Goal: Contribute content: Add original content to the website for others to see

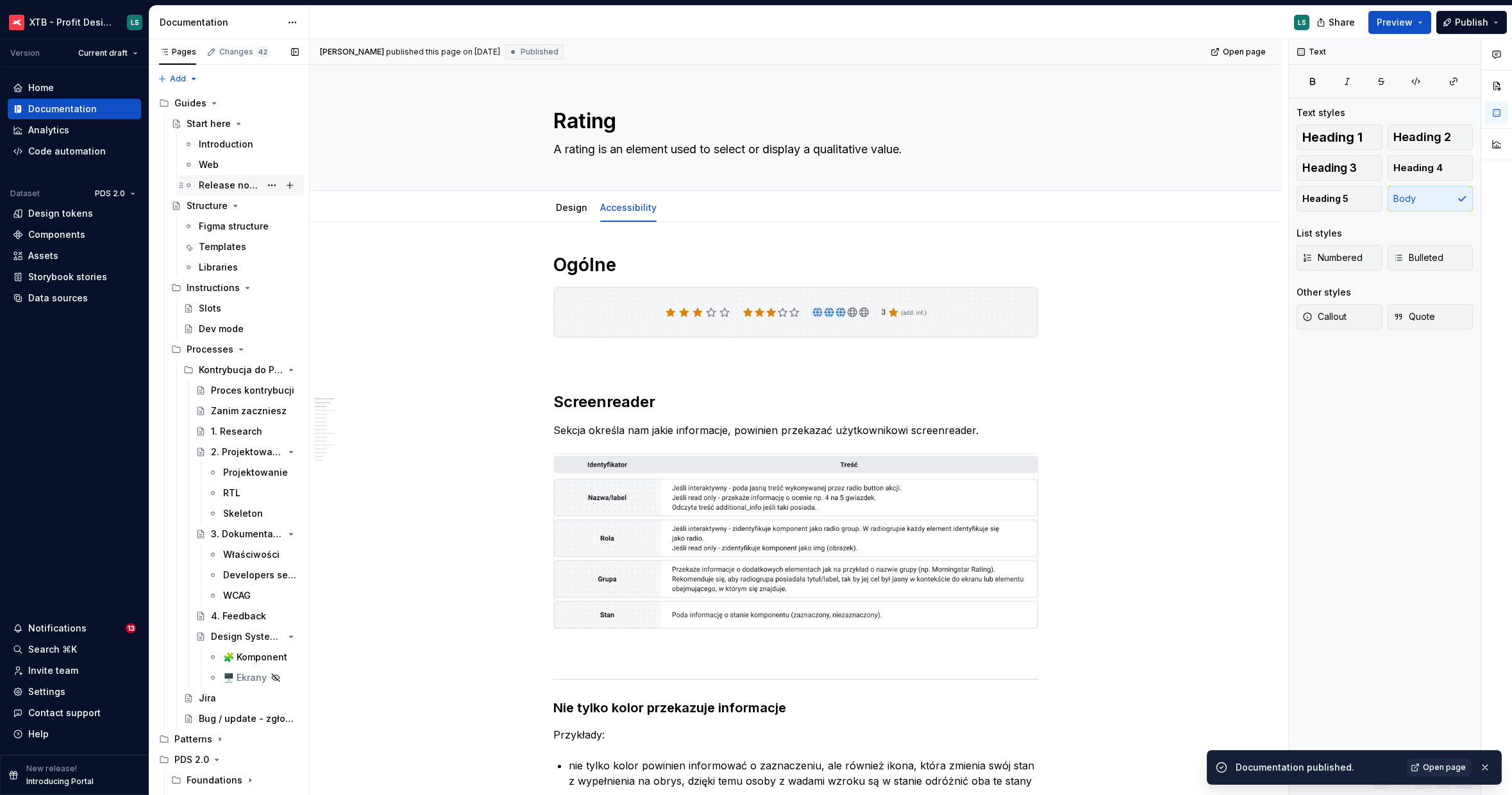
click at [203, 194] on div "Release notes" at bounding box center [241, 185] width 126 height 21
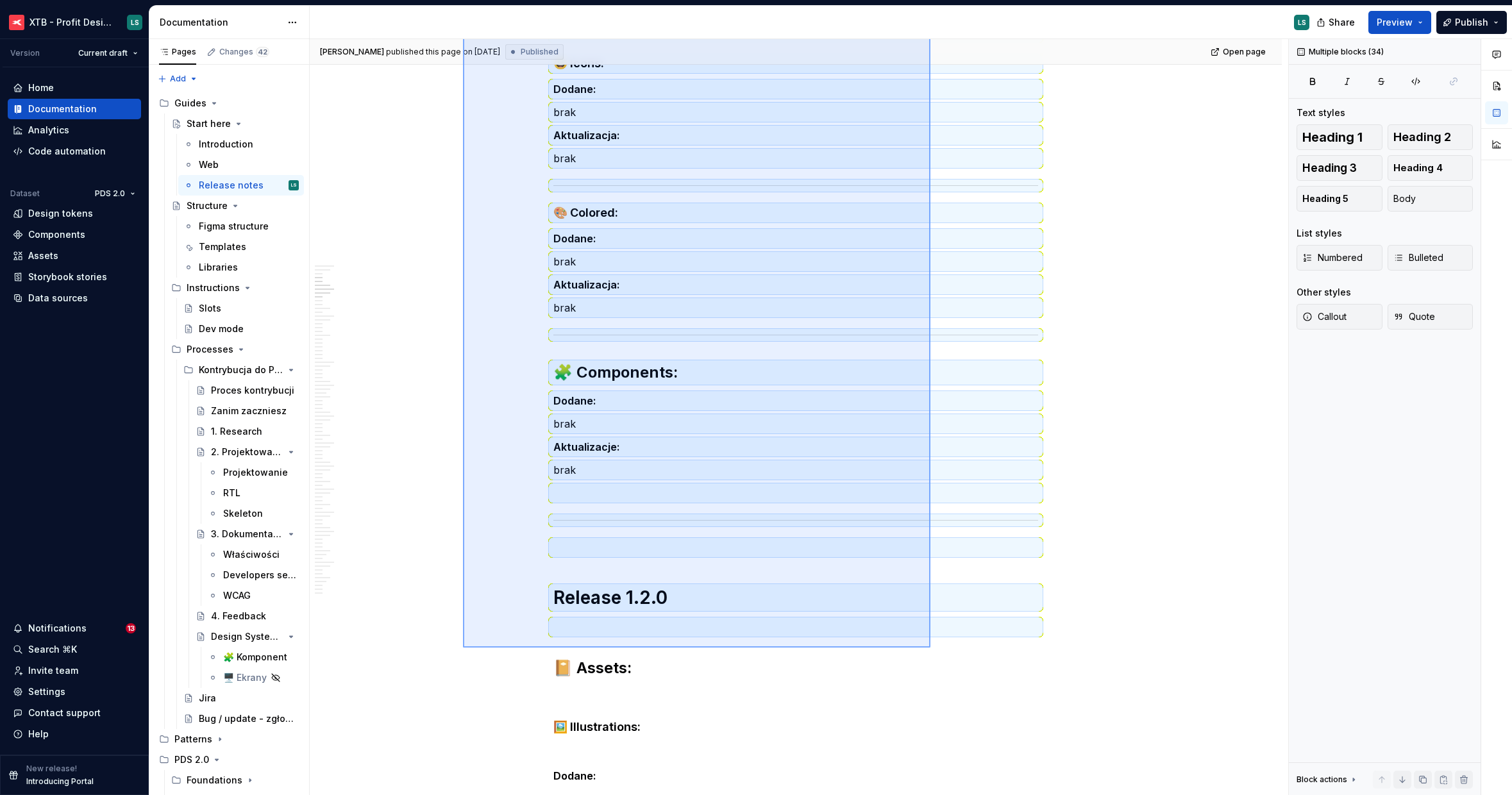
scroll to position [654, 0]
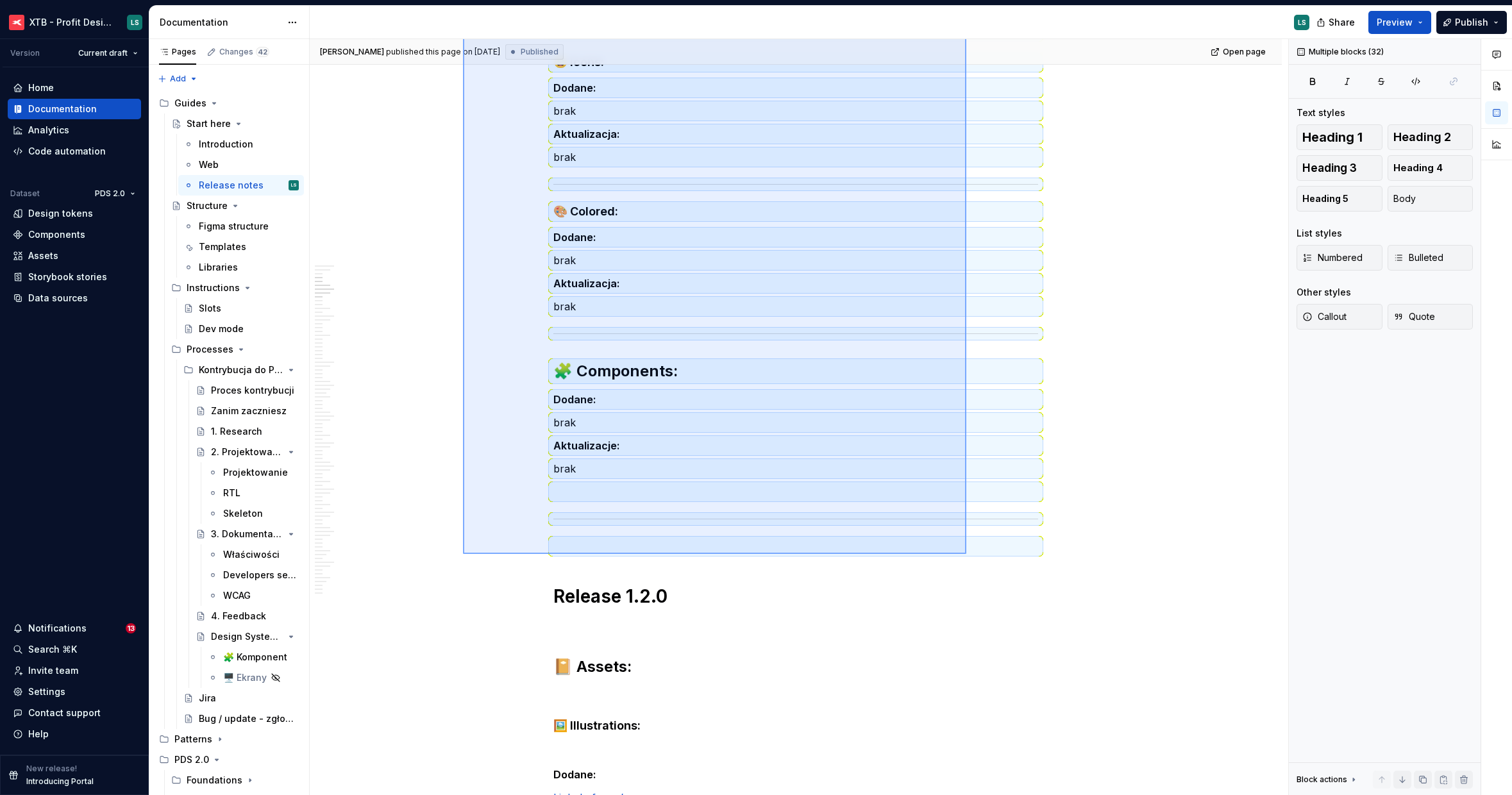
drag, startPoint x: 694, startPoint y: 502, endPoint x: 966, endPoint y: 554, distance: 276.9
click at [966, 554] on div "[PERSON_NAME] published this page on [DATE] Published Open page Start here Edit…" at bounding box center [799, 417] width 978 height 757
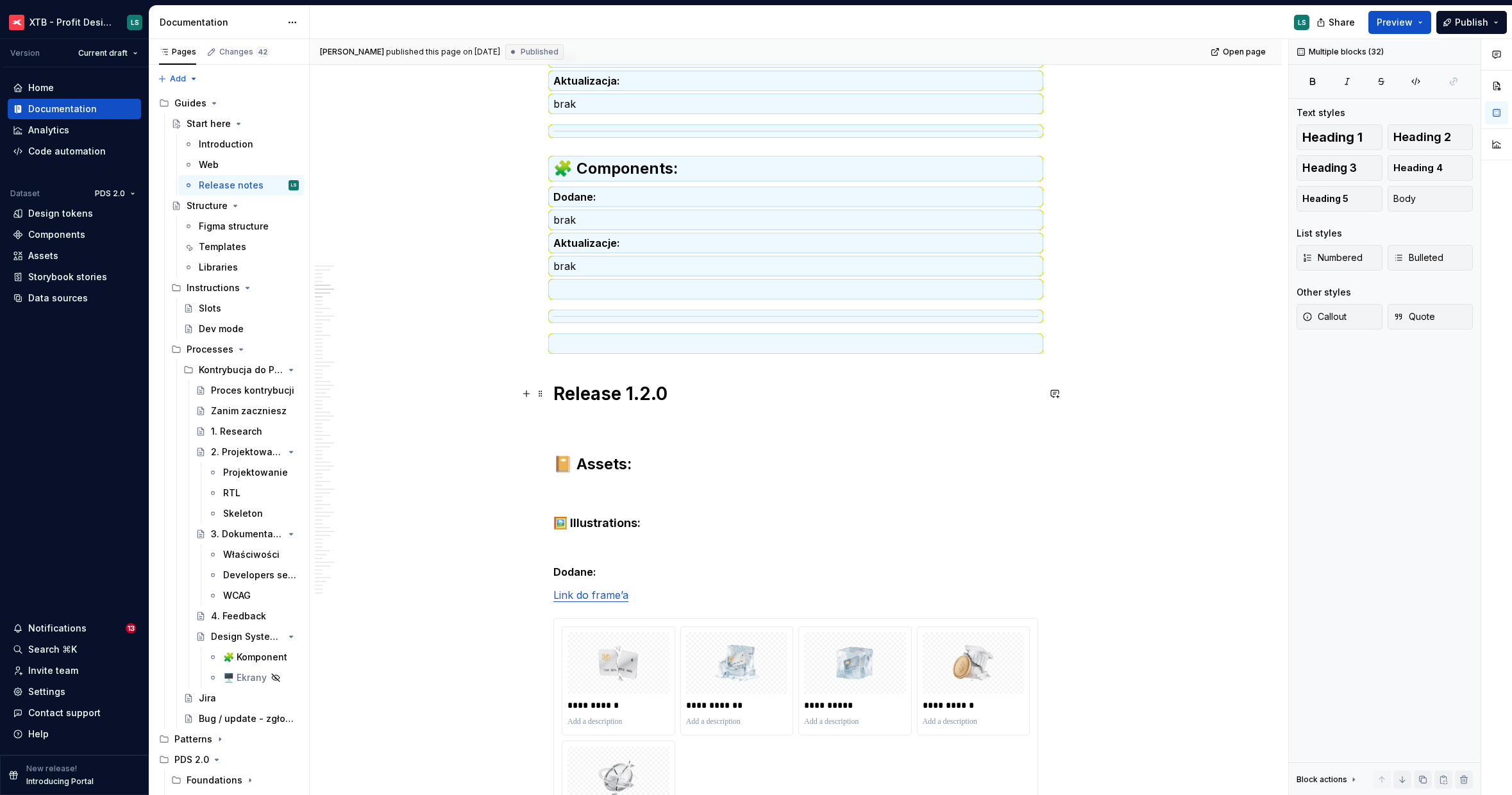
scroll to position [0, 0]
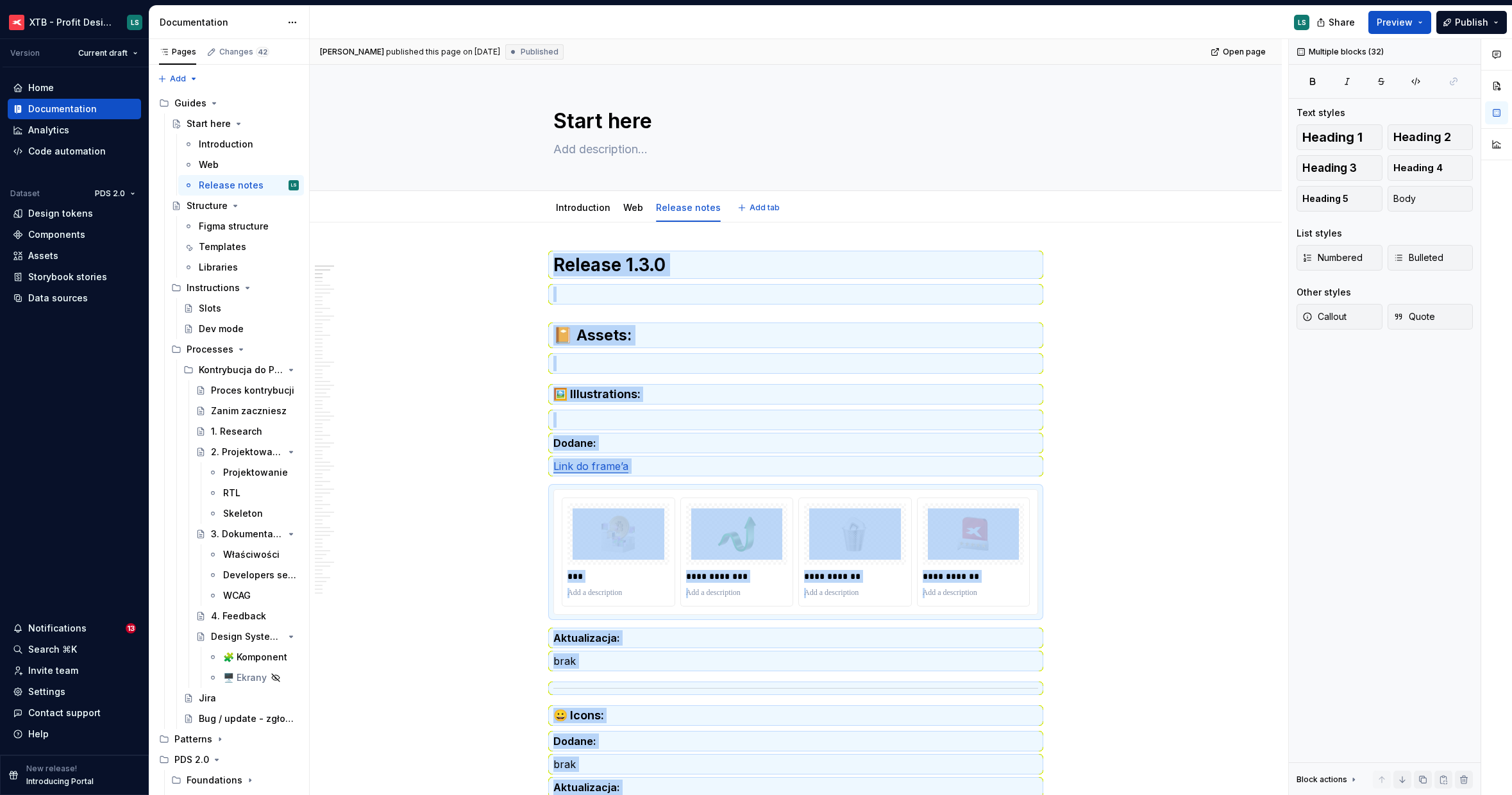
type textarea "*"
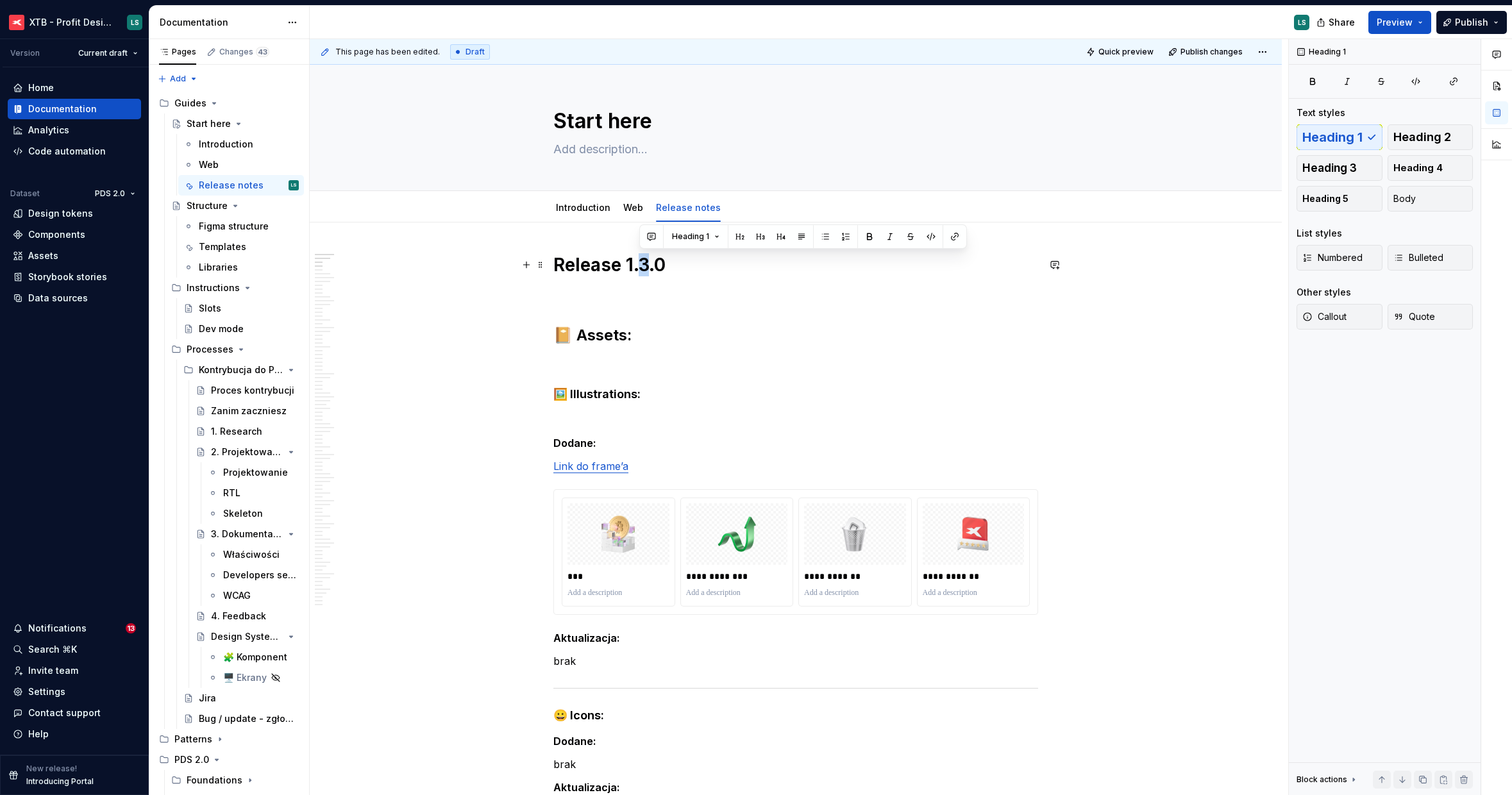
click at [642, 263] on h1 "Release 1.3.0" at bounding box center [796, 265] width 485 height 23
click at [680, 358] on p "To enrich screen reader interactions, please activate Accessibility in Grammarl…" at bounding box center [796, 363] width 485 height 15
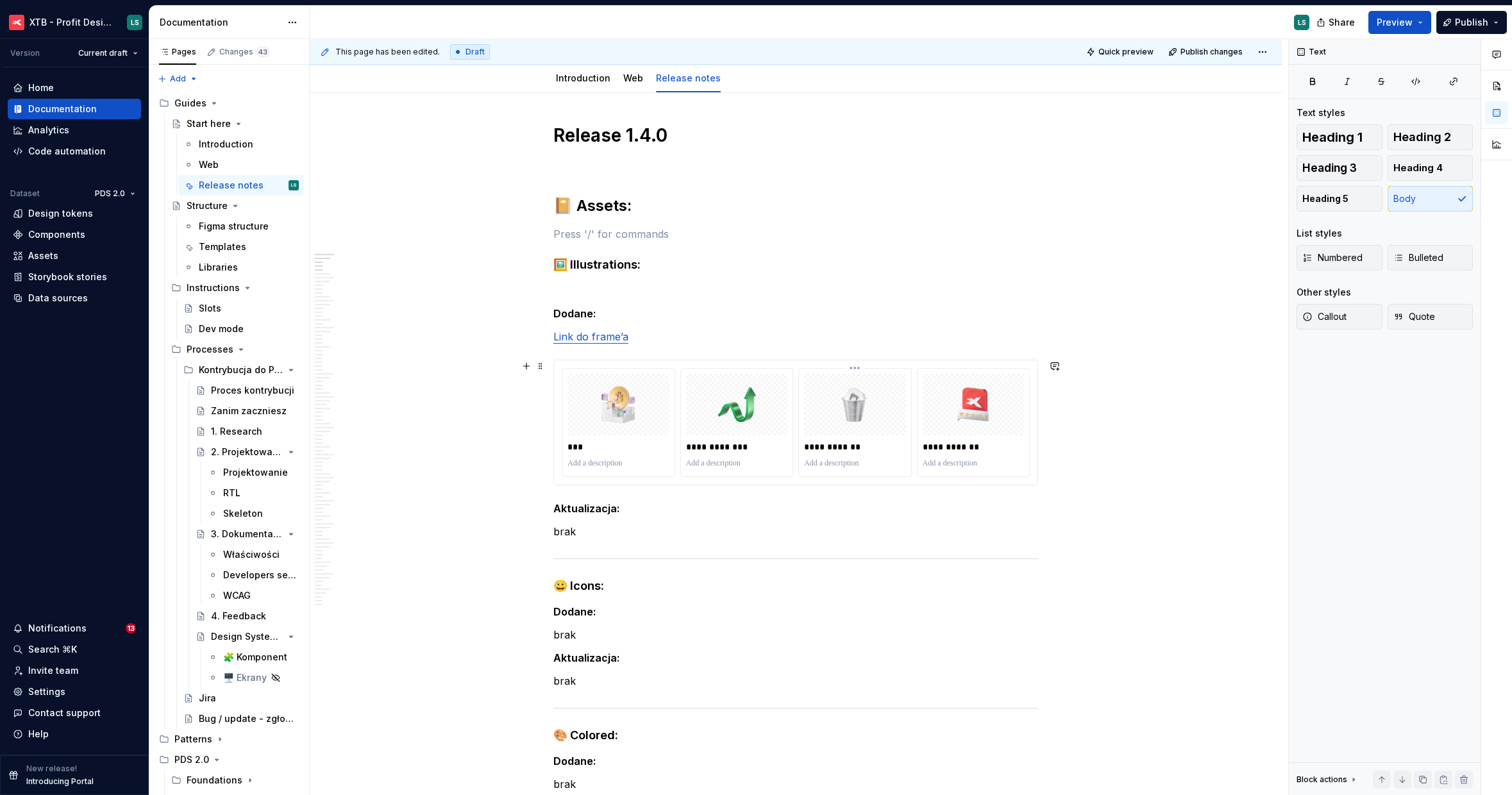
click at [803, 475] on div "**********" at bounding box center [855, 422] width 112 height 108
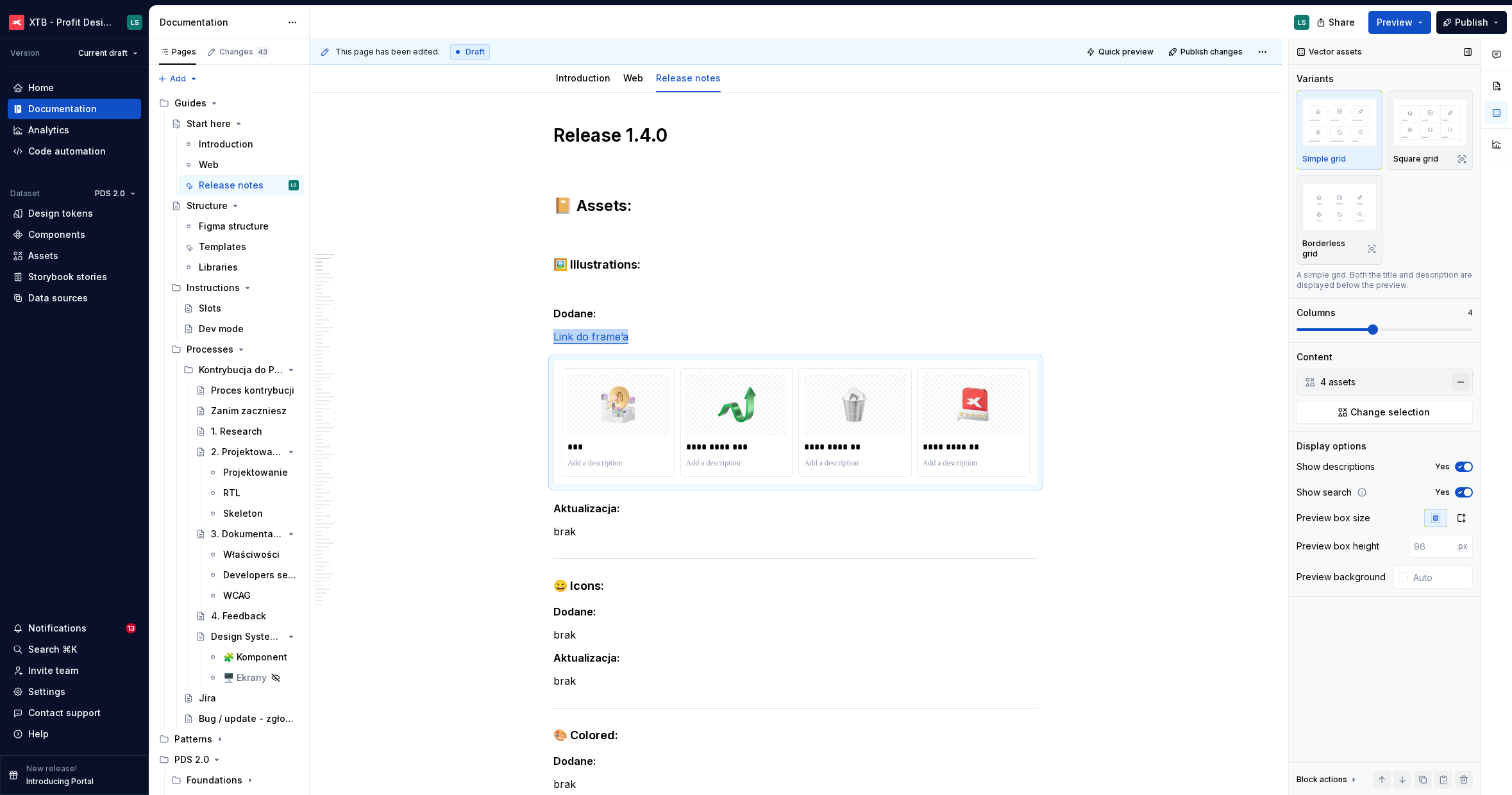
click at [1458, 373] on button "button" at bounding box center [1461, 382] width 18 height 18
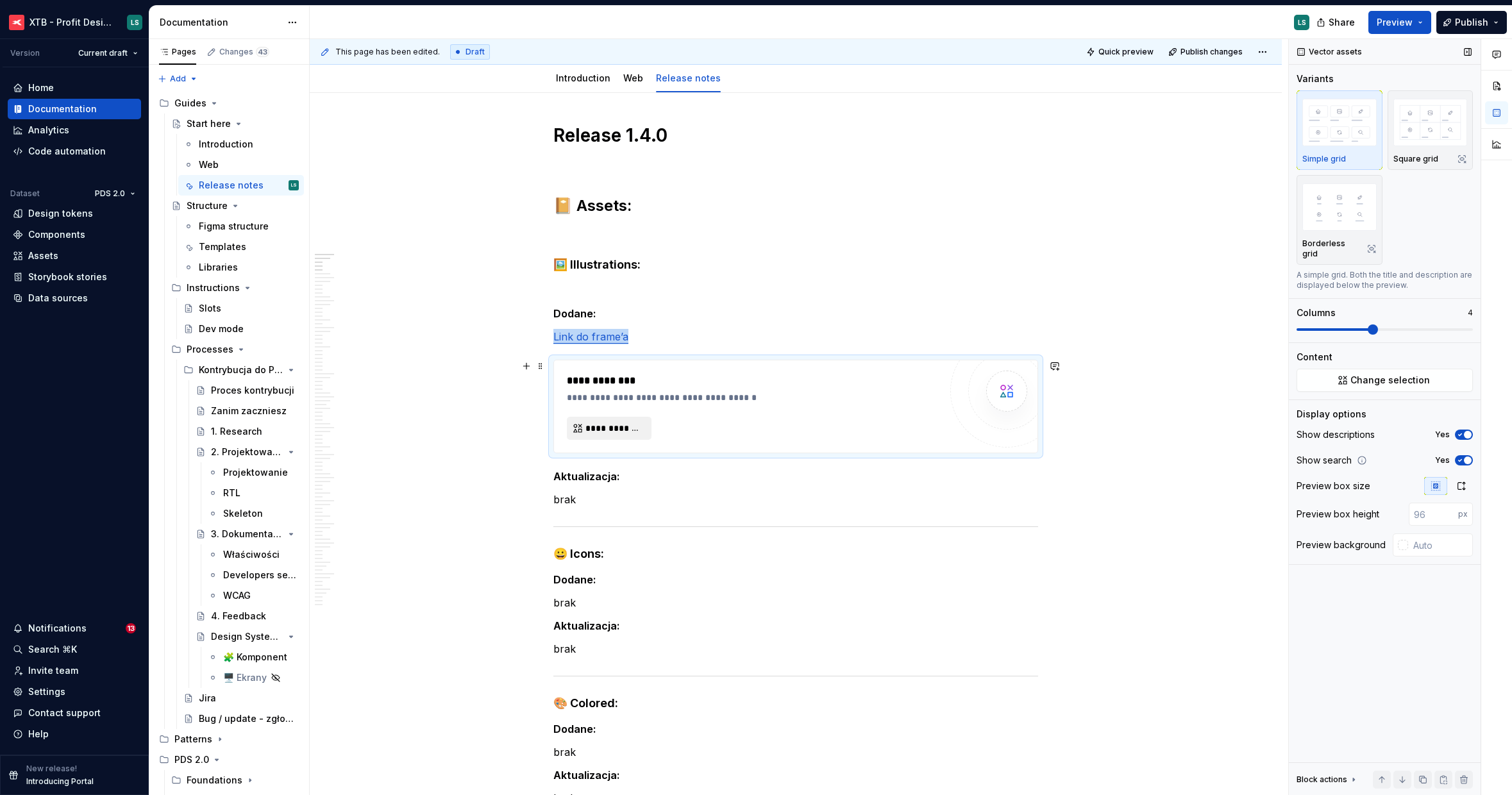
click at [599, 423] on span "**********" at bounding box center [615, 428] width 58 height 13
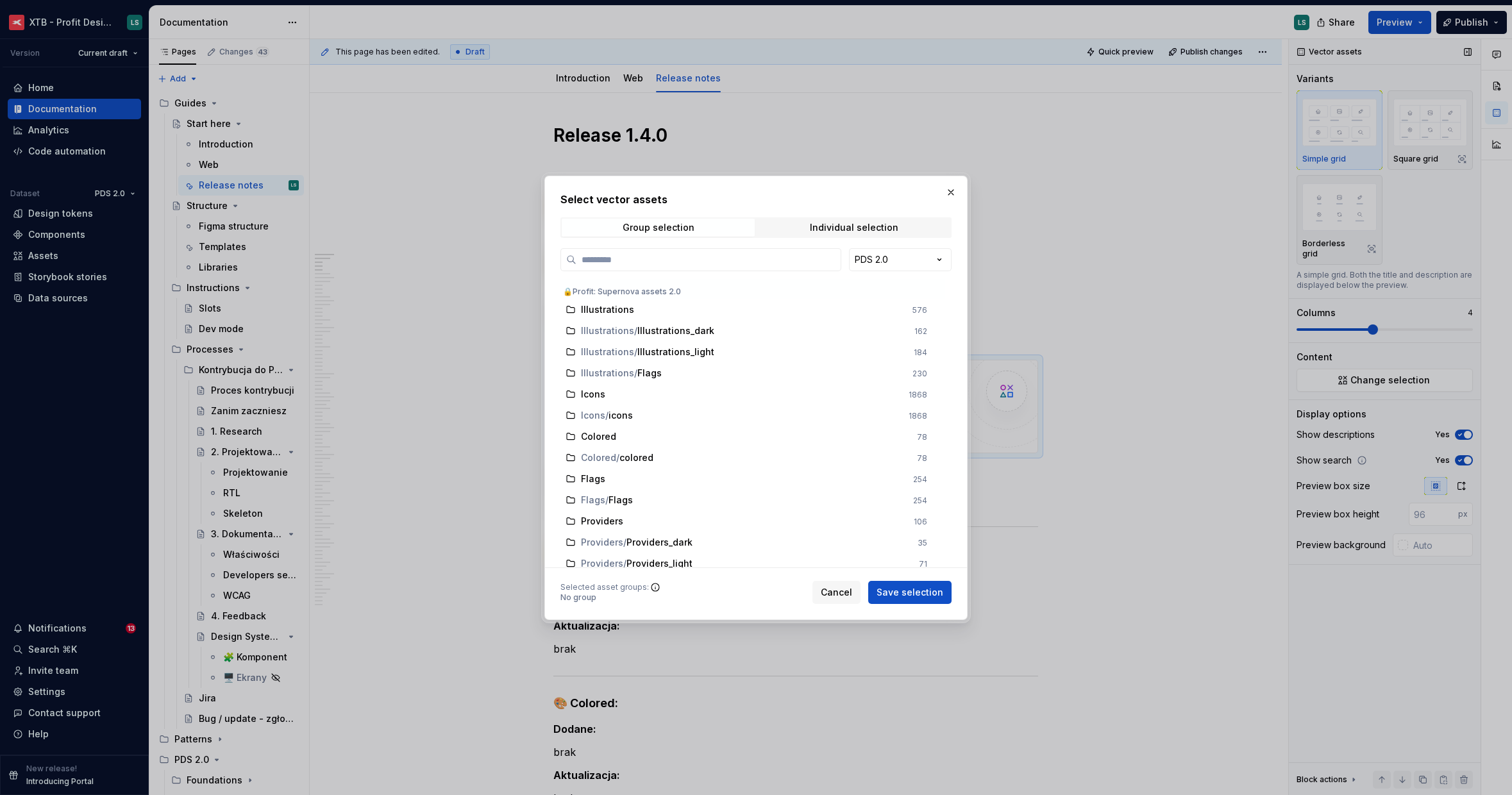
type textarea "*"
click at [862, 233] on span "Individual selection" at bounding box center [854, 227] width 193 height 18
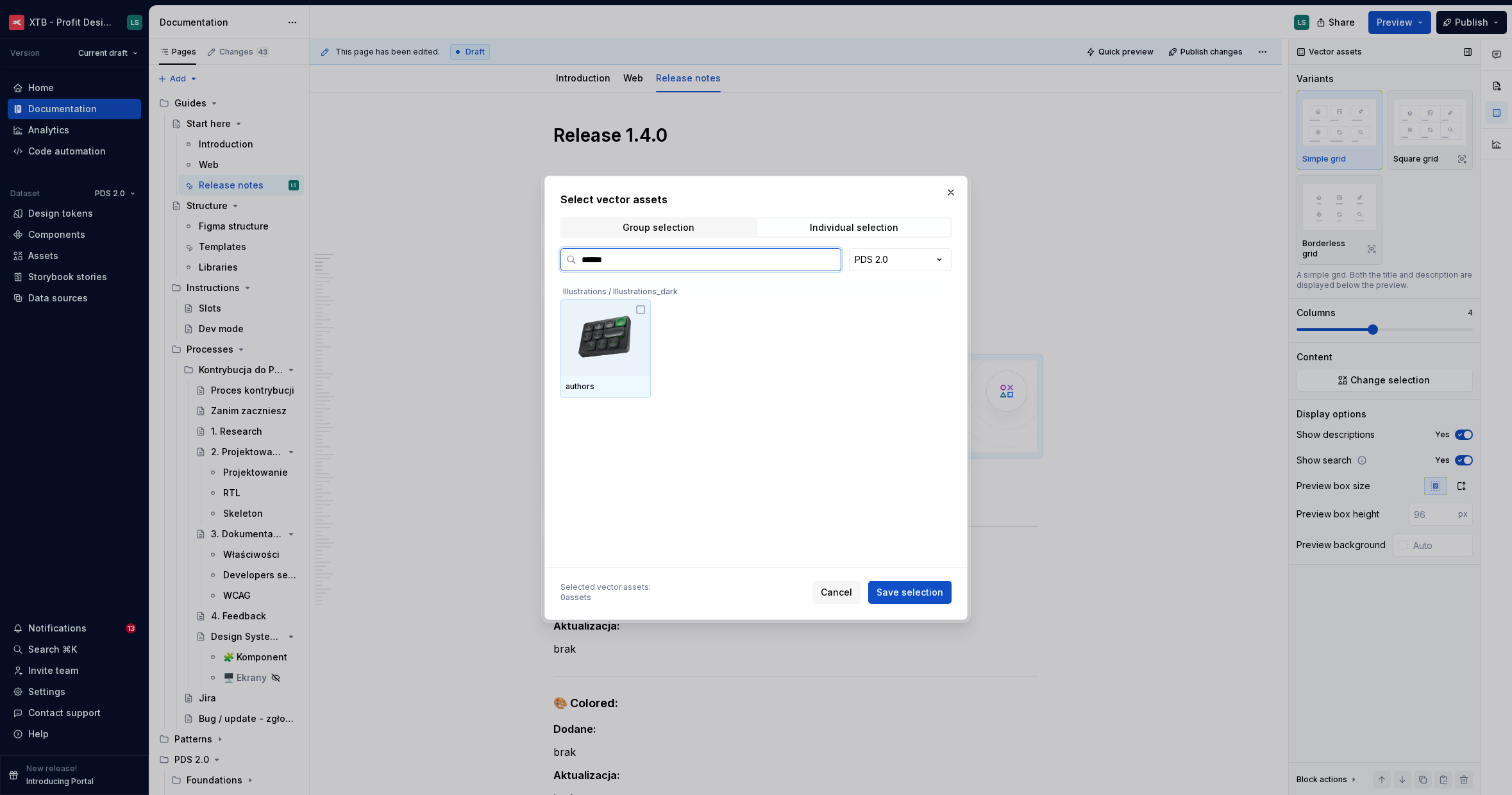
type input "*******"
click at [713, 387] on div "authors" at bounding box center [753, 349] width 385 height 99
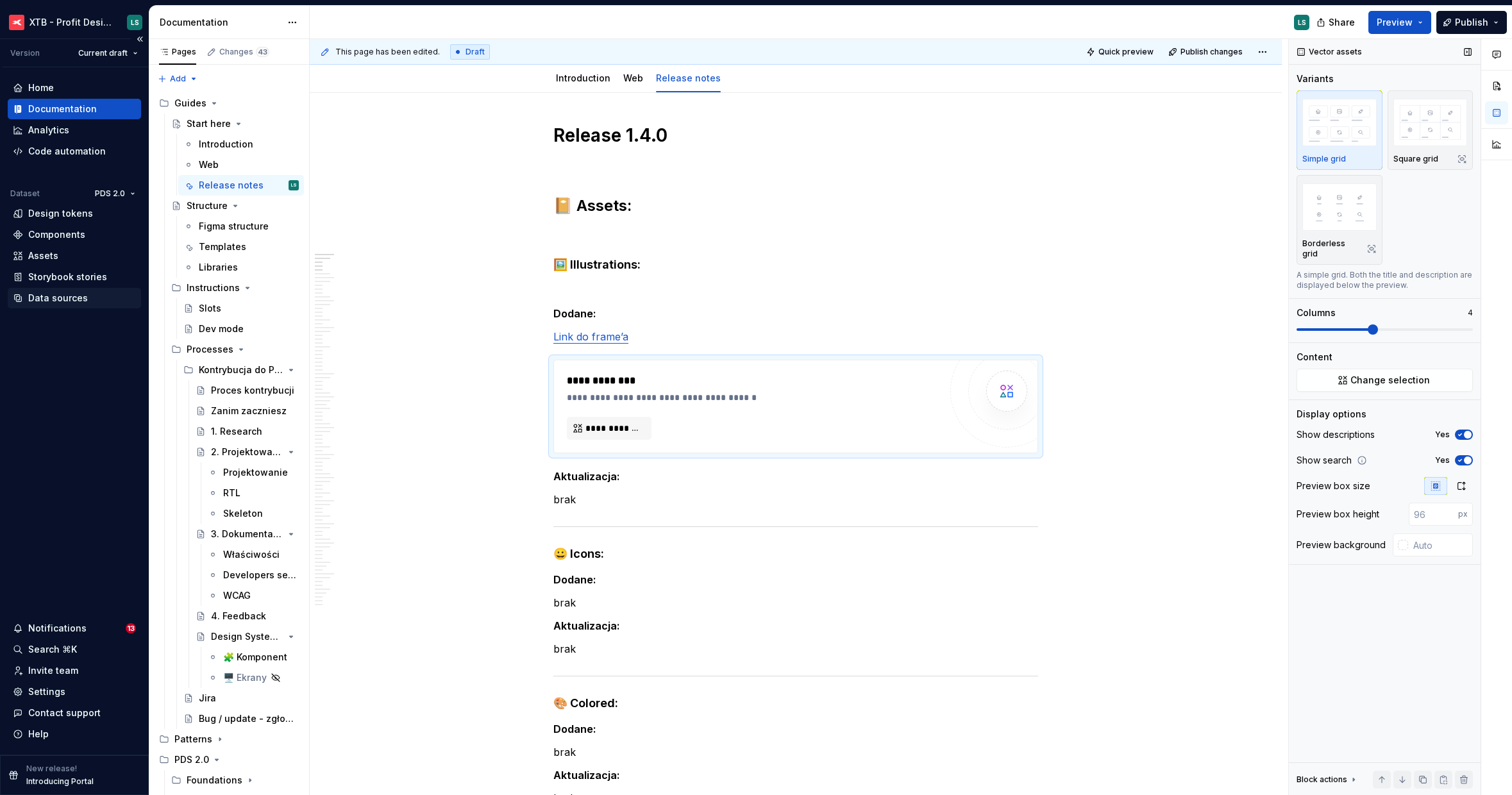
click at [51, 301] on div "Data sources" at bounding box center [58, 298] width 60 height 13
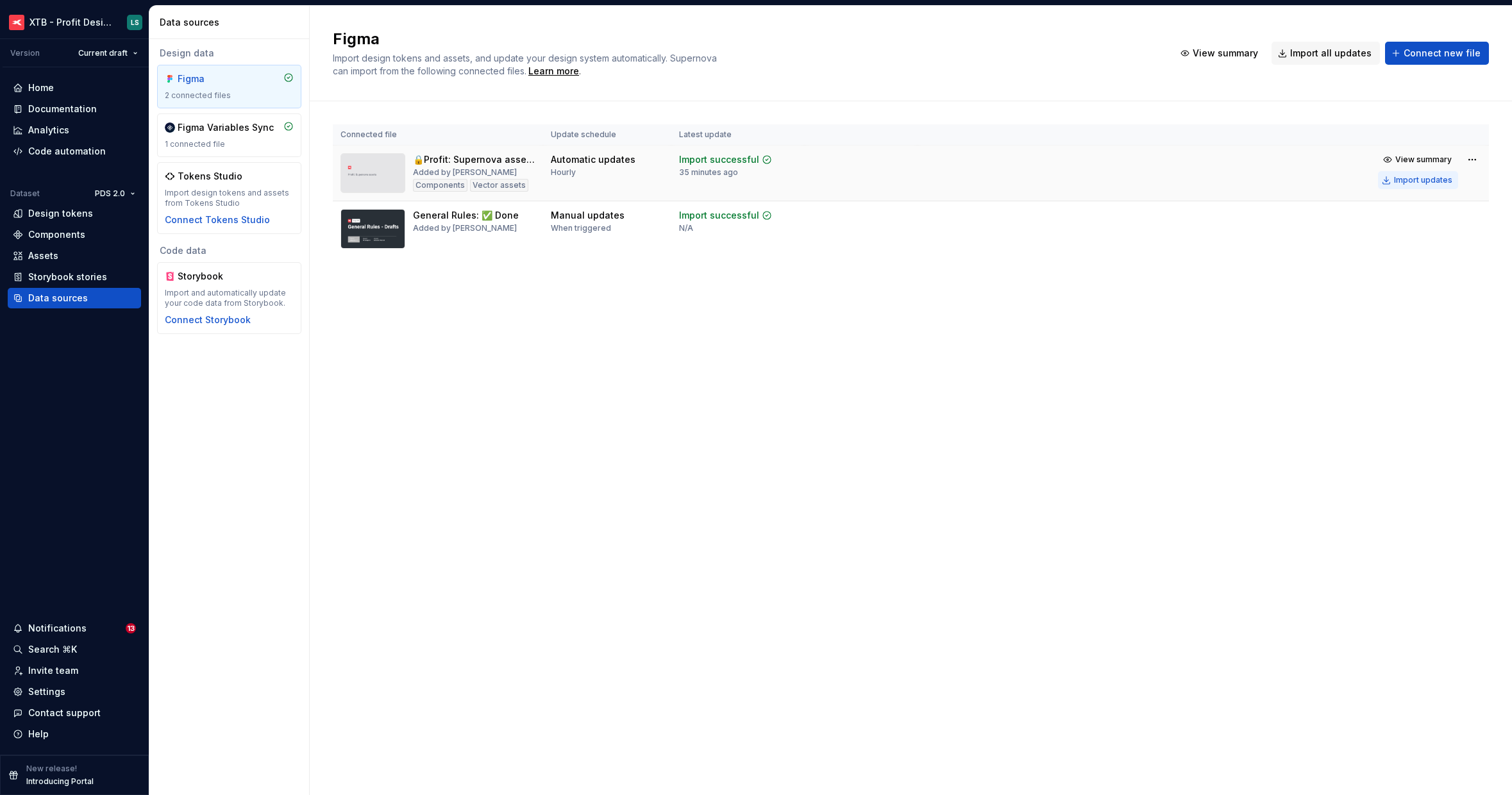
click at [1434, 181] on div "Import updates" at bounding box center [1423, 180] width 58 height 10
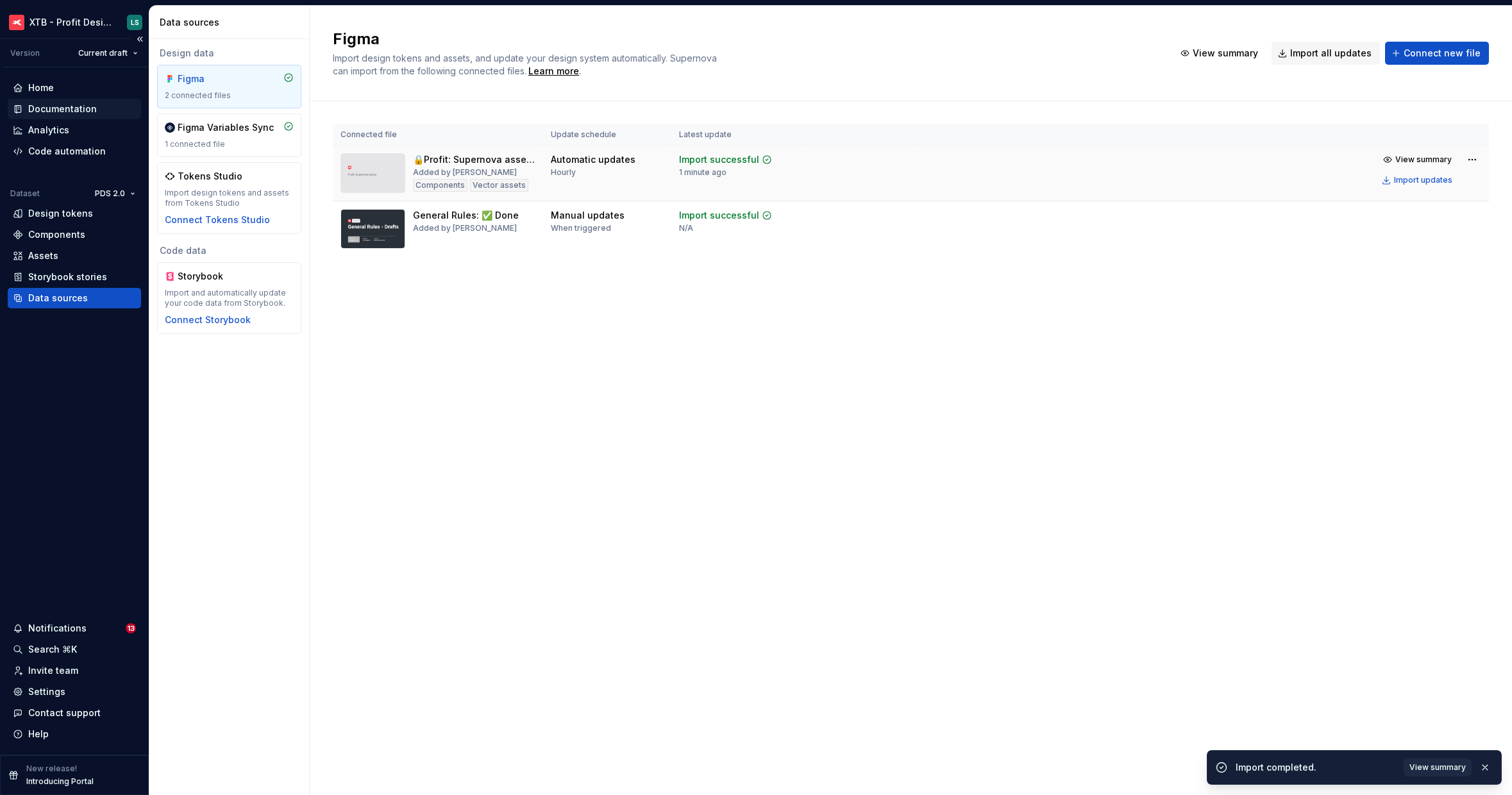
click at [65, 106] on div "Documentation" at bounding box center [62, 108] width 69 height 13
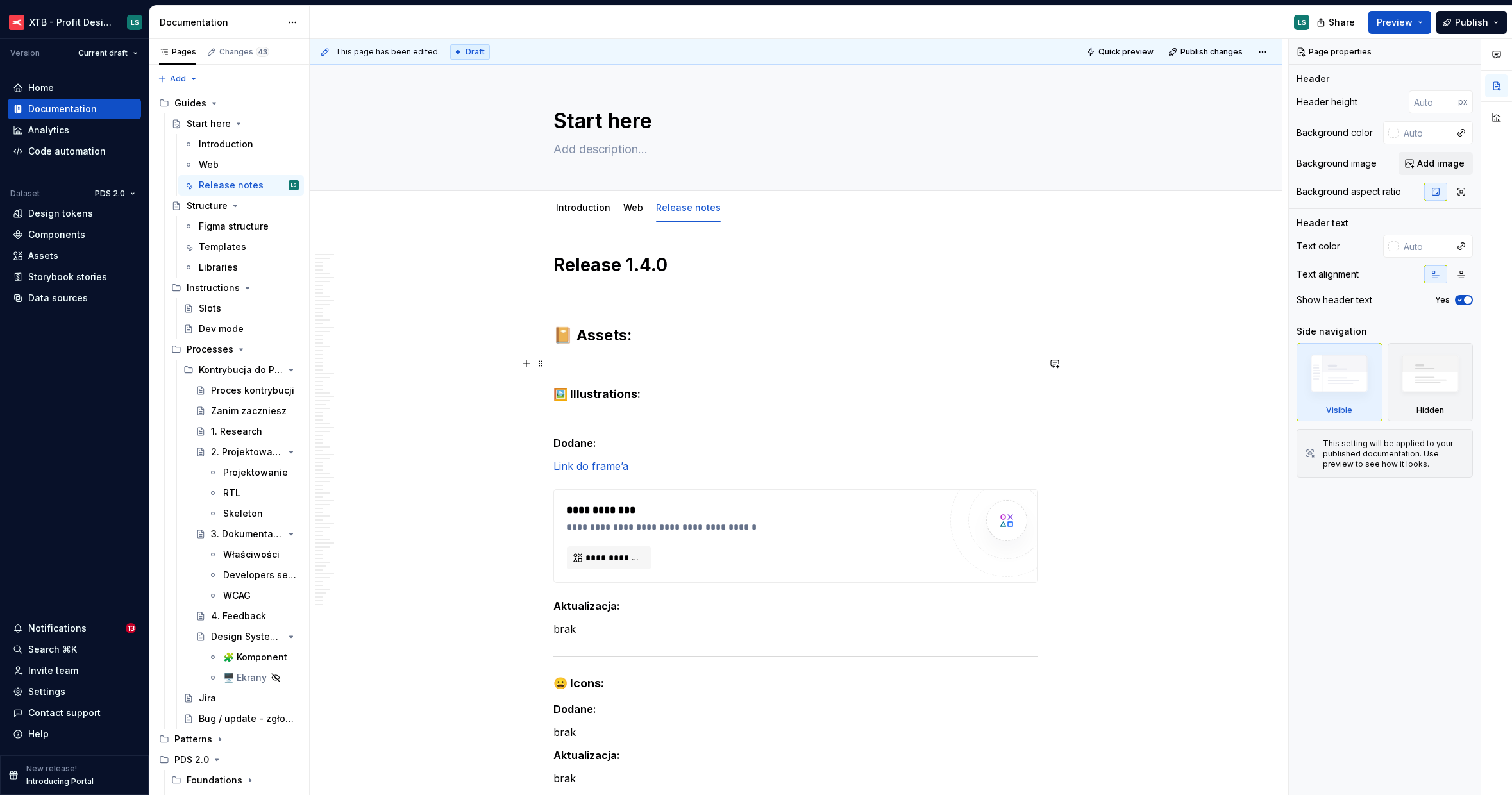
type textarea "*"
click at [625, 563] on span "**********" at bounding box center [615, 557] width 58 height 13
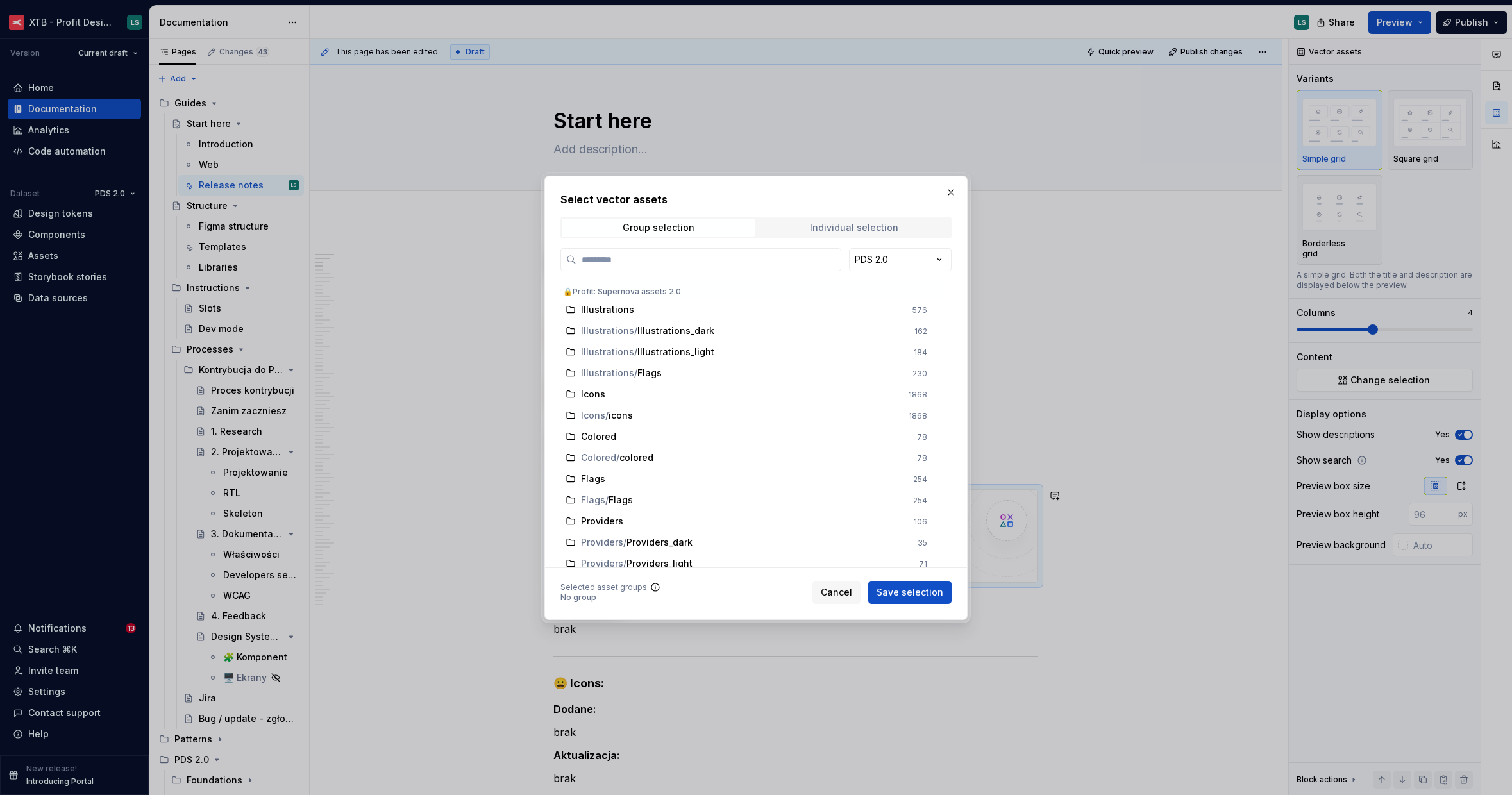
click at [859, 226] on div "Individual selection" at bounding box center [854, 227] width 89 height 10
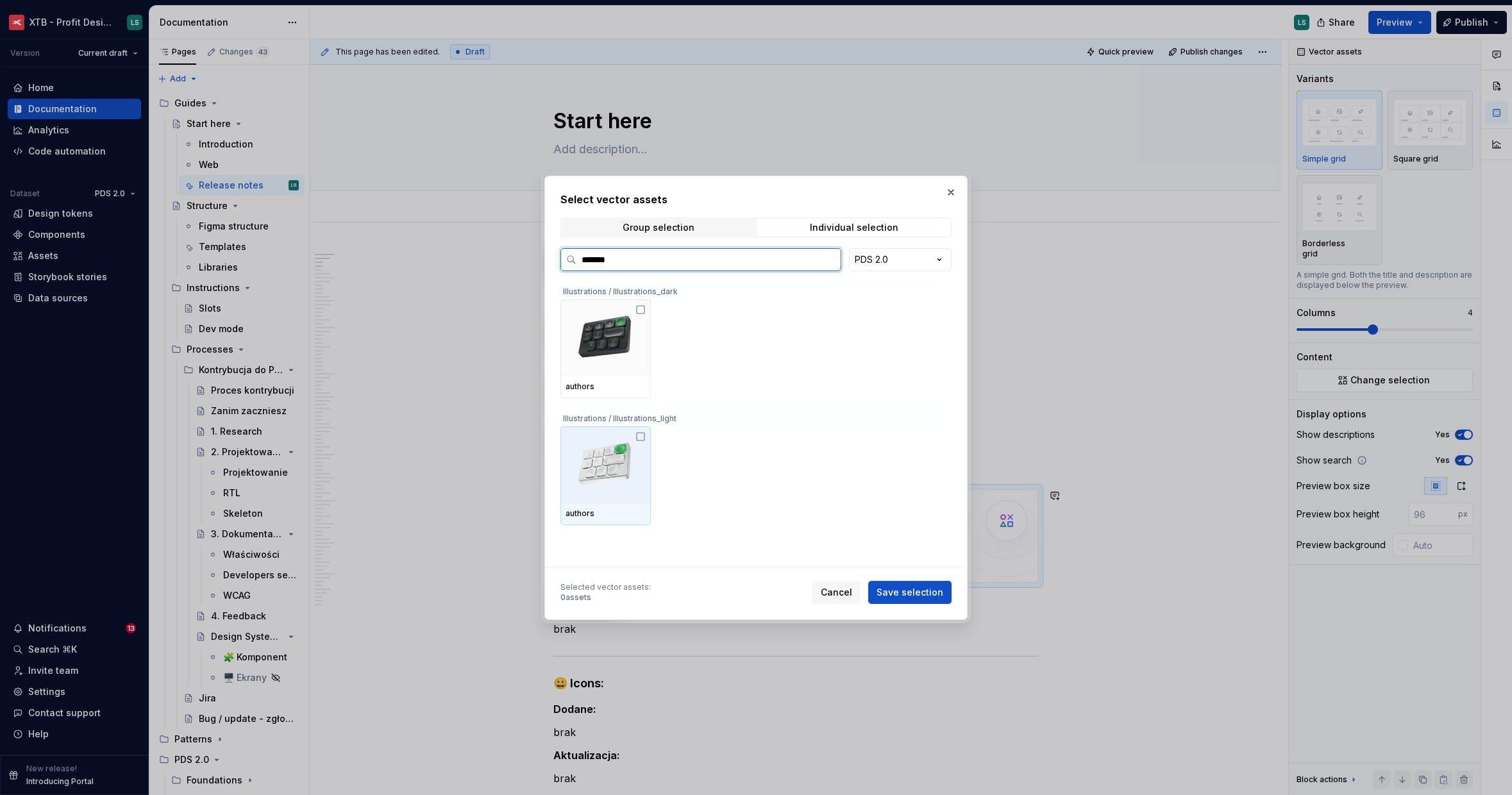
click at [597, 500] on div at bounding box center [606, 465] width 91 height 77
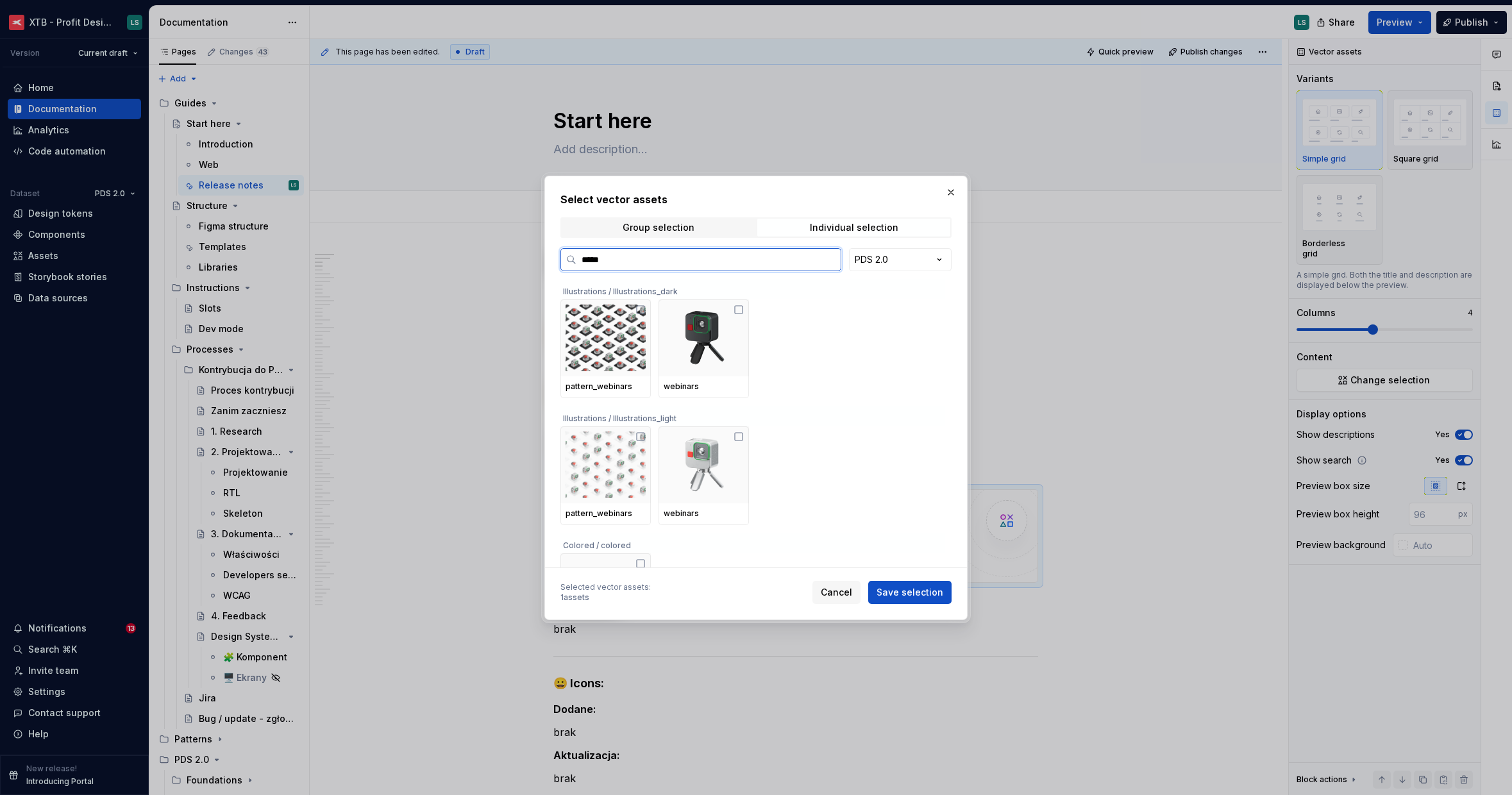
click at [706, 458] on img at bounding box center [704, 464] width 80 height 67
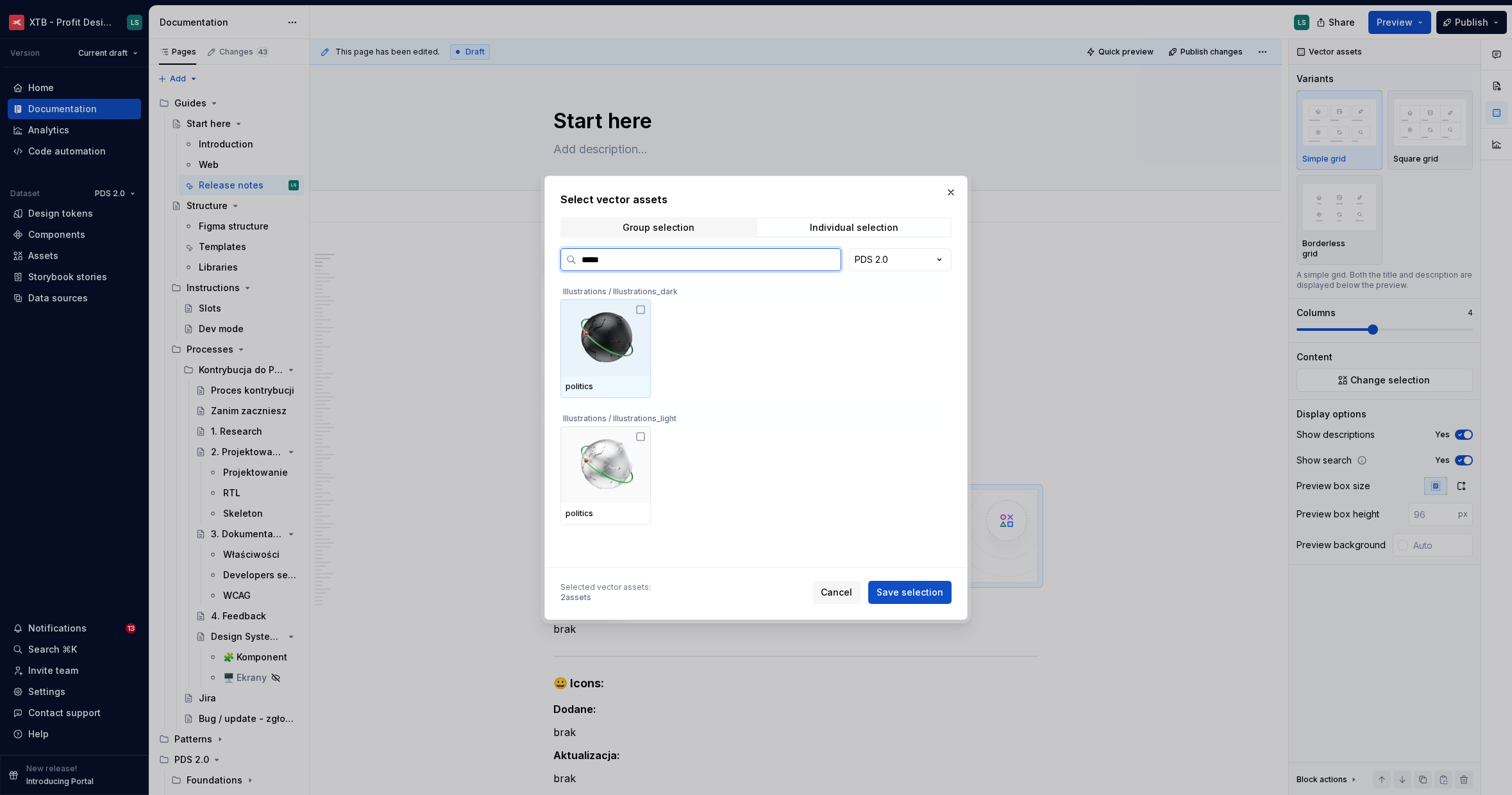
click at [582, 489] on img at bounding box center [606, 464] width 80 height 67
click at [604, 454] on img at bounding box center [606, 464] width 80 height 67
click at [591, 437] on img at bounding box center [606, 464] width 80 height 67
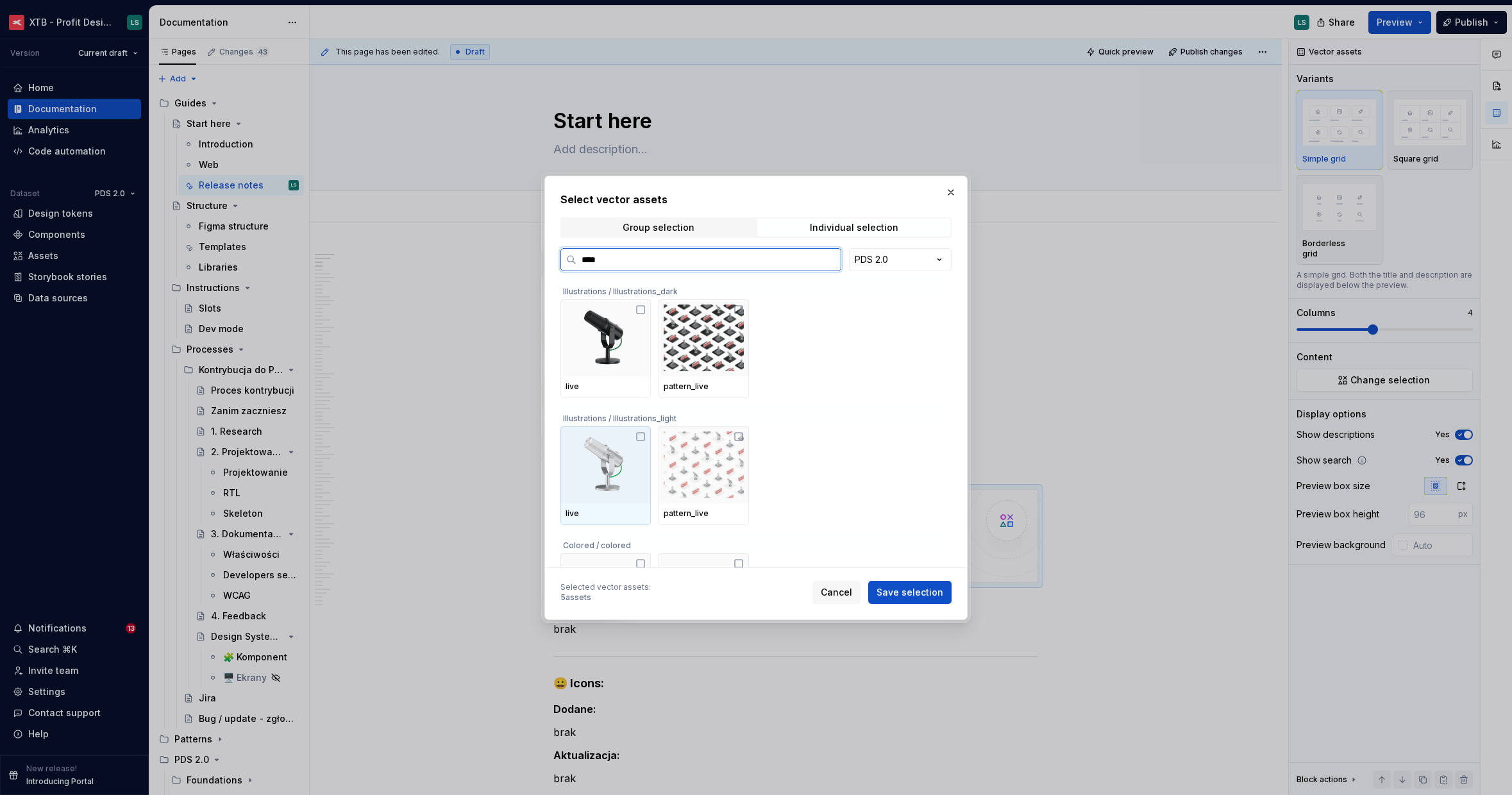
click at [610, 479] on img at bounding box center [606, 464] width 80 height 67
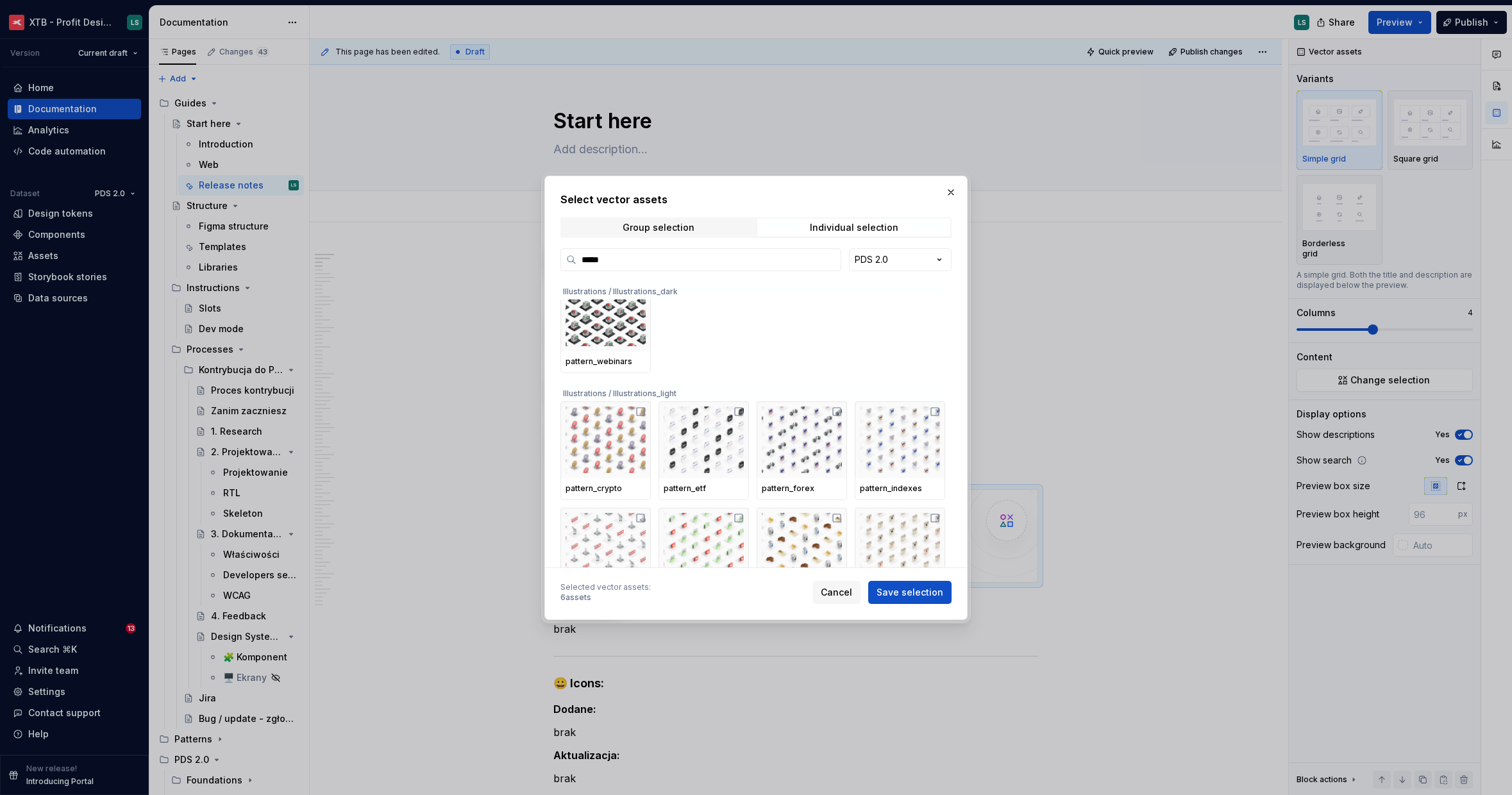
scroll to position [273, 0]
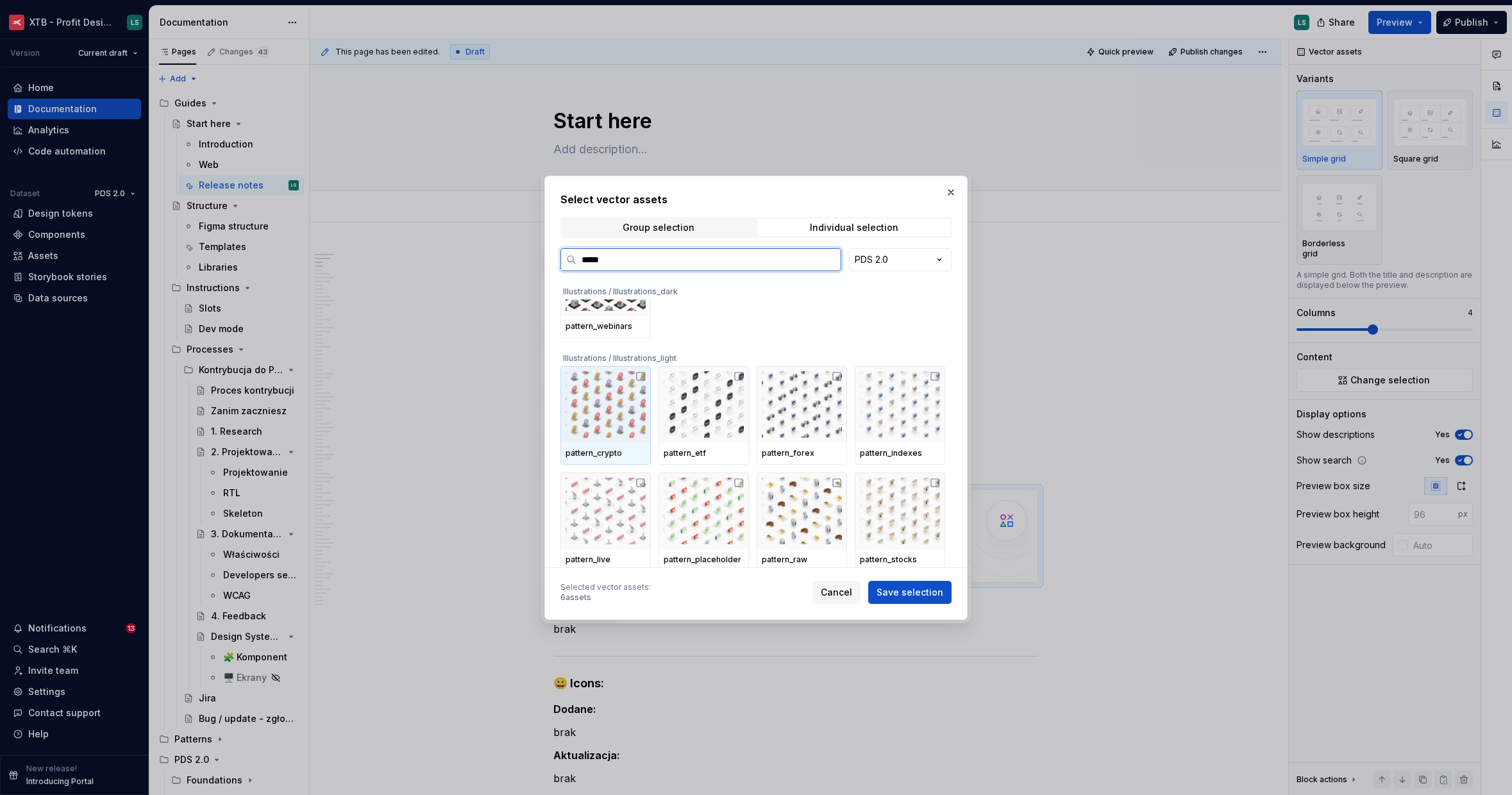
click at [603, 424] on img at bounding box center [606, 404] width 80 height 67
click at [704, 413] on img at bounding box center [704, 404] width 80 height 67
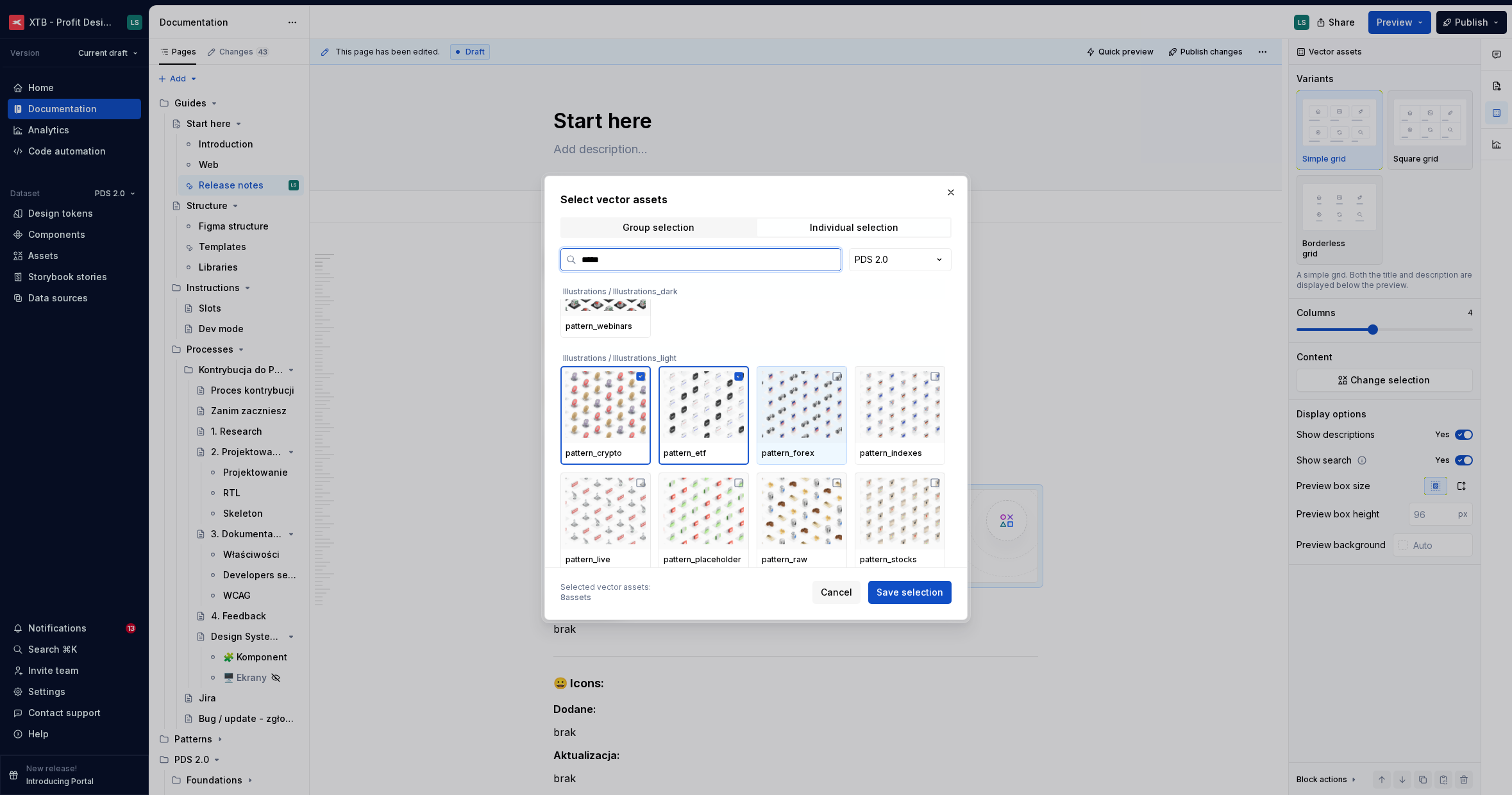
click at [782, 411] on img at bounding box center [801, 404] width 80 height 67
click at [893, 425] on img at bounding box center [900, 404] width 80 height 67
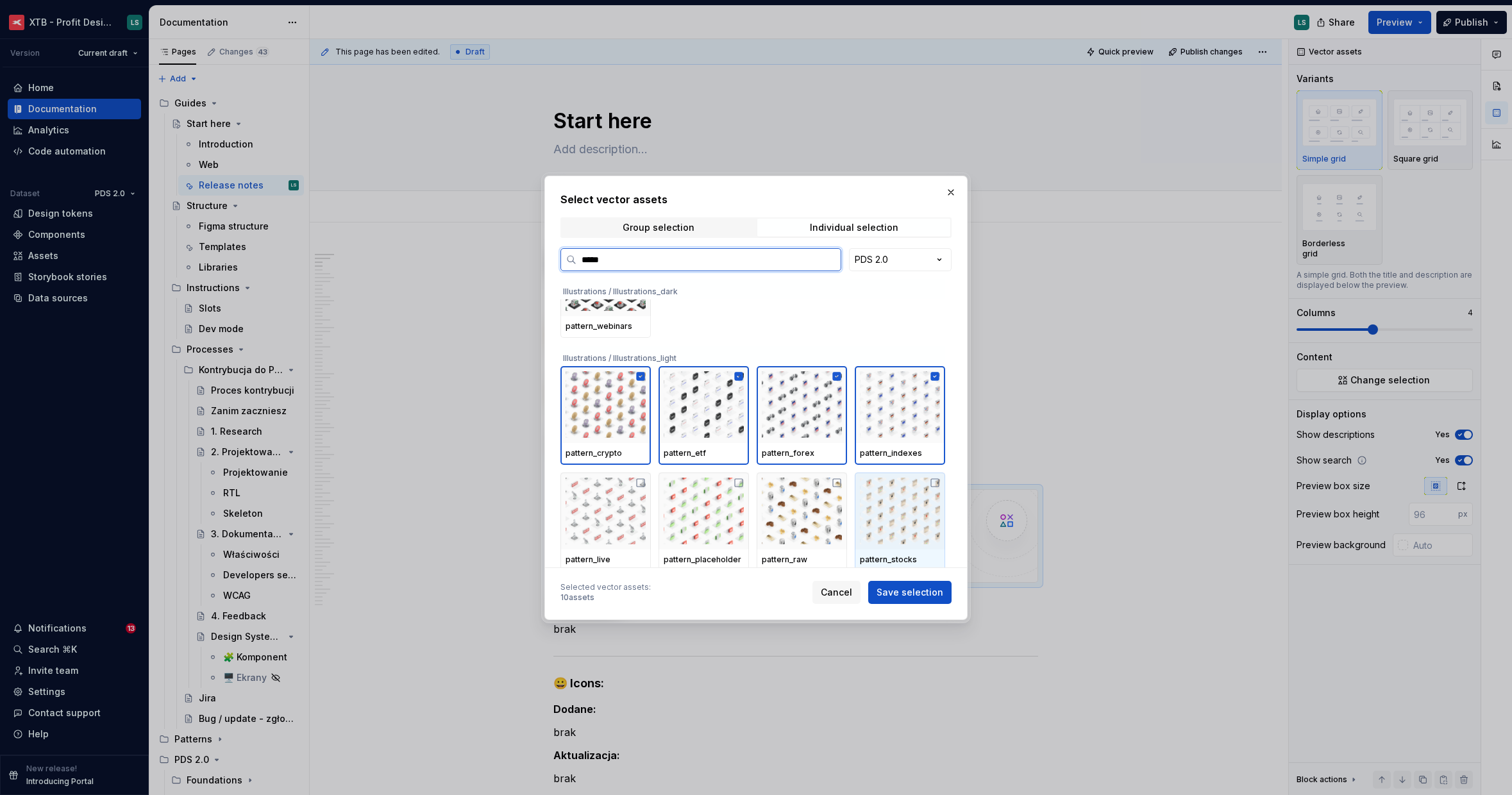
click at [891, 511] on img at bounding box center [900, 511] width 80 height 67
click at [816, 506] on img at bounding box center [801, 511] width 80 height 67
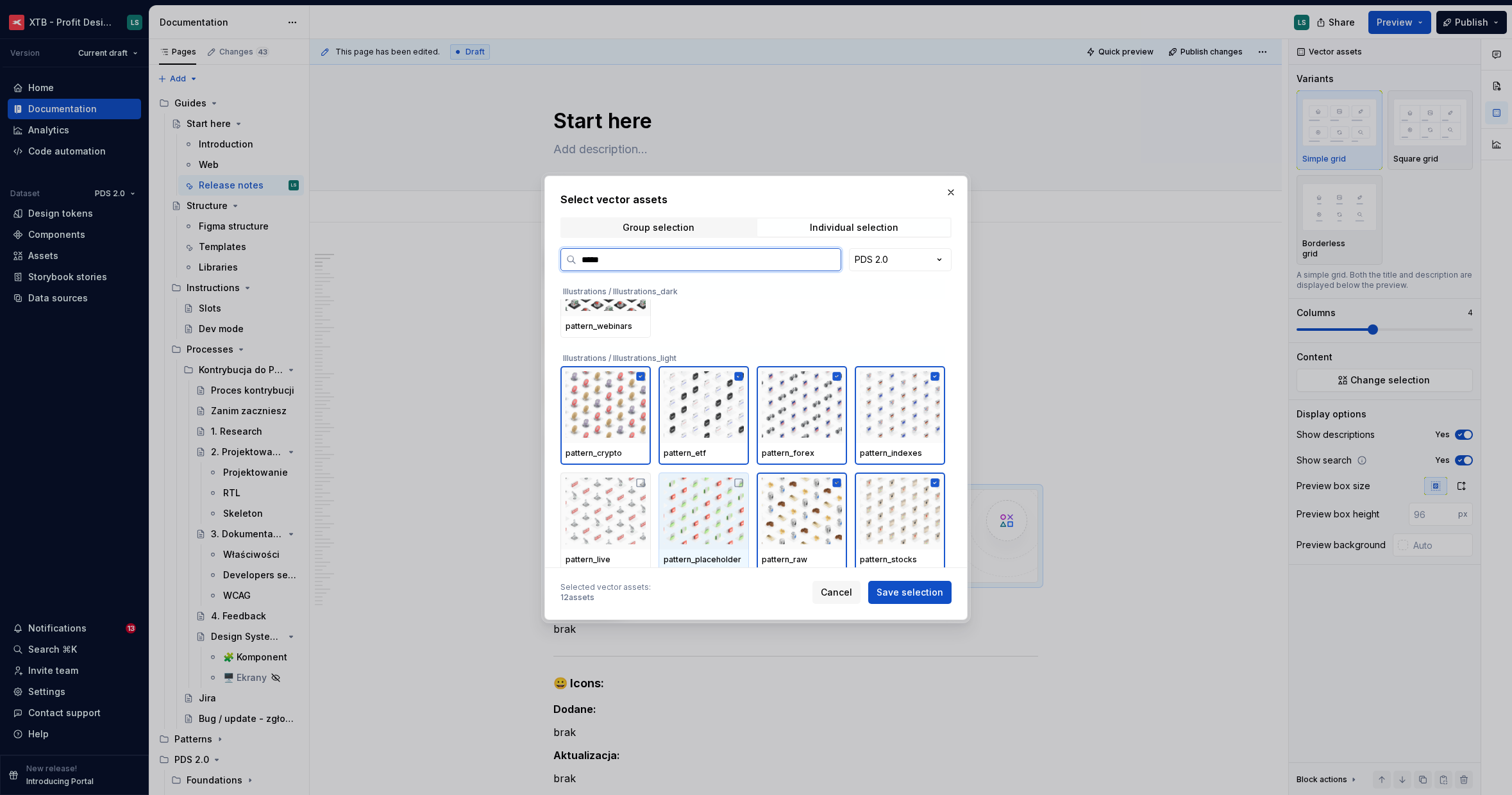
click at [713, 506] on img at bounding box center [704, 511] width 80 height 67
click at [639, 503] on img at bounding box center [606, 511] width 80 height 67
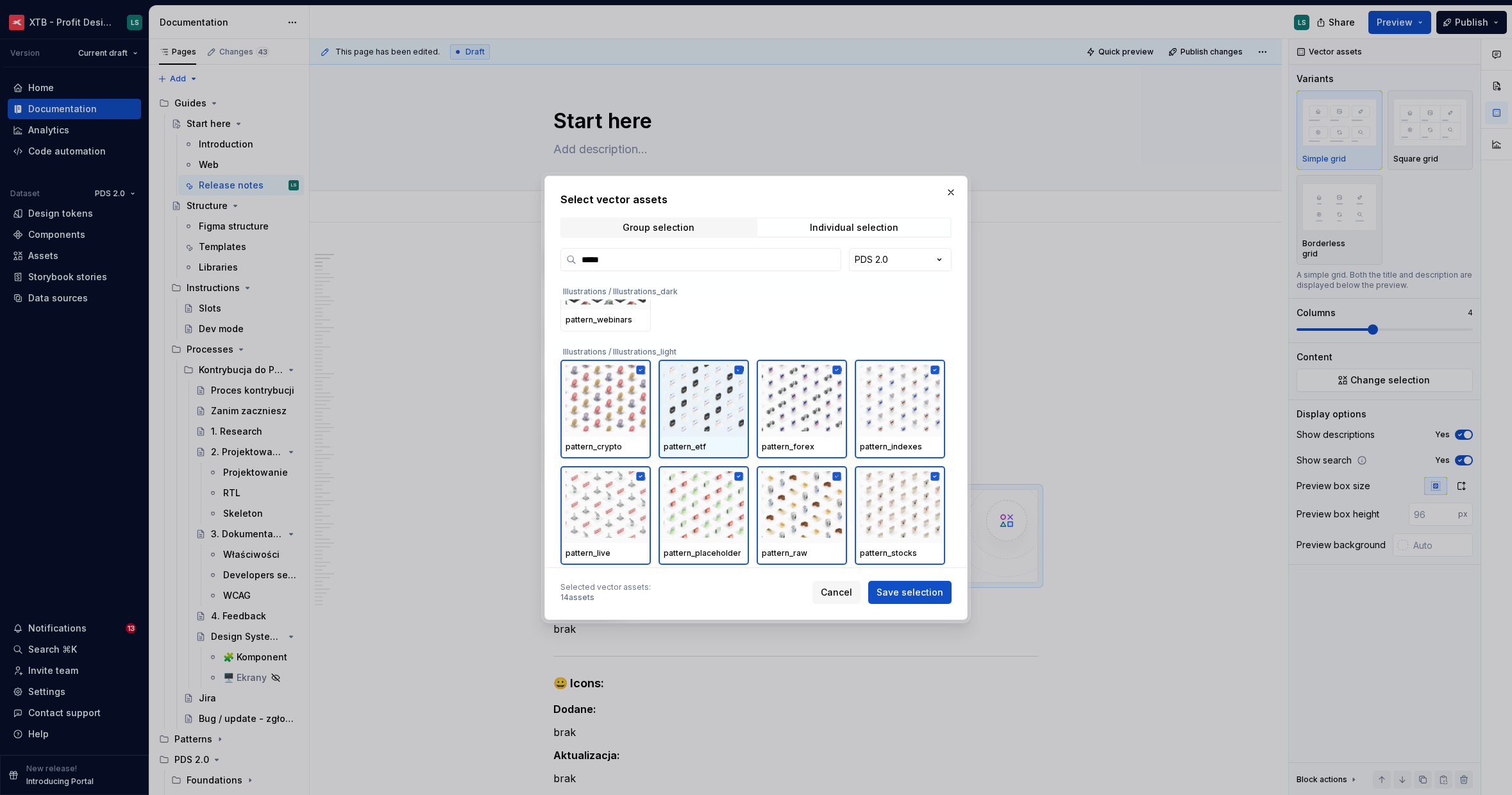
scroll to position [360, 0]
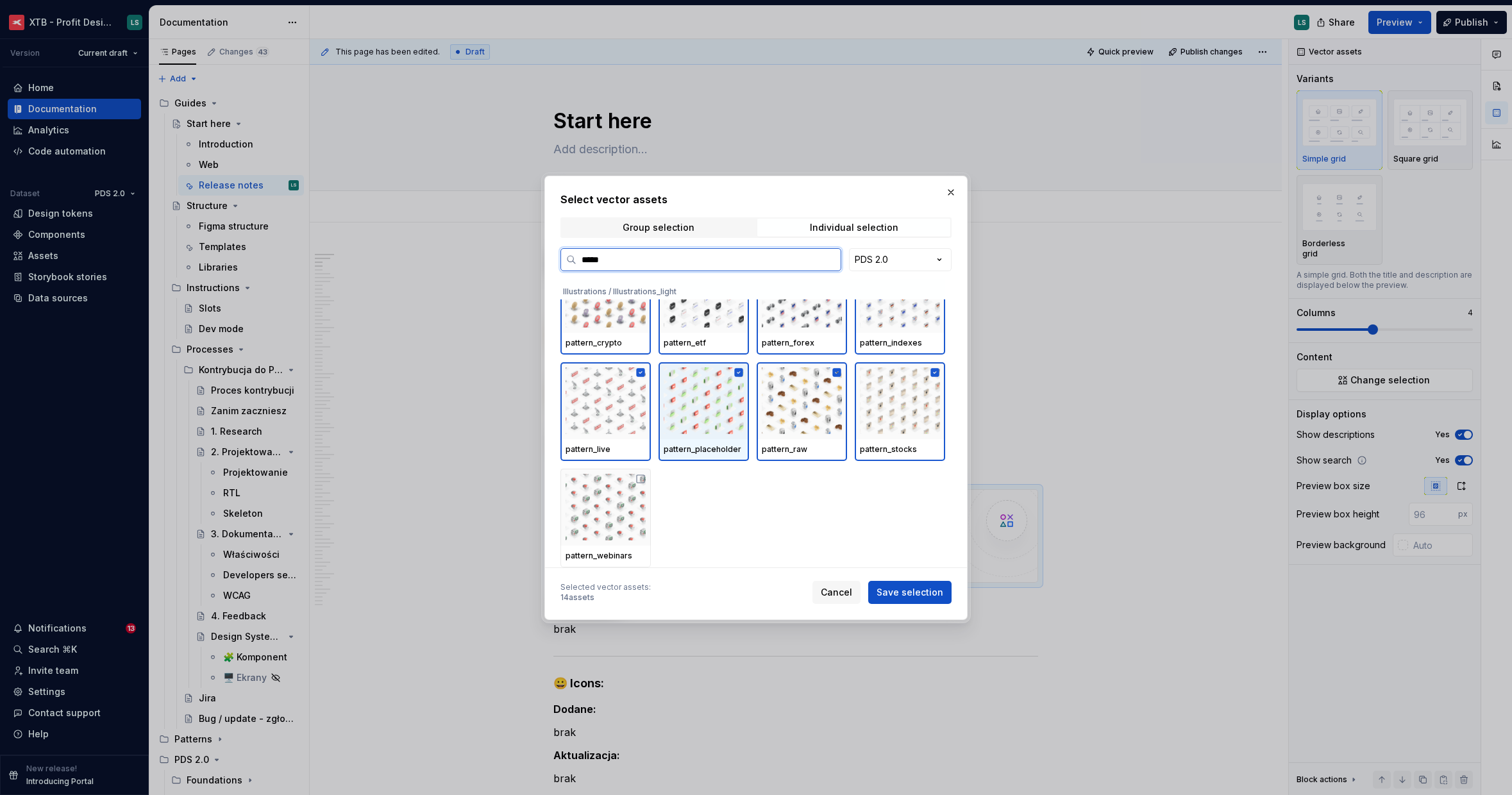
click at [650, 497] on div at bounding box center [606, 507] width 91 height 77
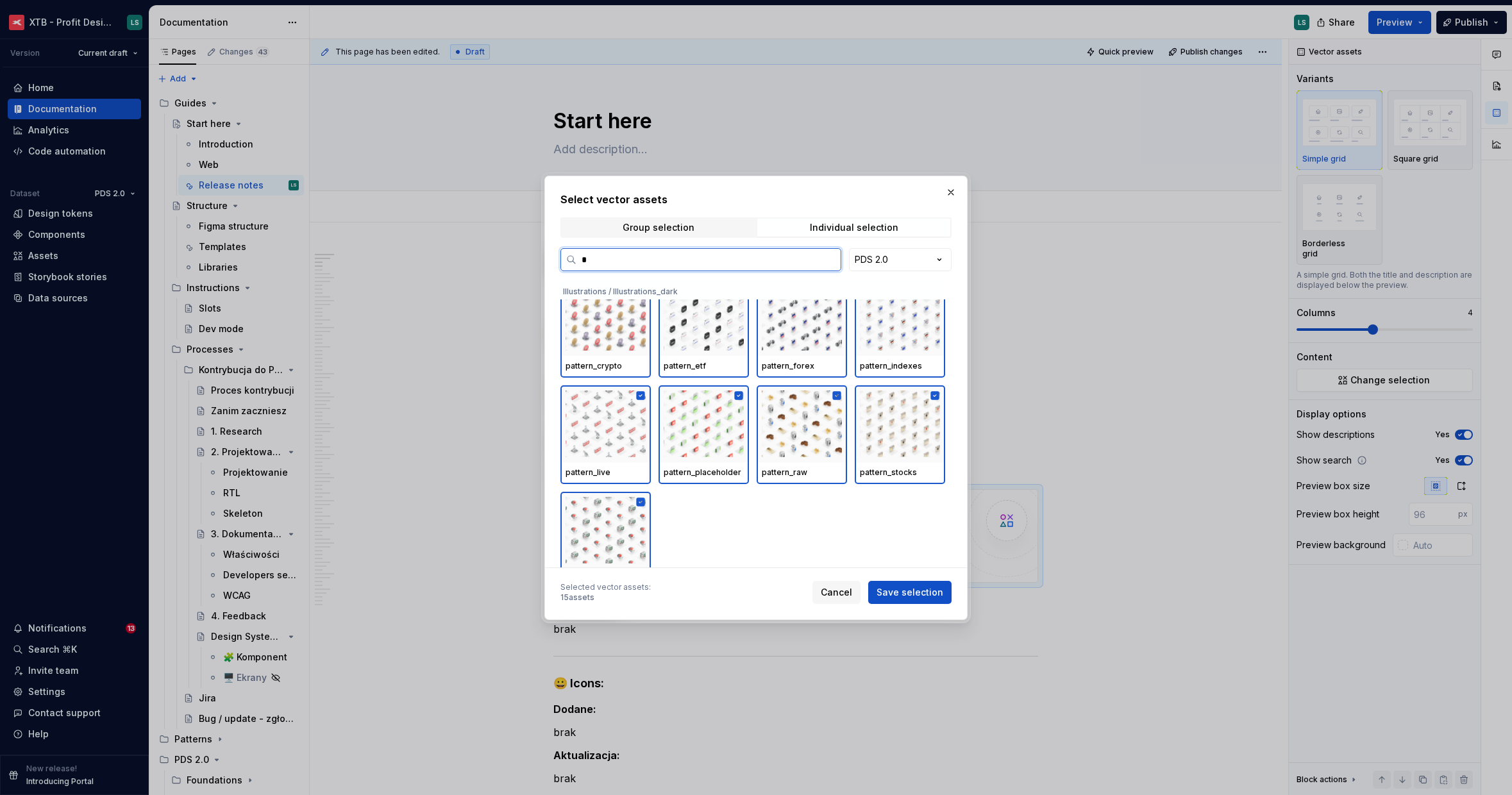
scroll to position [0, 0]
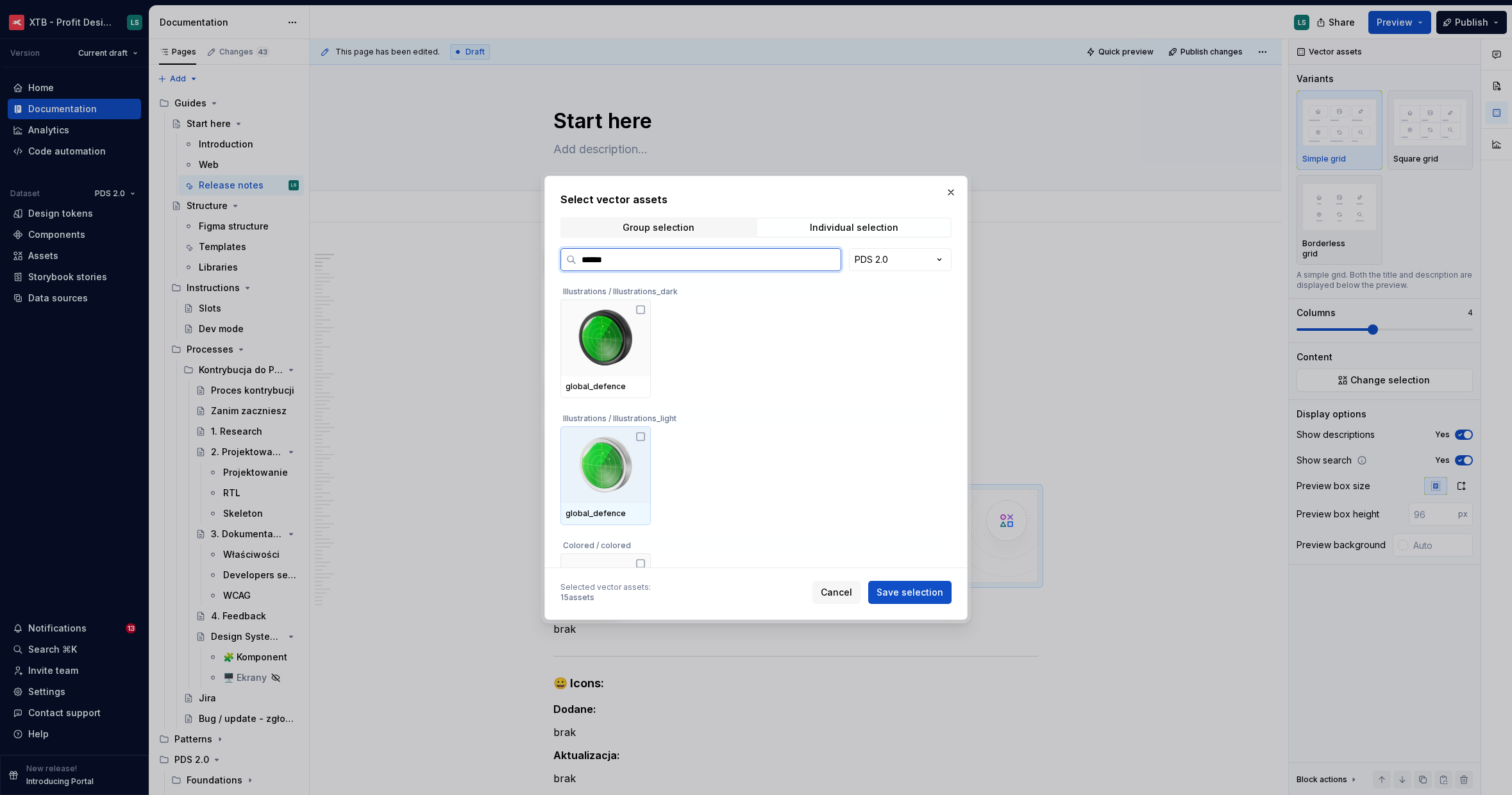
click at [620, 451] on img at bounding box center [606, 464] width 80 height 67
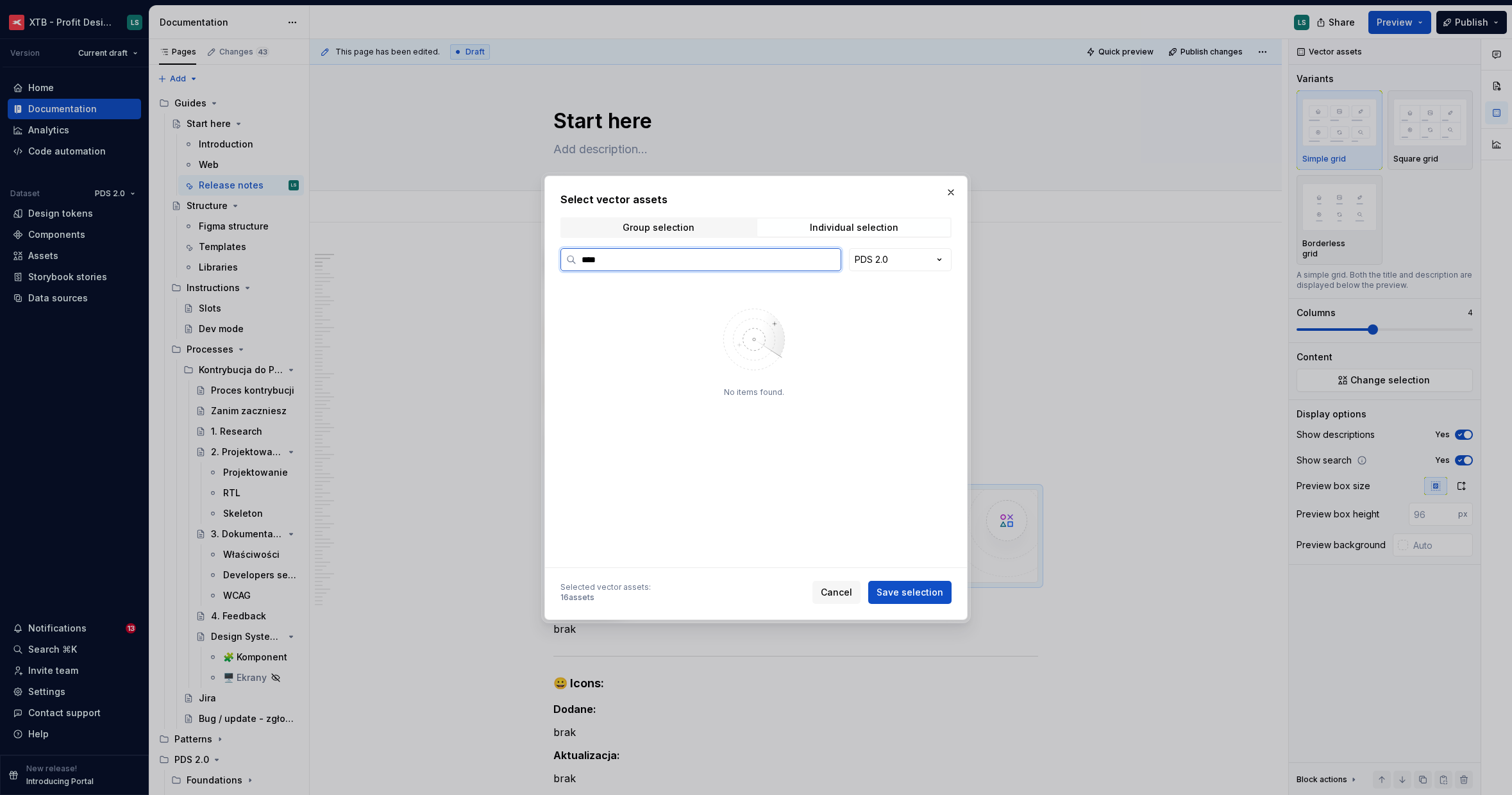
type input "****"
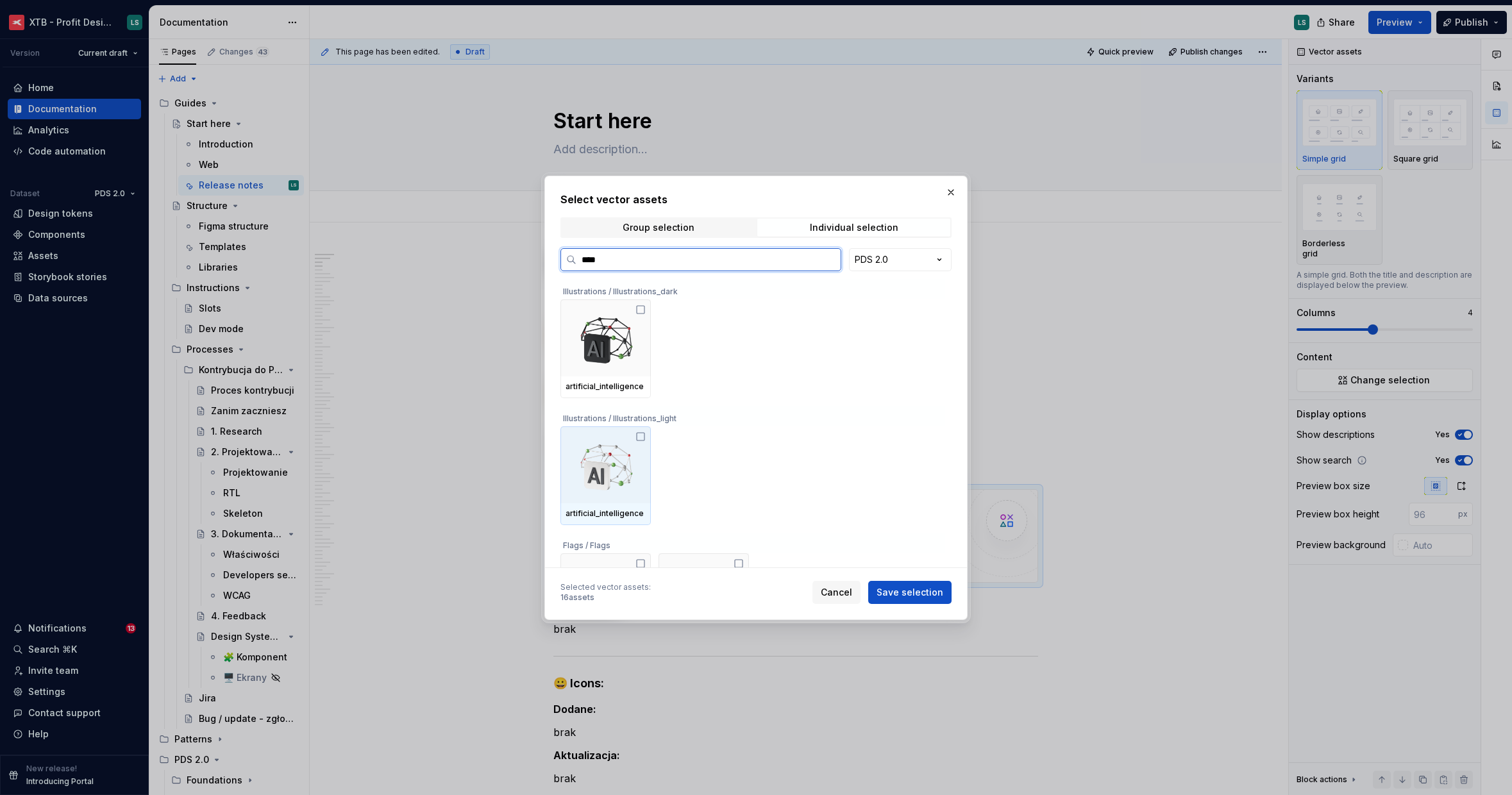
click at [599, 490] on img at bounding box center [606, 464] width 80 height 67
type textarea "*"
click at [628, 454] on img at bounding box center [606, 464] width 80 height 67
click at [612, 470] on img at bounding box center [606, 464] width 80 height 67
click at [606, 460] on img at bounding box center [606, 464] width 80 height 67
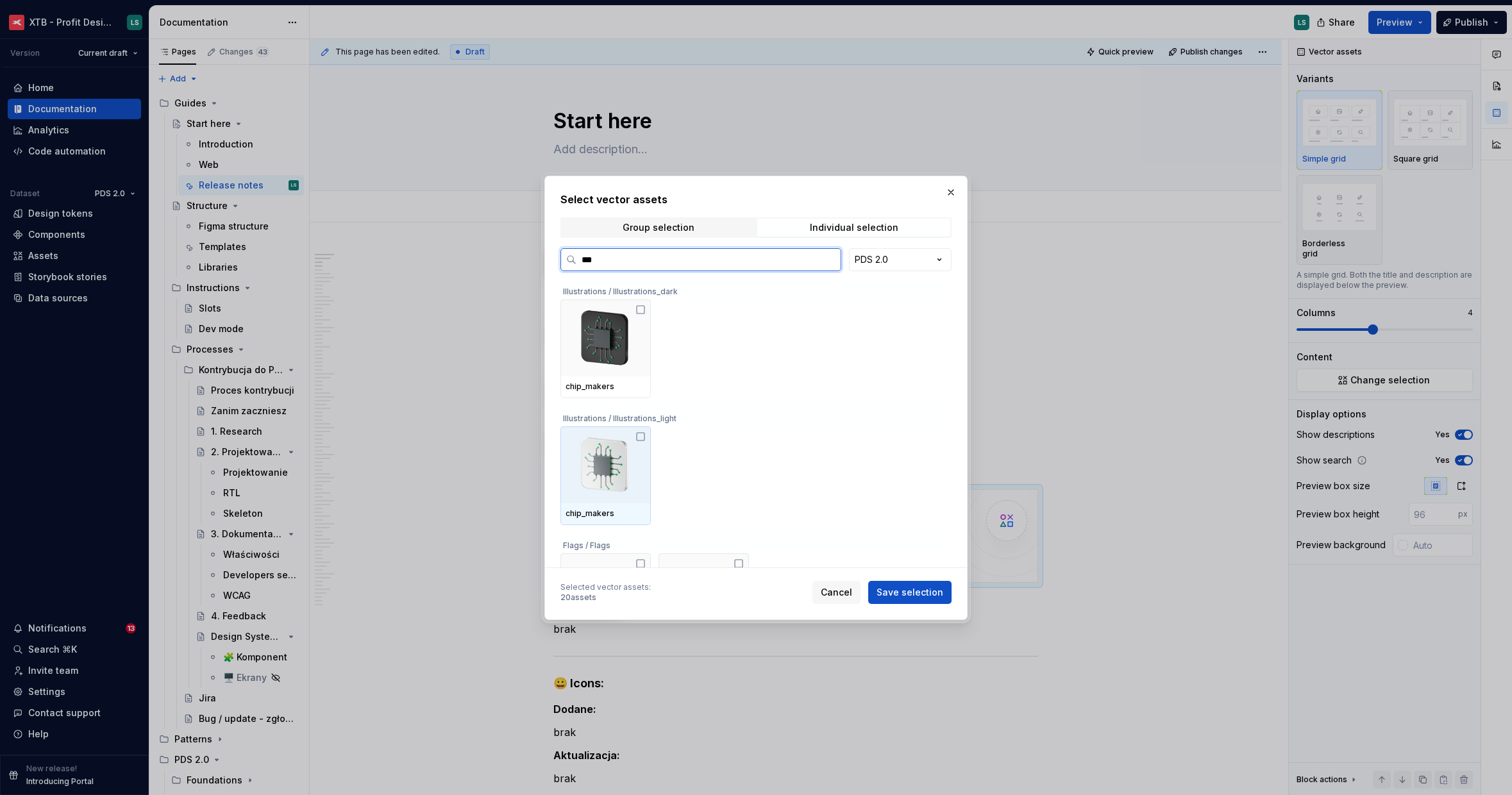
click at [606, 480] on img at bounding box center [606, 464] width 80 height 67
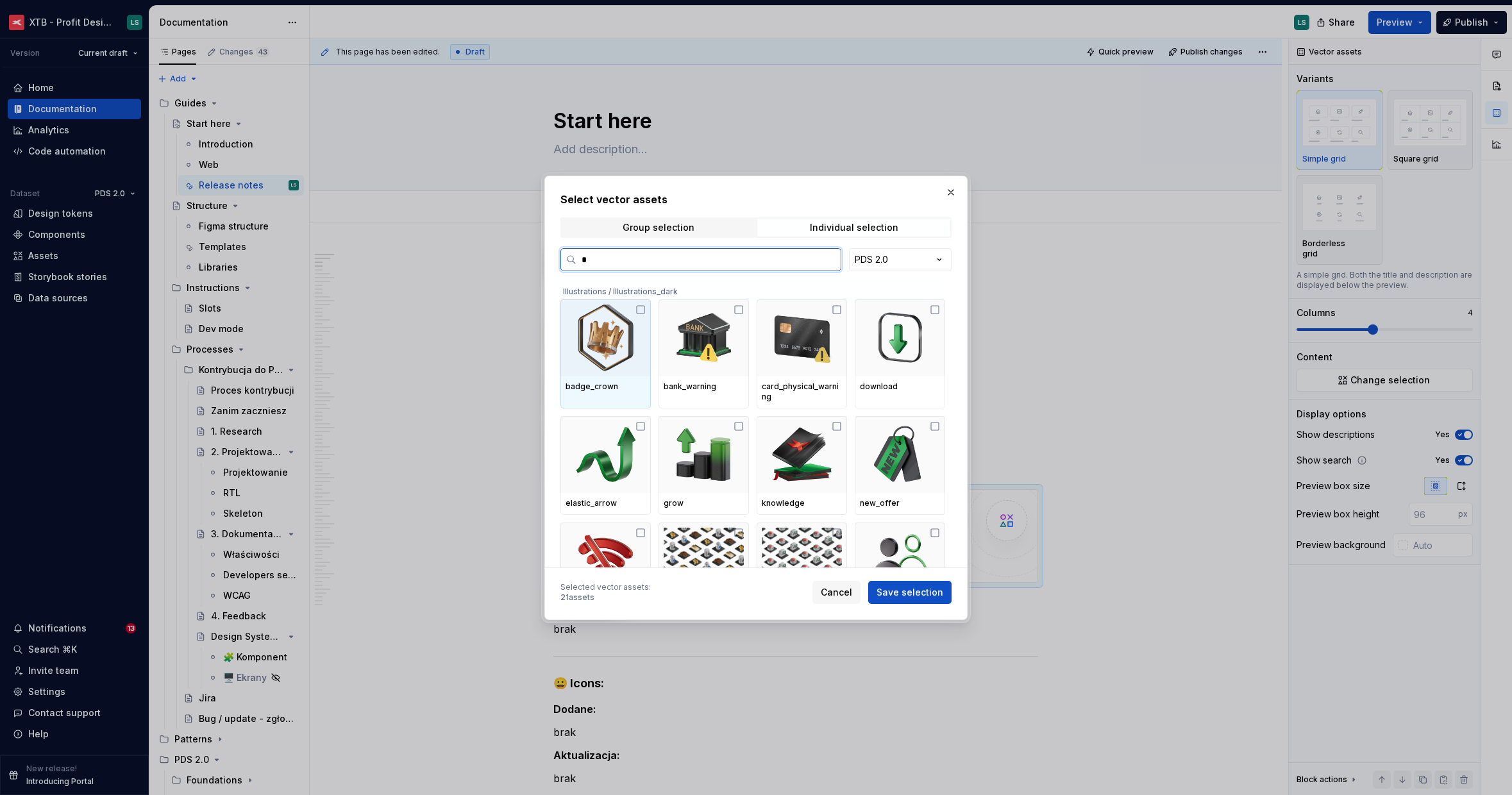
type input "**"
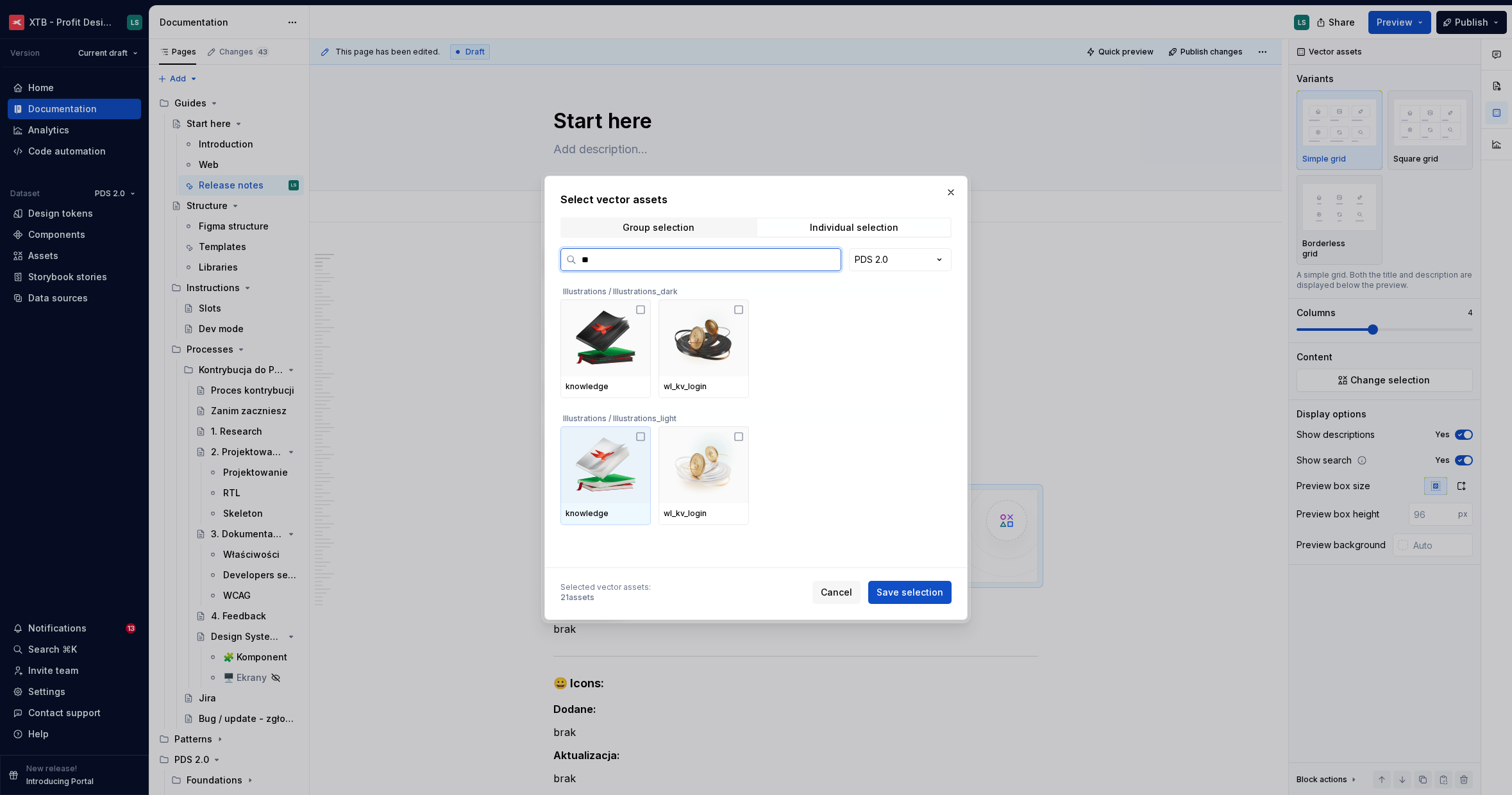
click at [685, 459] on img at bounding box center [704, 464] width 80 height 67
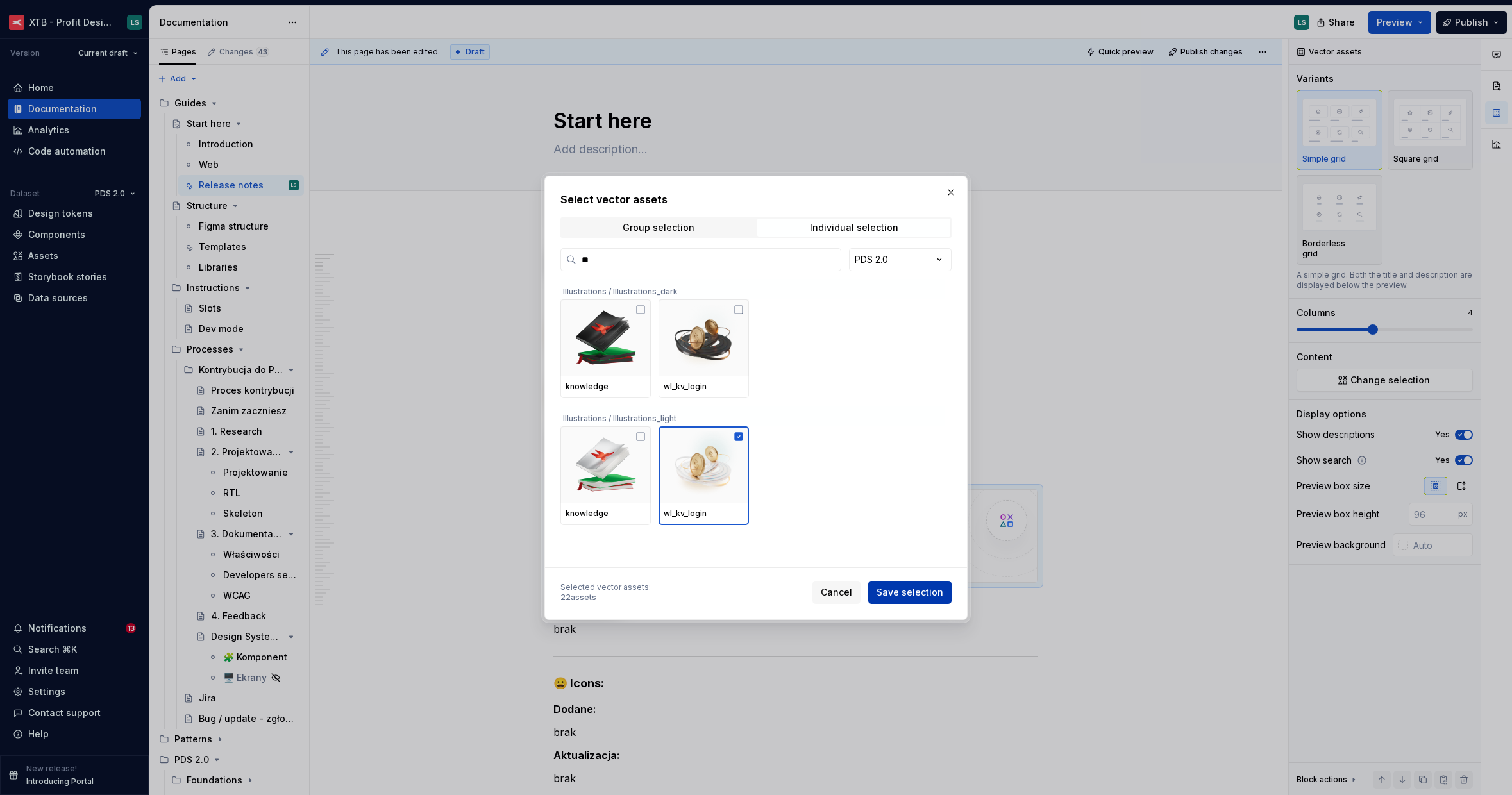
click at [928, 594] on span "Save selection" at bounding box center [910, 592] width 67 height 13
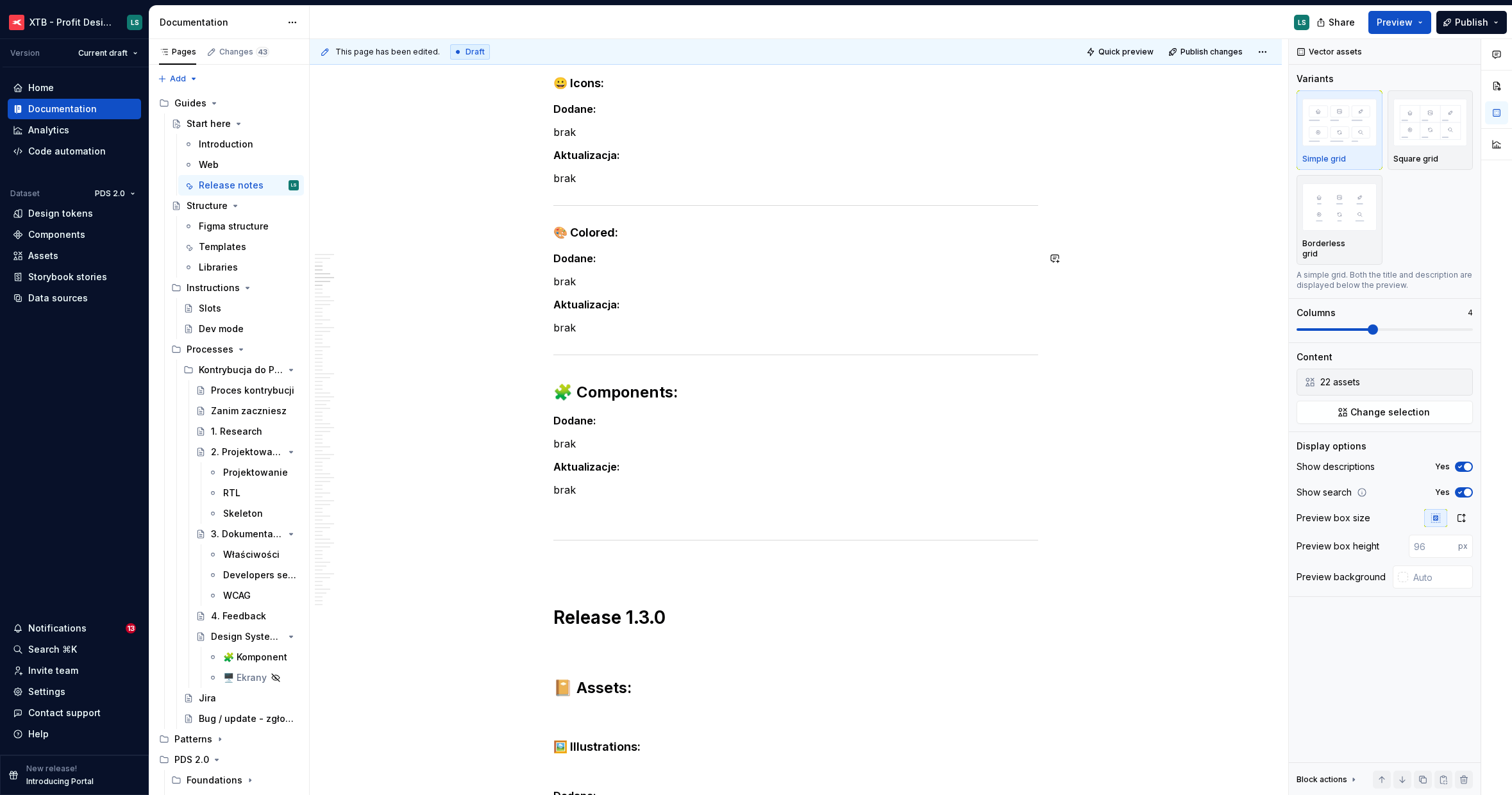
scroll to position [1226, 0]
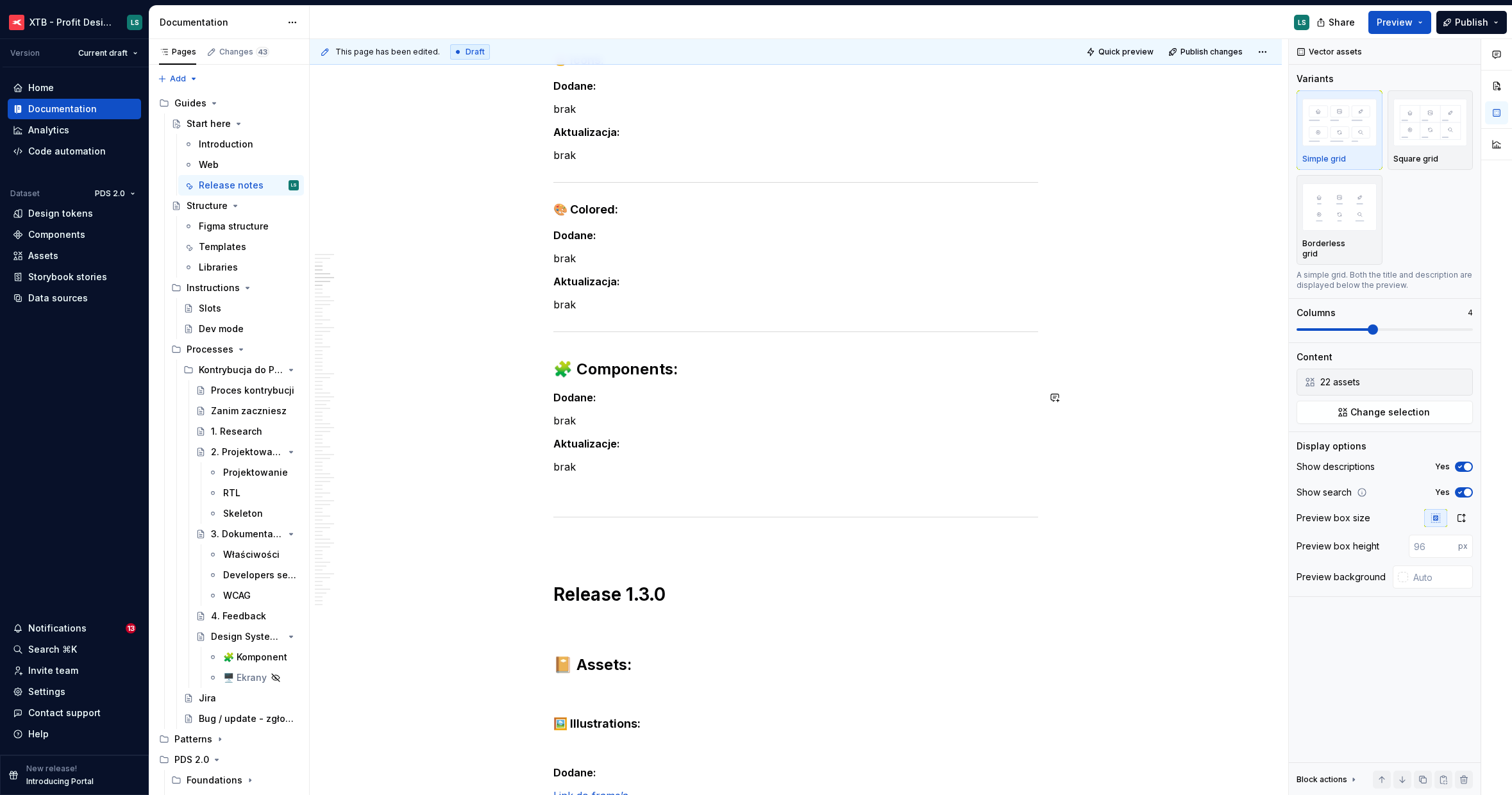
click at [599, 422] on p "brak" at bounding box center [796, 420] width 485 height 15
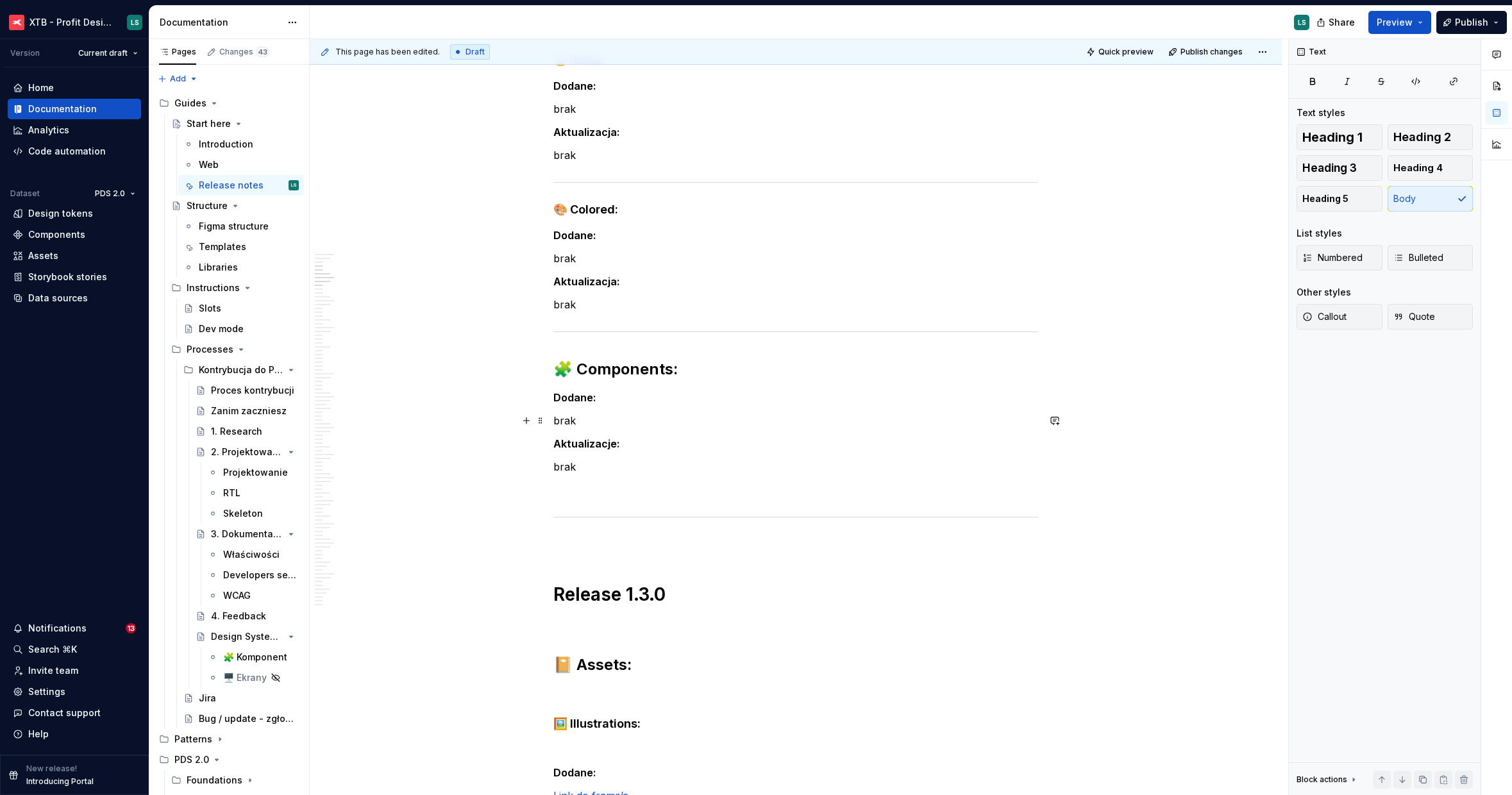
click at [599, 422] on p "brak" at bounding box center [796, 420] width 485 height 15
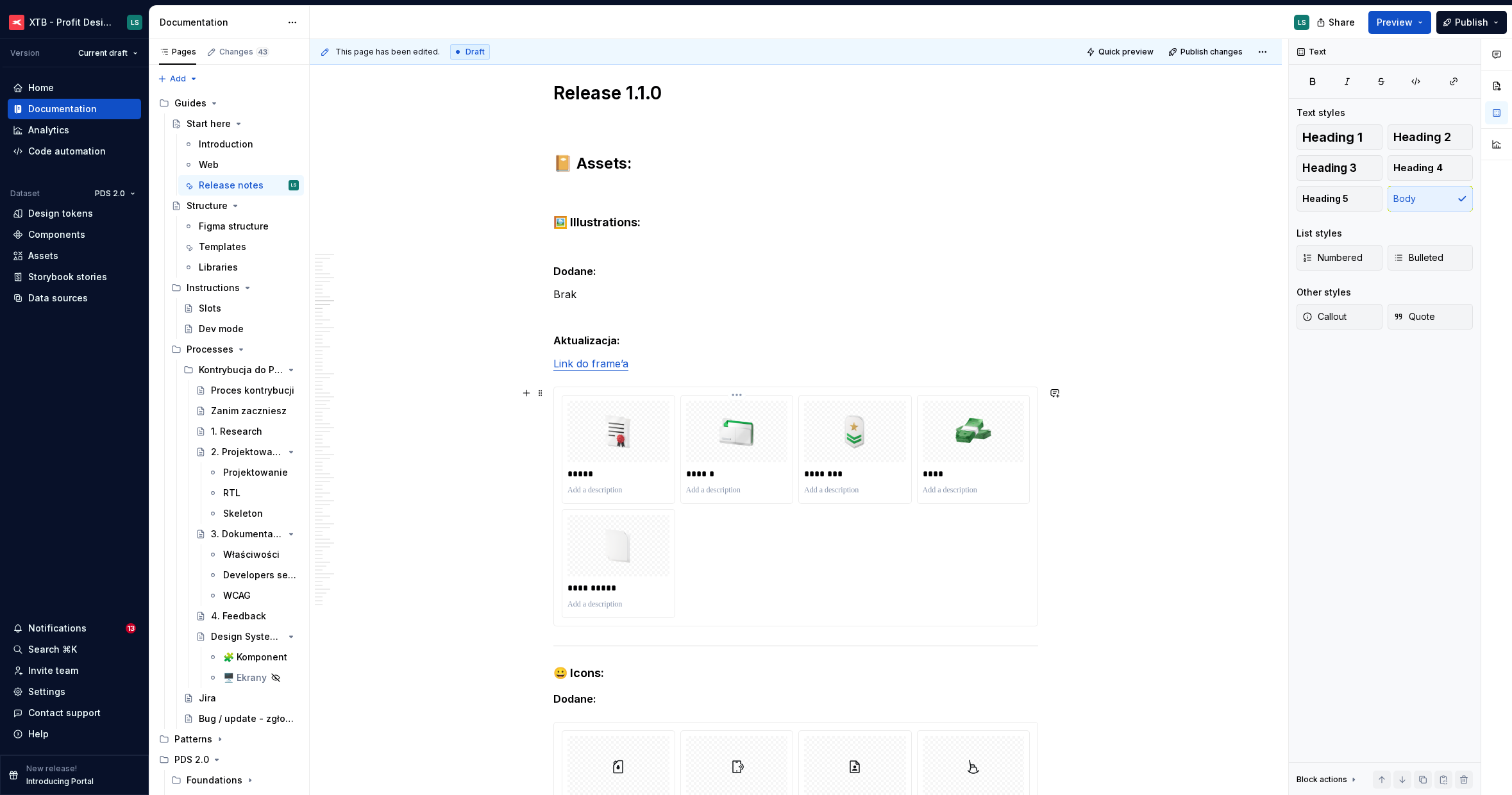
scroll to position [7772, 0]
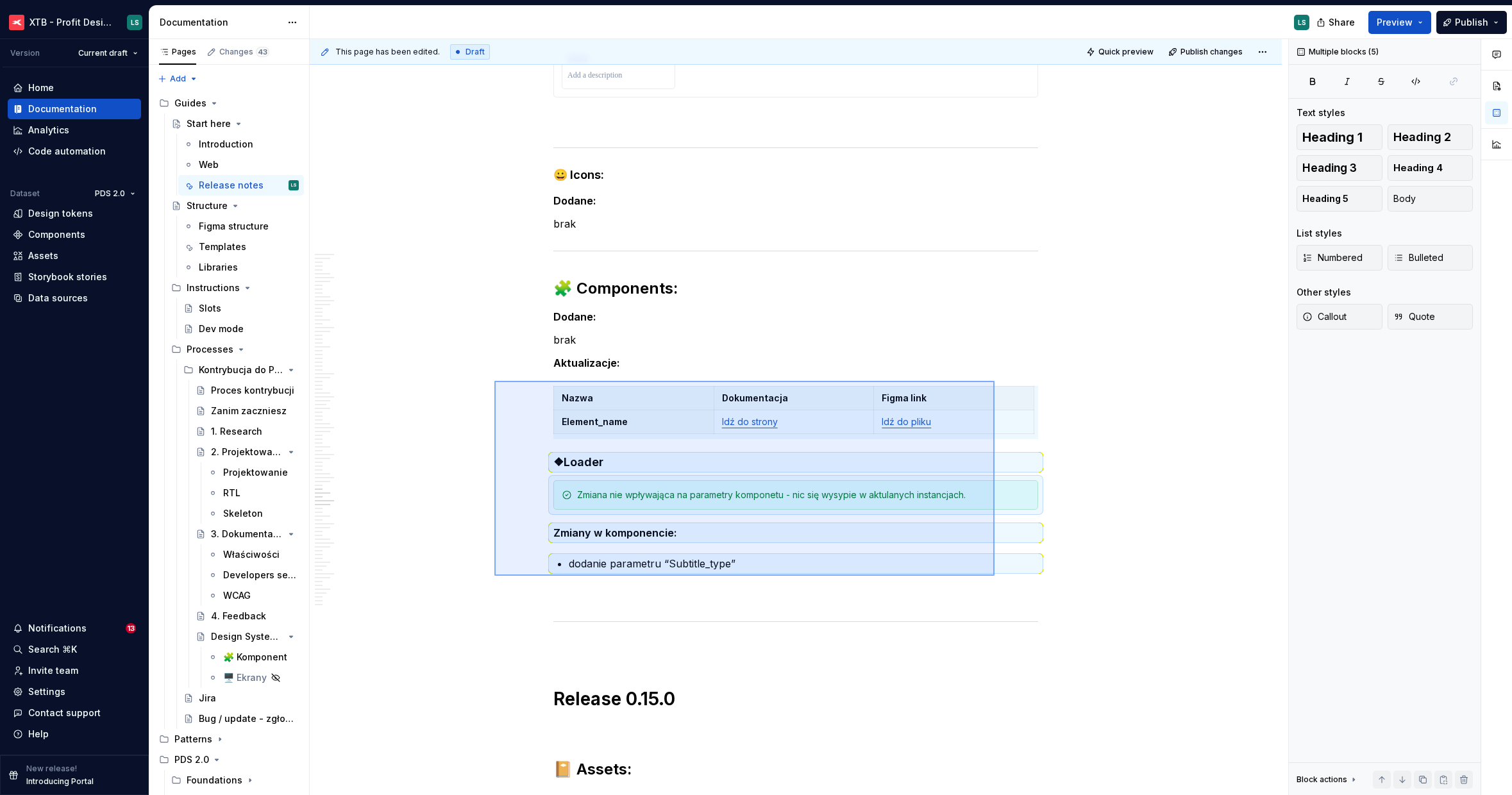
drag, startPoint x: 494, startPoint y: 381, endPoint x: 994, endPoint y: 576, distance: 536.7
click at [994, 576] on div "This page has been edited. Draft Quick preview Publish changes Start here Edit …" at bounding box center [799, 417] width 978 height 757
copy p "brak"
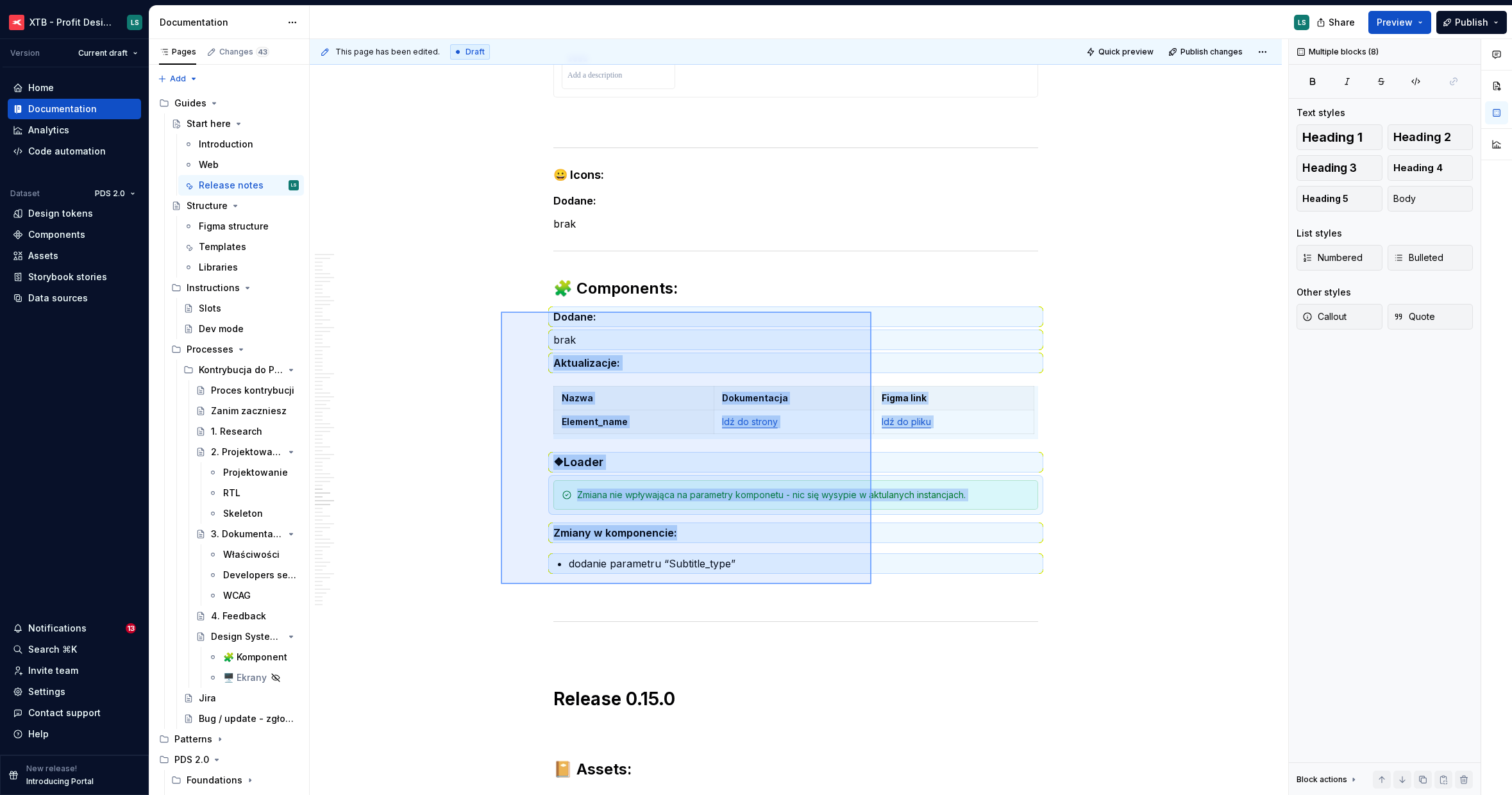
drag, startPoint x: 501, startPoint y: 312, endPoint x: 691, endPoint y: 570, distance: 320.4
click at [871, 584] on div "This page has been edited. Draft Quick preview Publish changes Start here Edit …" at bounding box center [799, 417] width 978 height 757
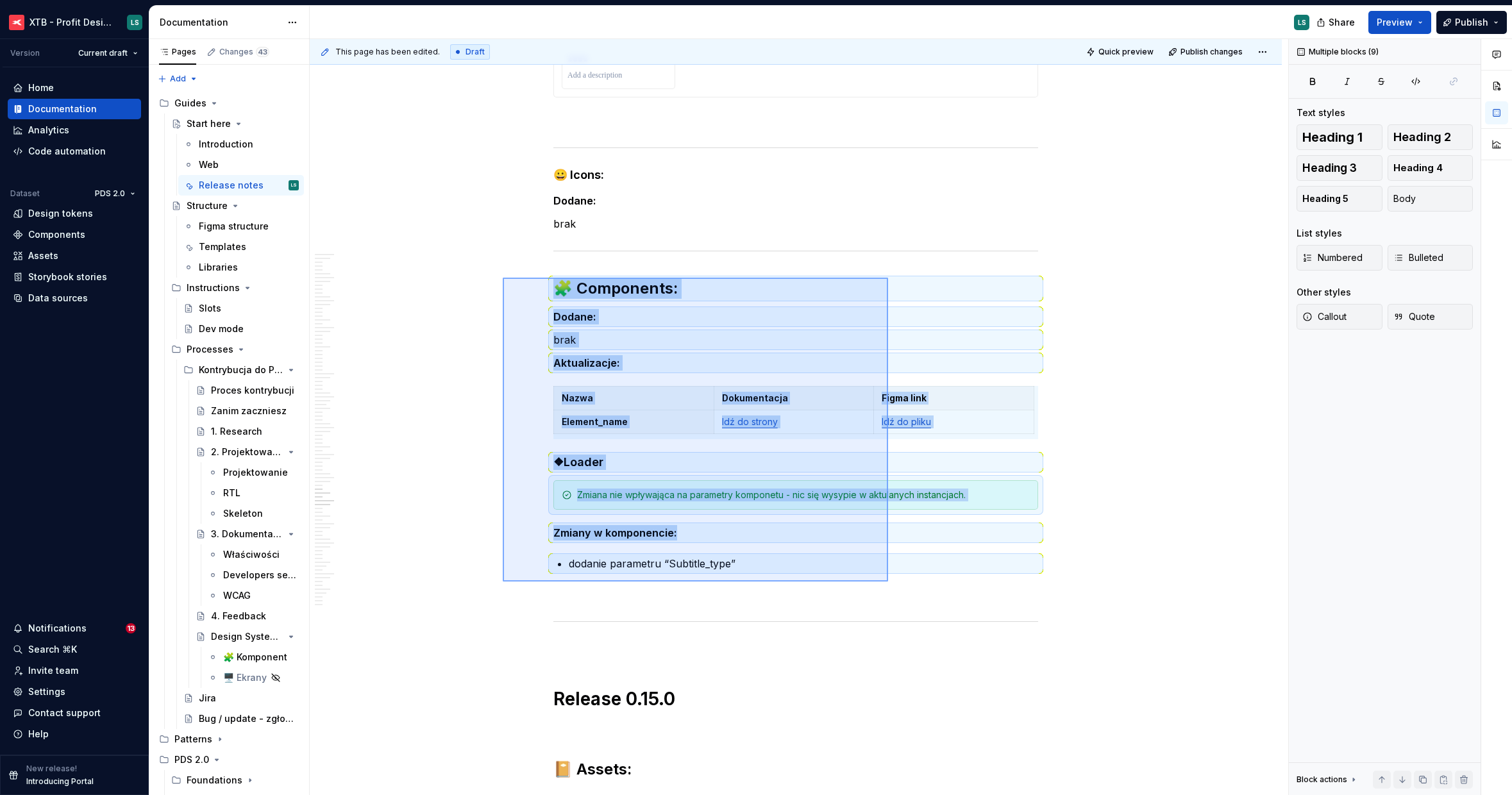
drag, startPoint x: 503, startPoint y: 581, endPoint x: 888, endPoint y: 277, distance: 490.6
click at [888, 277] on div "This page has been edited. Draft Quick preview Publish changes Start here Edit …" at bounding box center [799, 417] width 978 height 757
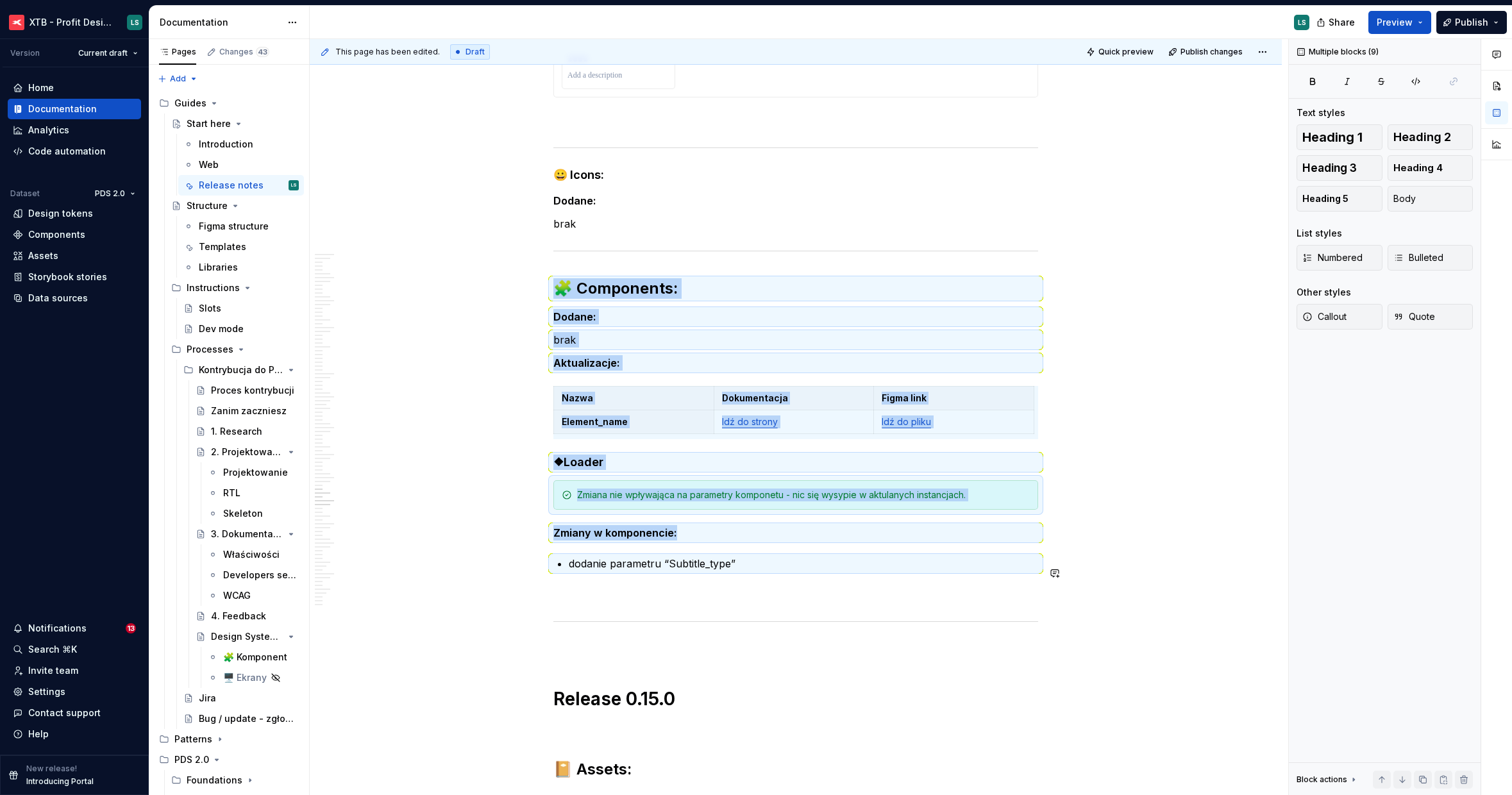
copy div "🧩 Components: Dodane: brak Aktualizacje: Nazwa Dokumentacja Figma link Element_…"
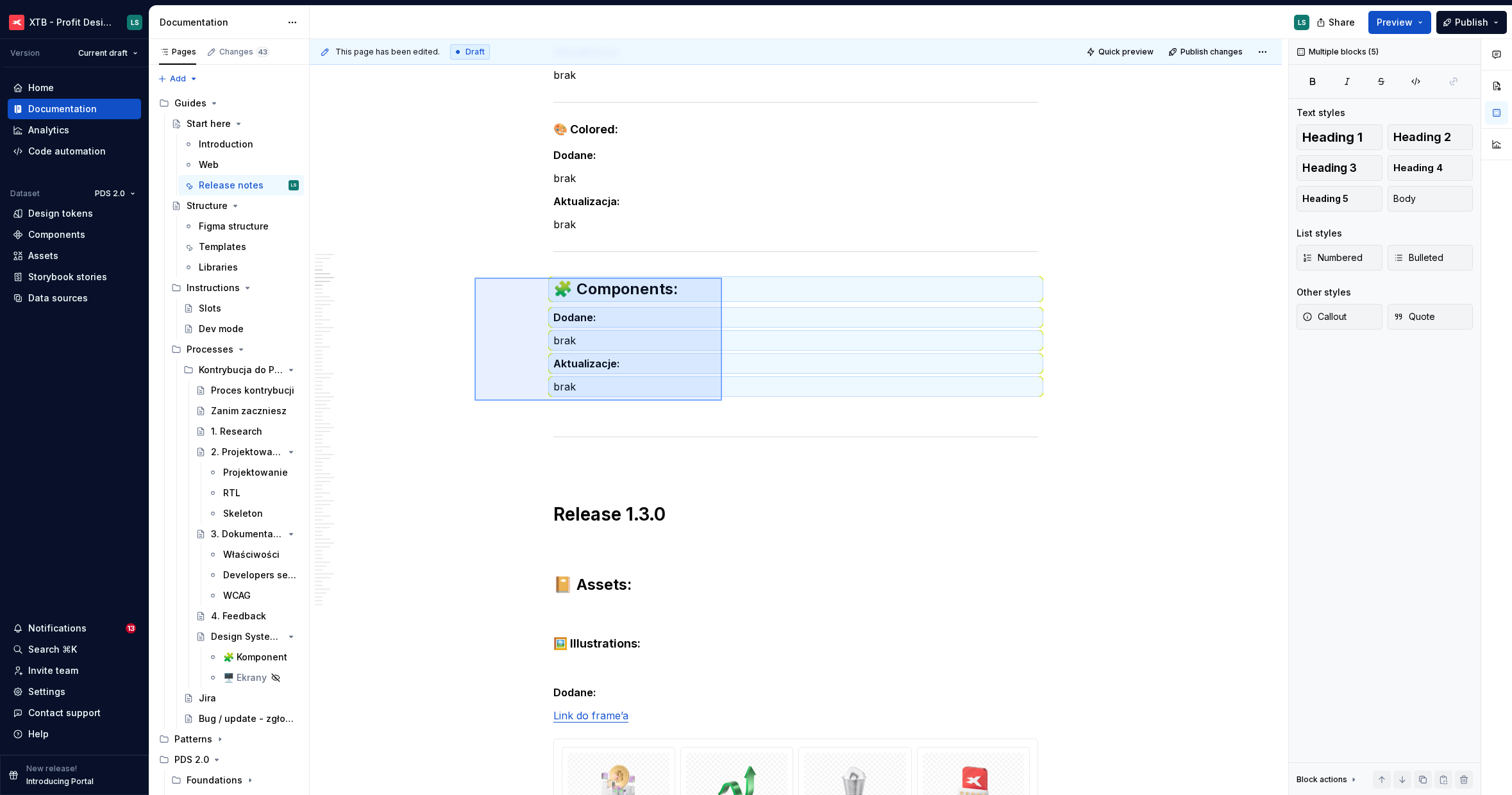
drag, startPoint x: 654, startPoint y: 396, endPoint x: 722, endPoint y: 400, distance: 68.1
click at [722, 400] on div "This page has been edited. Draft Quick preview Publish changes Start here Edit …" at bounding box center [799, 417] width 978 height 757
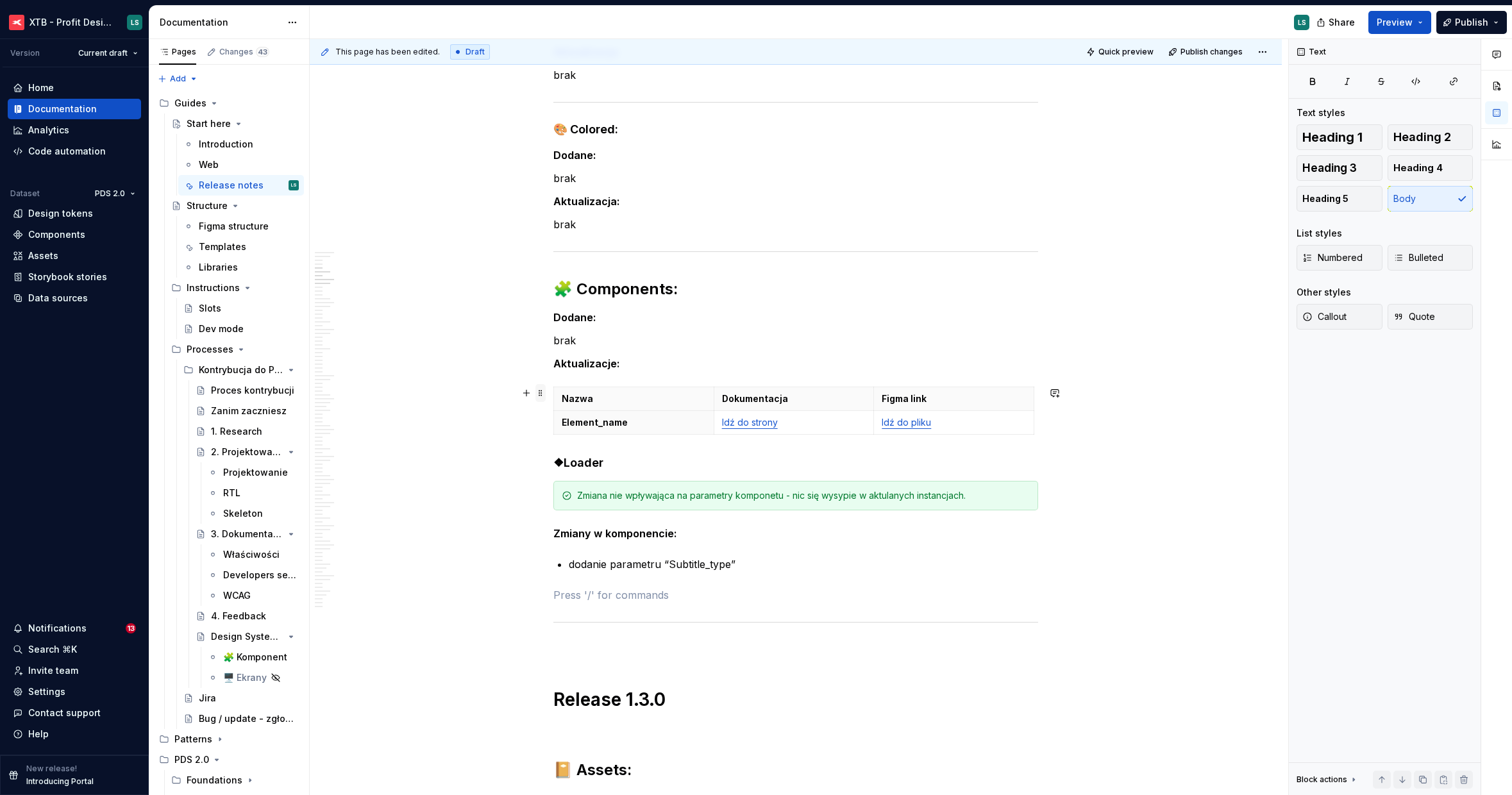
click at [536, 391] on span at bounding box center [540, 393] width 10 height 18
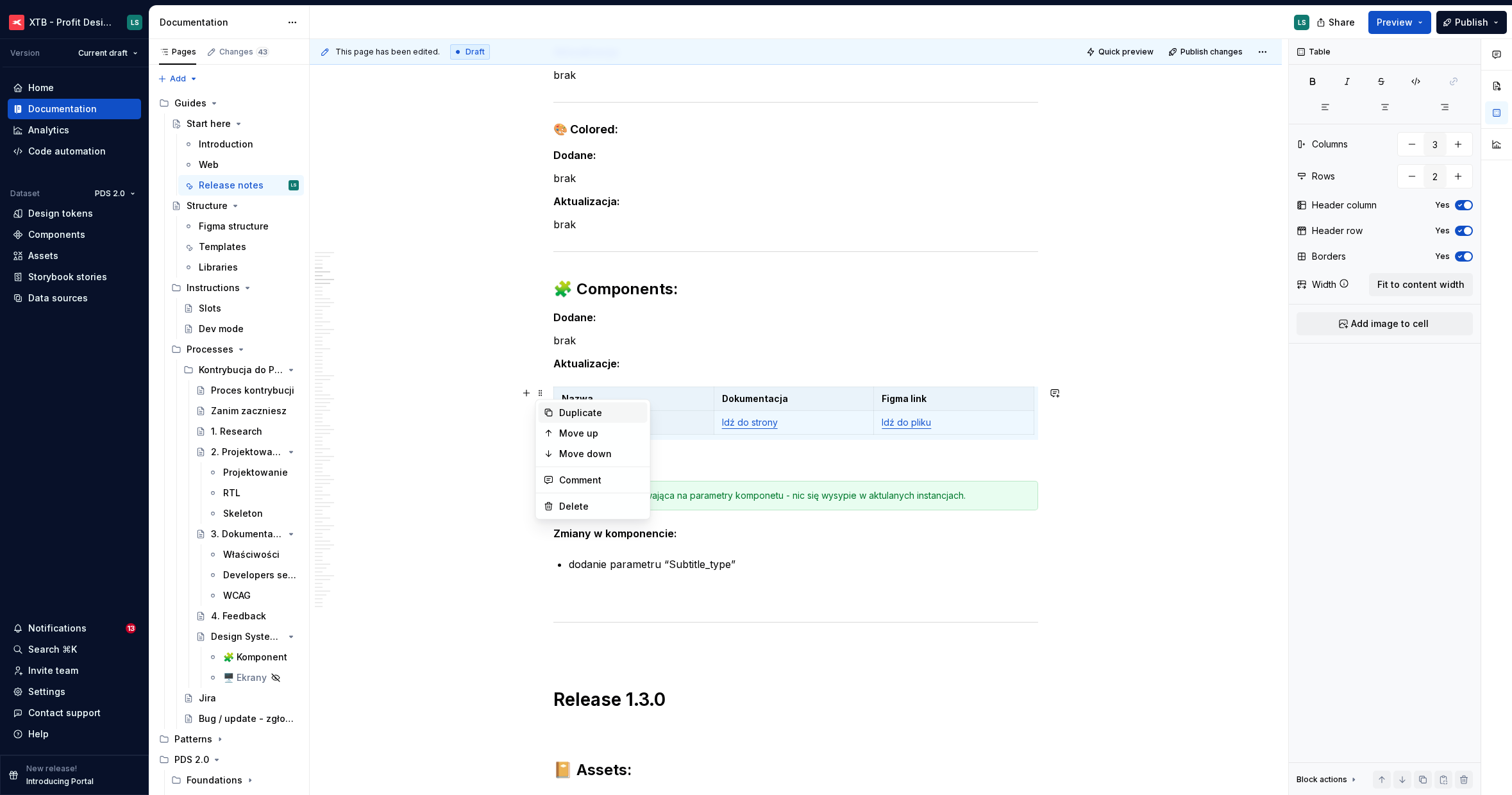
click at [565, 406] on div "Duplicate" at bounding box center [600, 413] width 83 height 13
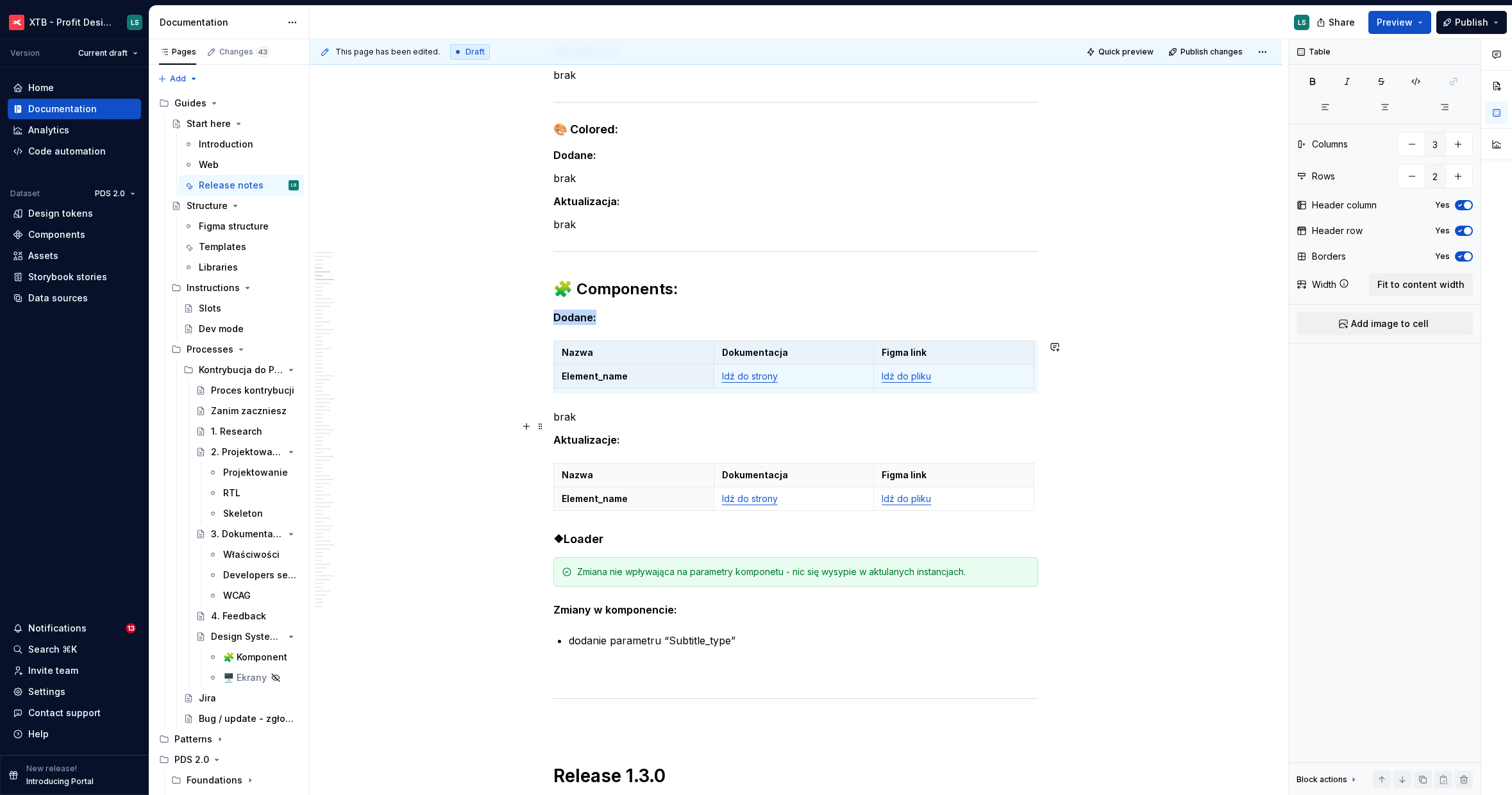
click at [588, 422] on p "brak" at bounding box center [796, 417] width 485 height 15
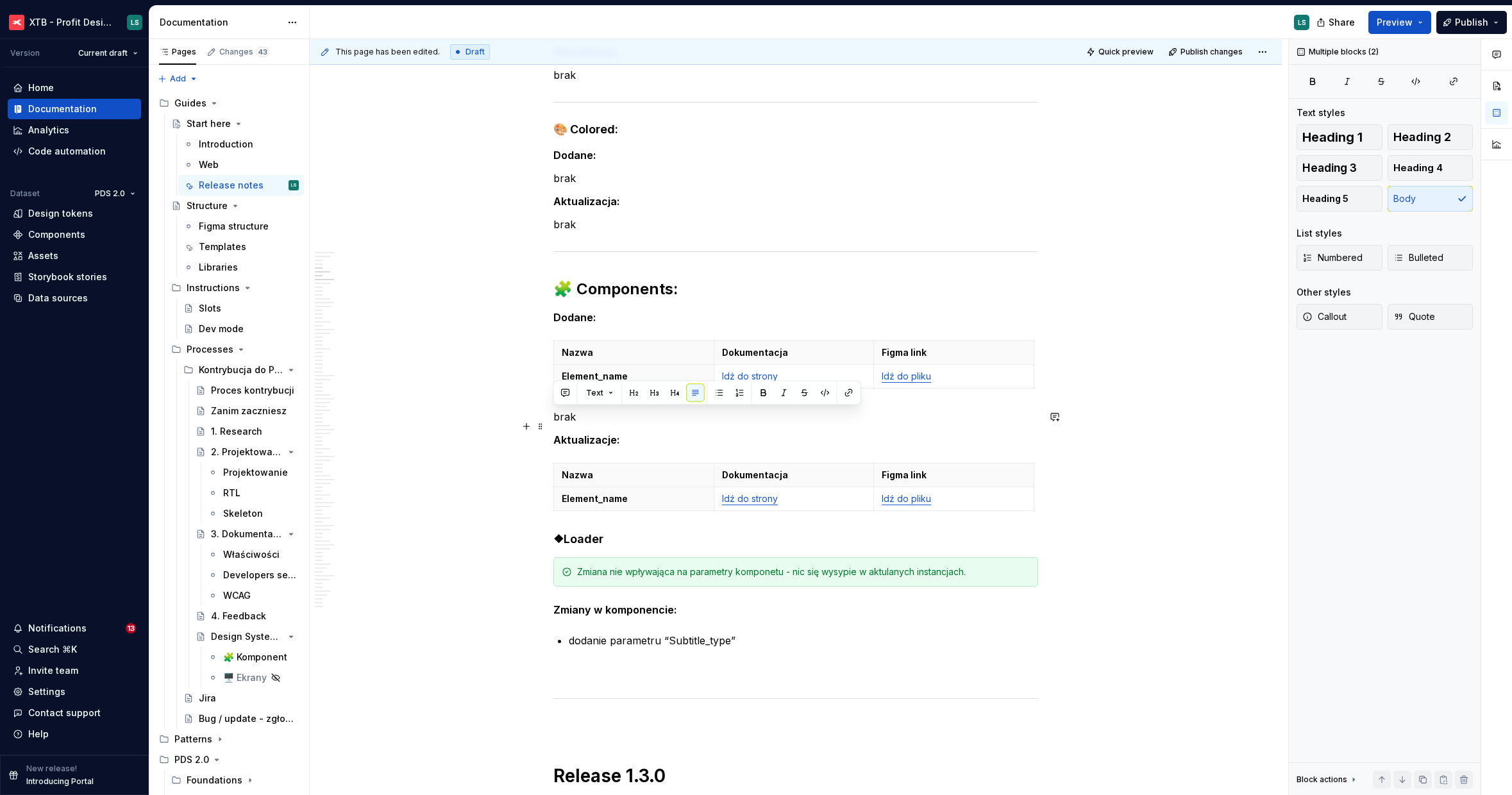
click at [588, 422] on p "brak" at bounding box center [796, 417] width 485 height 15
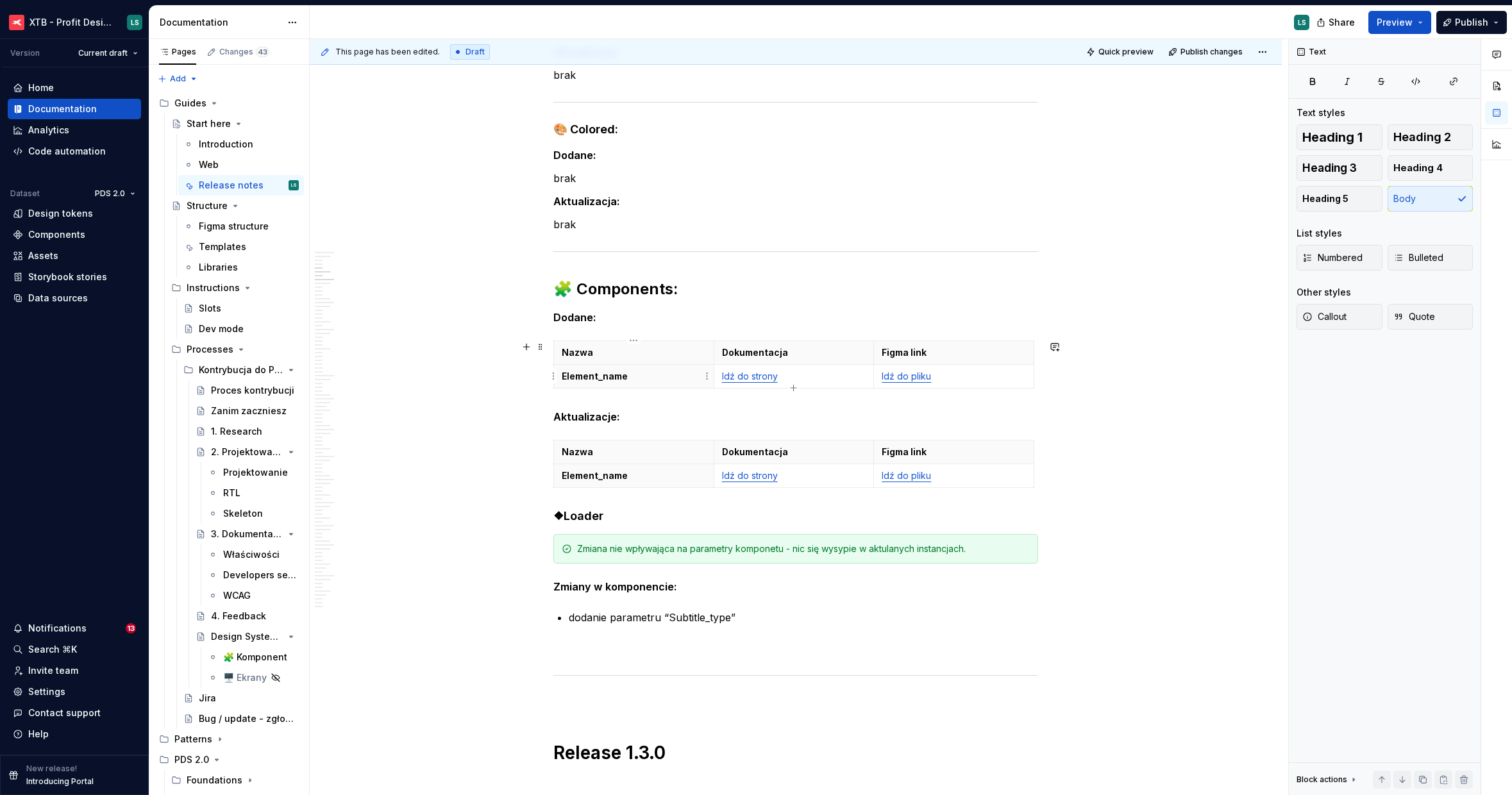
click at [574, 373] on p "Element_name" at bounding box center [634, 376] width 144 height 13
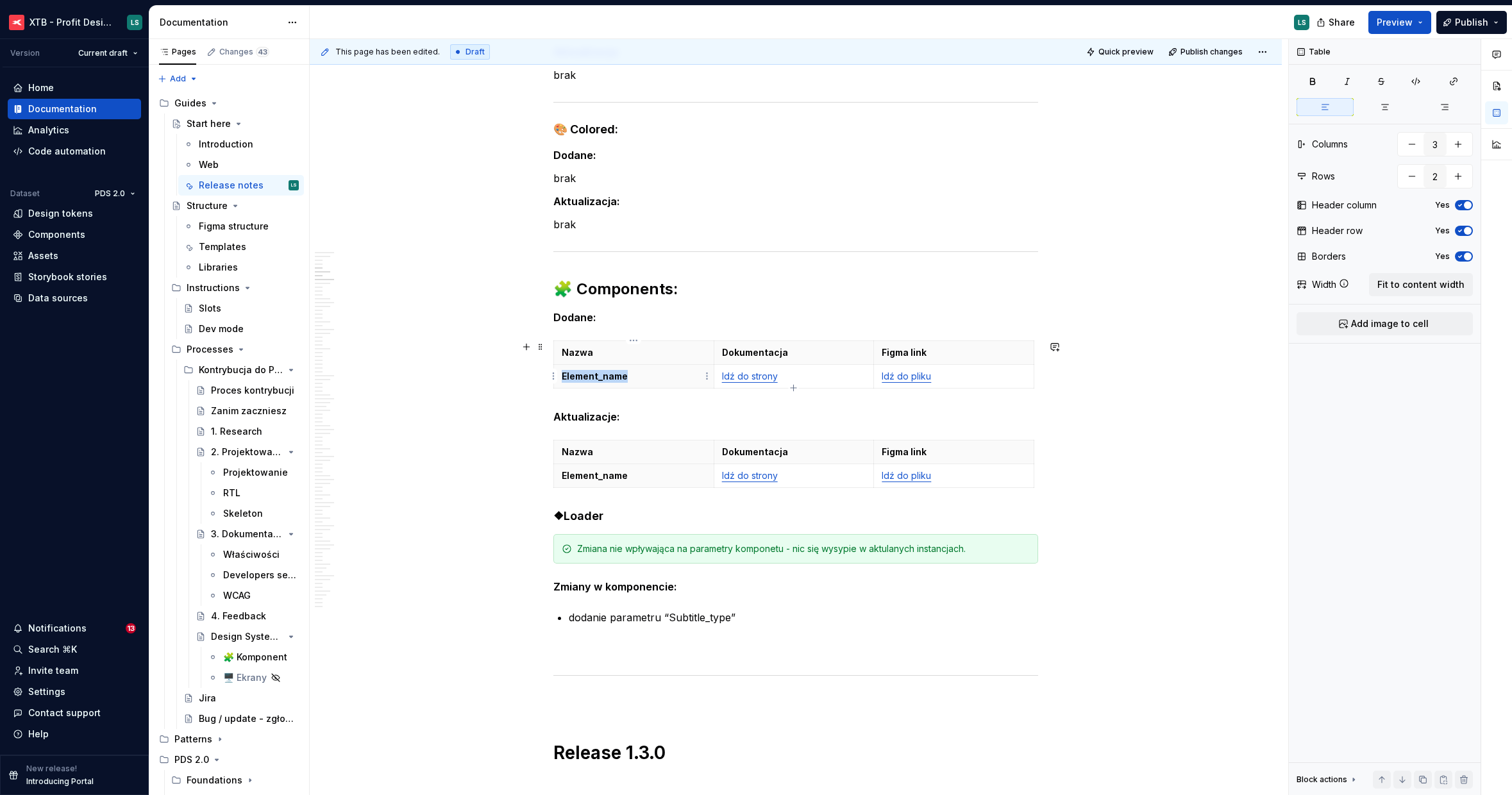
click at [574, 373] on p "Element_name" at bounding box center [634, 376] width 144 height 13
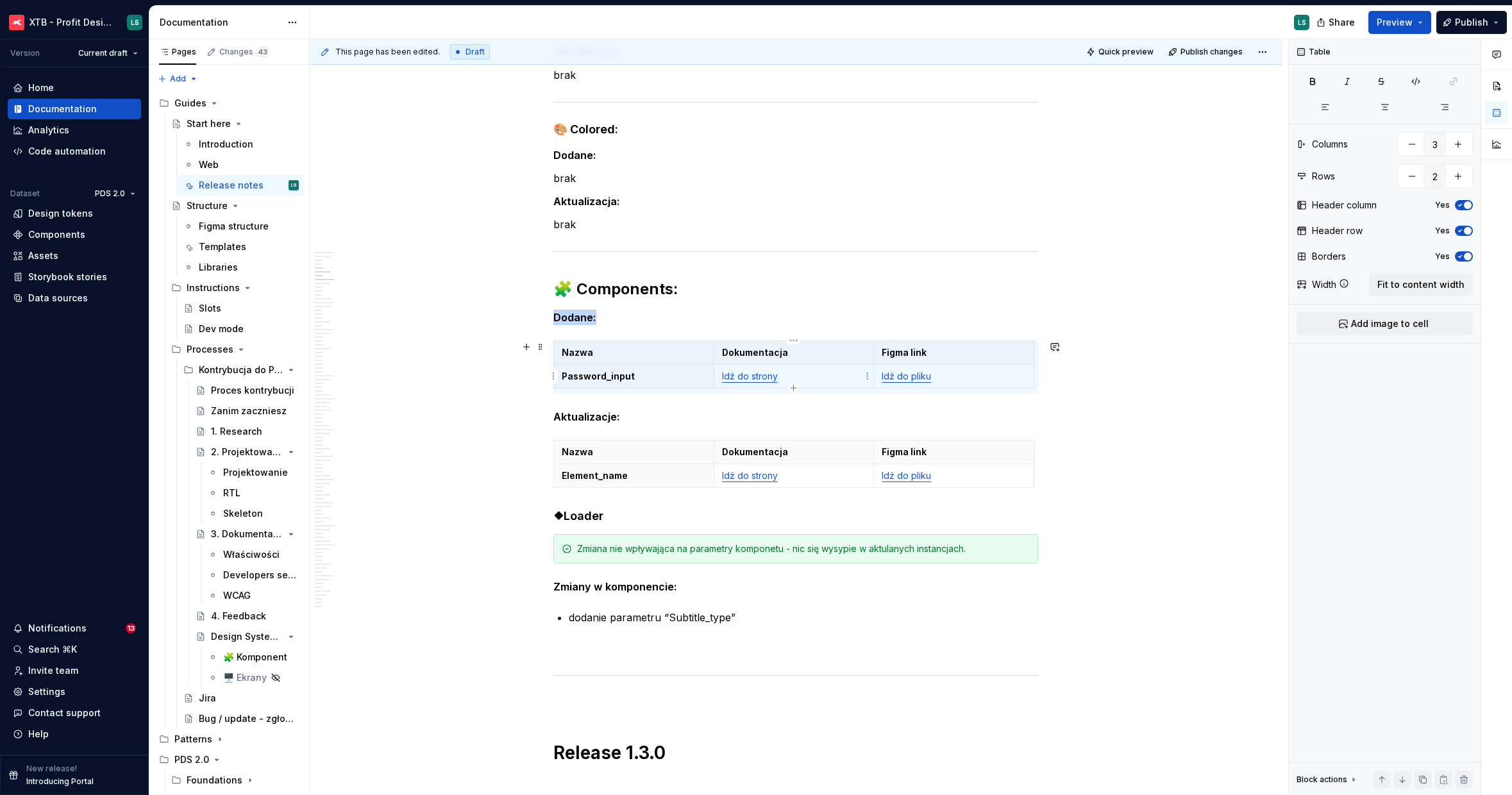
click at [750, 378] on link "Idź do strony" at bounding box center [750, 376] width 56 height 11
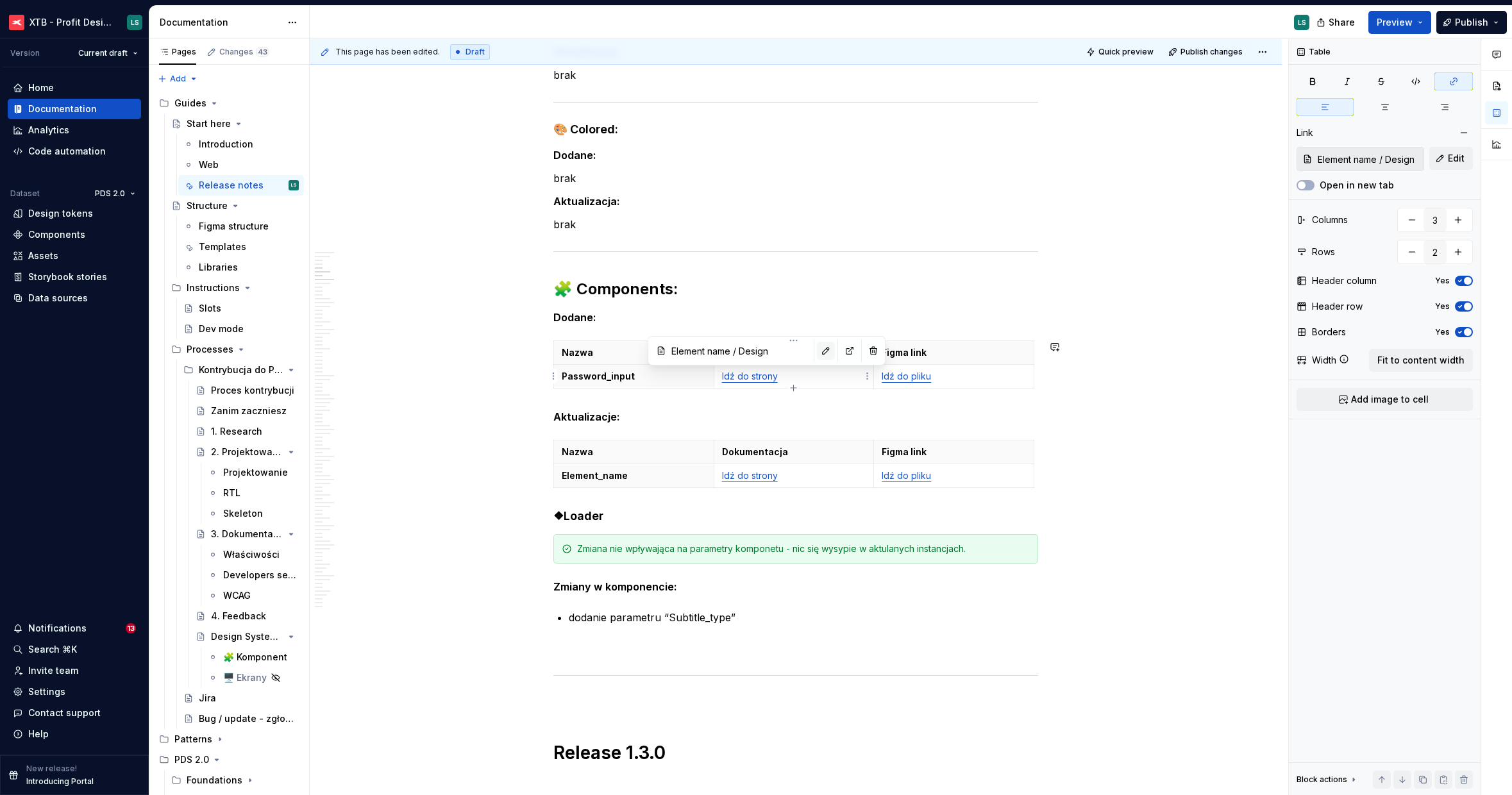
click at [817, 347] on button "button" at bounding box center [826, 351] width 18 height 18
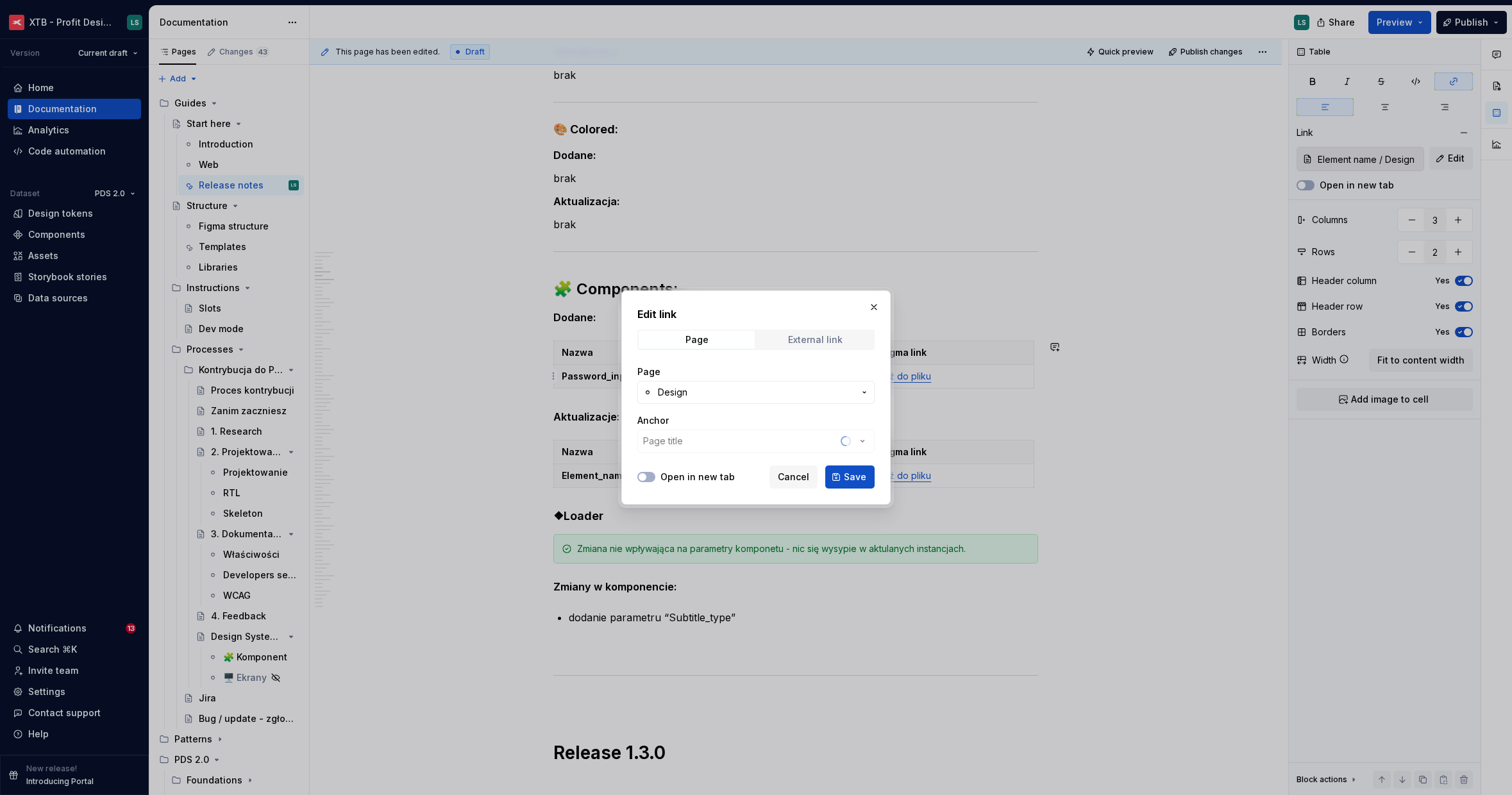
click at [797, 339] on div "External link" at bounding box center [815, 339] width 54 height 10
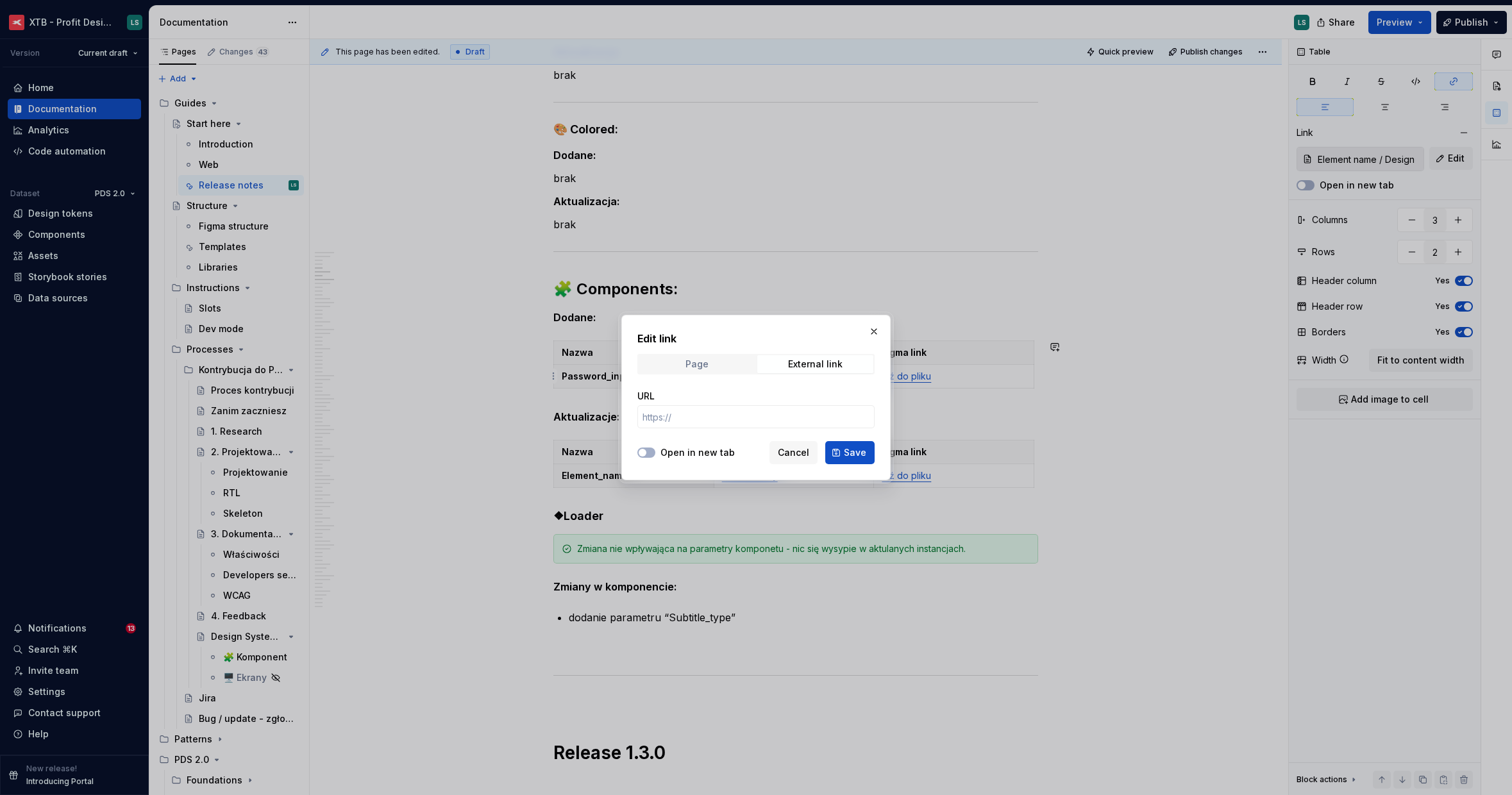
click at [730, 363] on span "Page" at bounding box center [696, 364] width 116 height 18
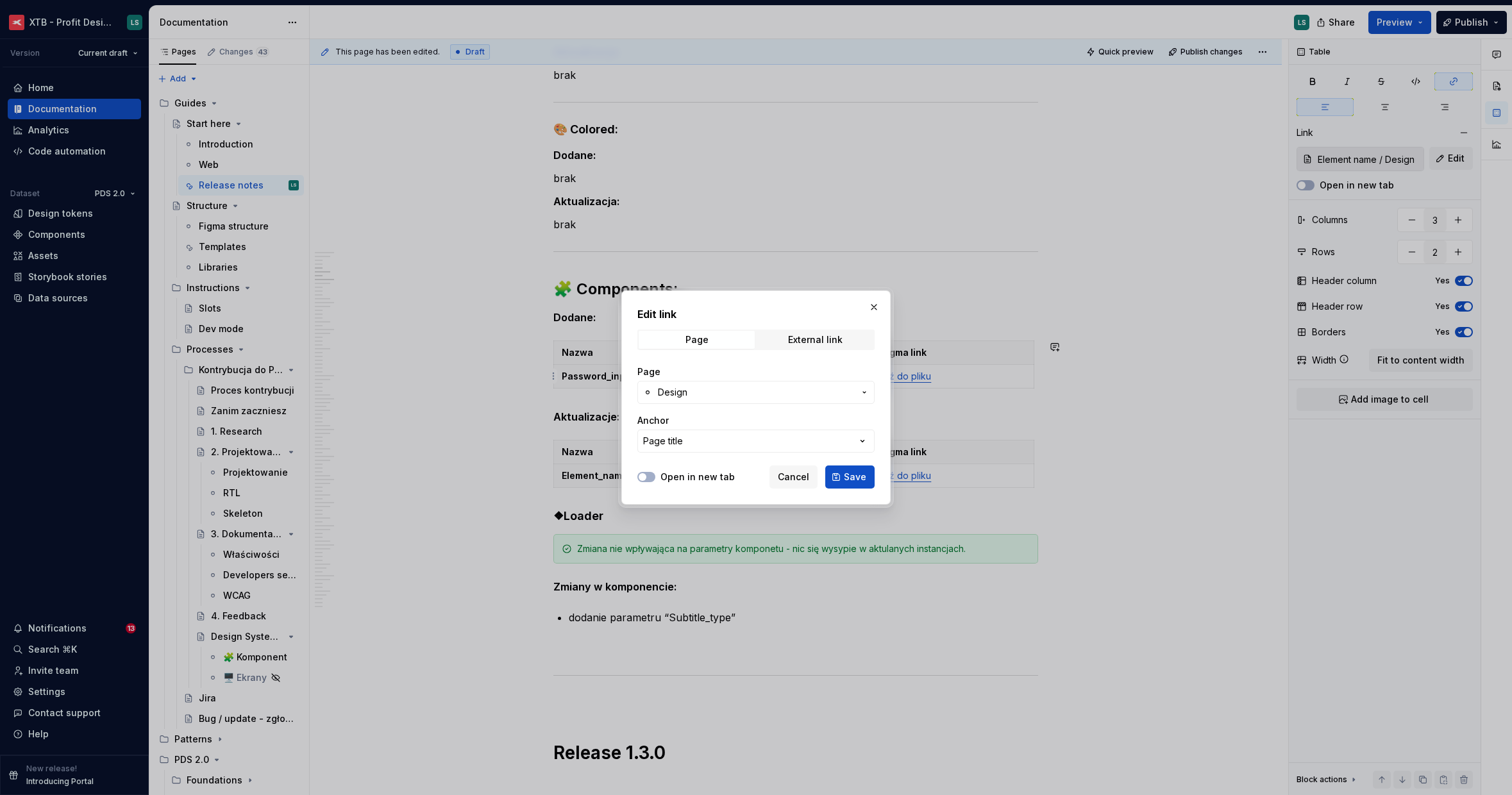
click at [756, 400] on button "Design" at bounding box center [756, 393] width 238 height 23
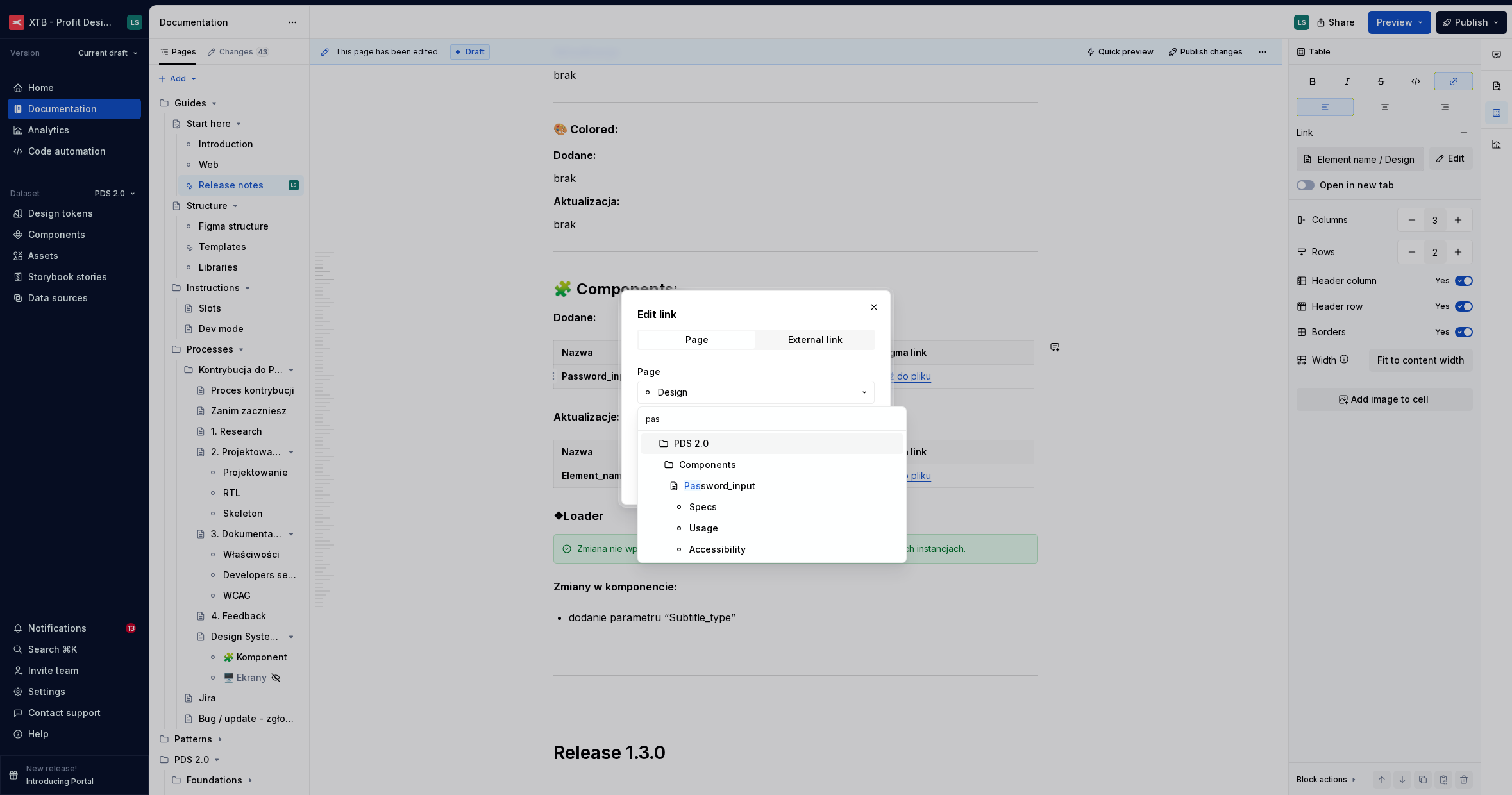
type input "pass"
click at [774, 511] on div "Specs" at bounding box center [794, 507] width 209 height 13
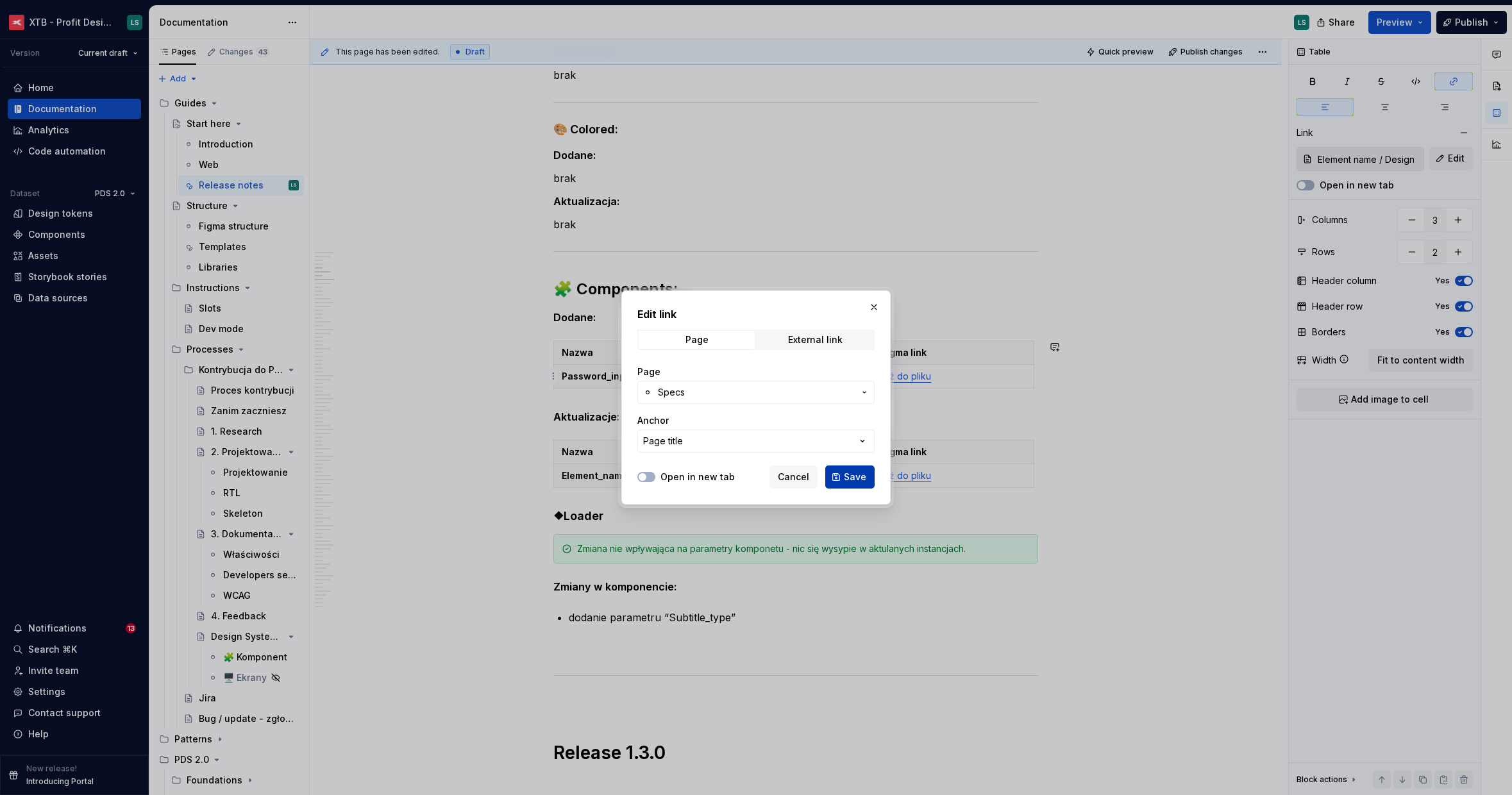
click at [843, 474] on button "Save" at bounding box center [850, 477] width 49 height 23
type input "Password_input / Specs"
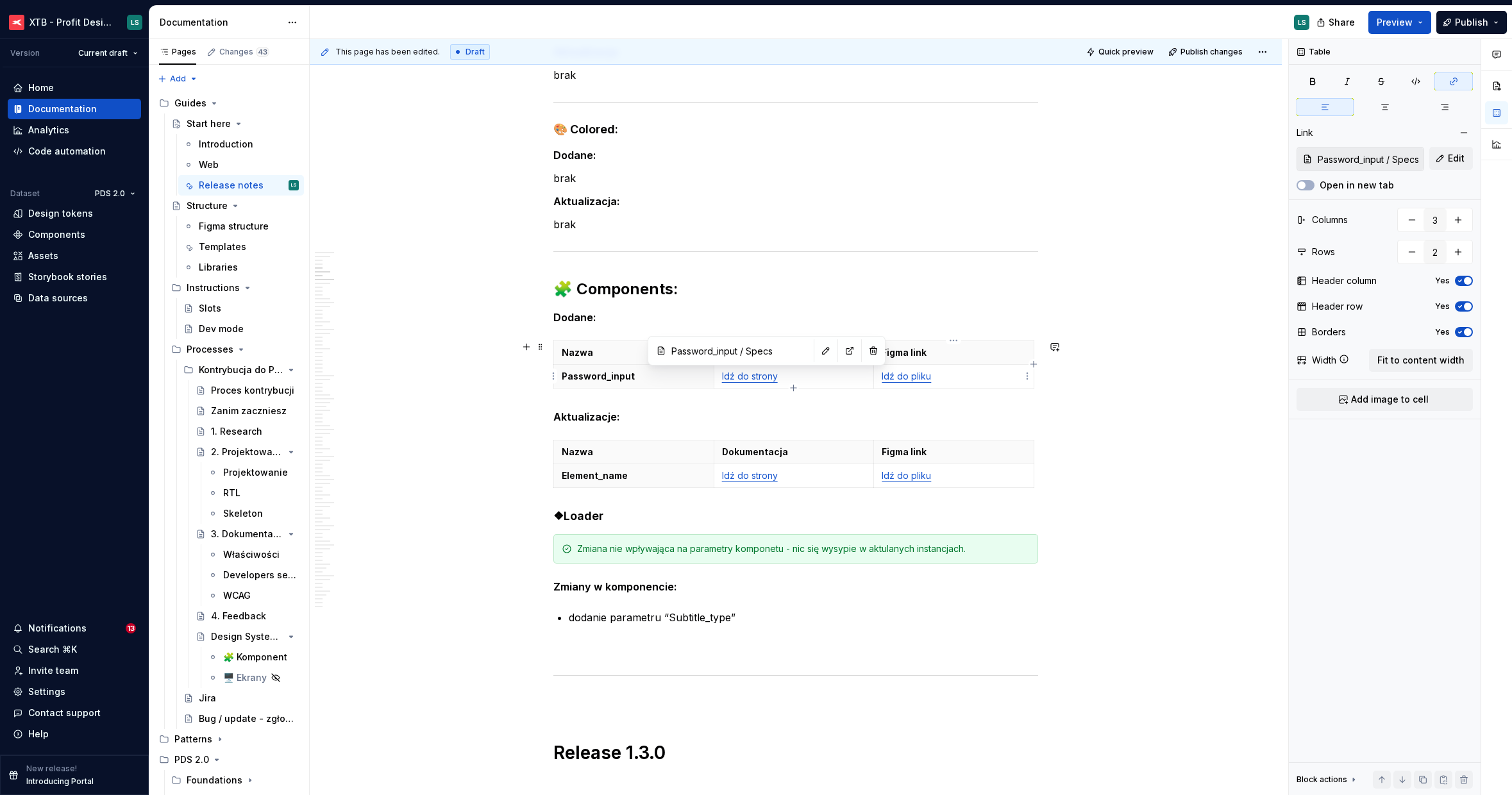
click at [906, 383] on td "Idź do pliku" at bounding box center [954, 376] width 160 height 24
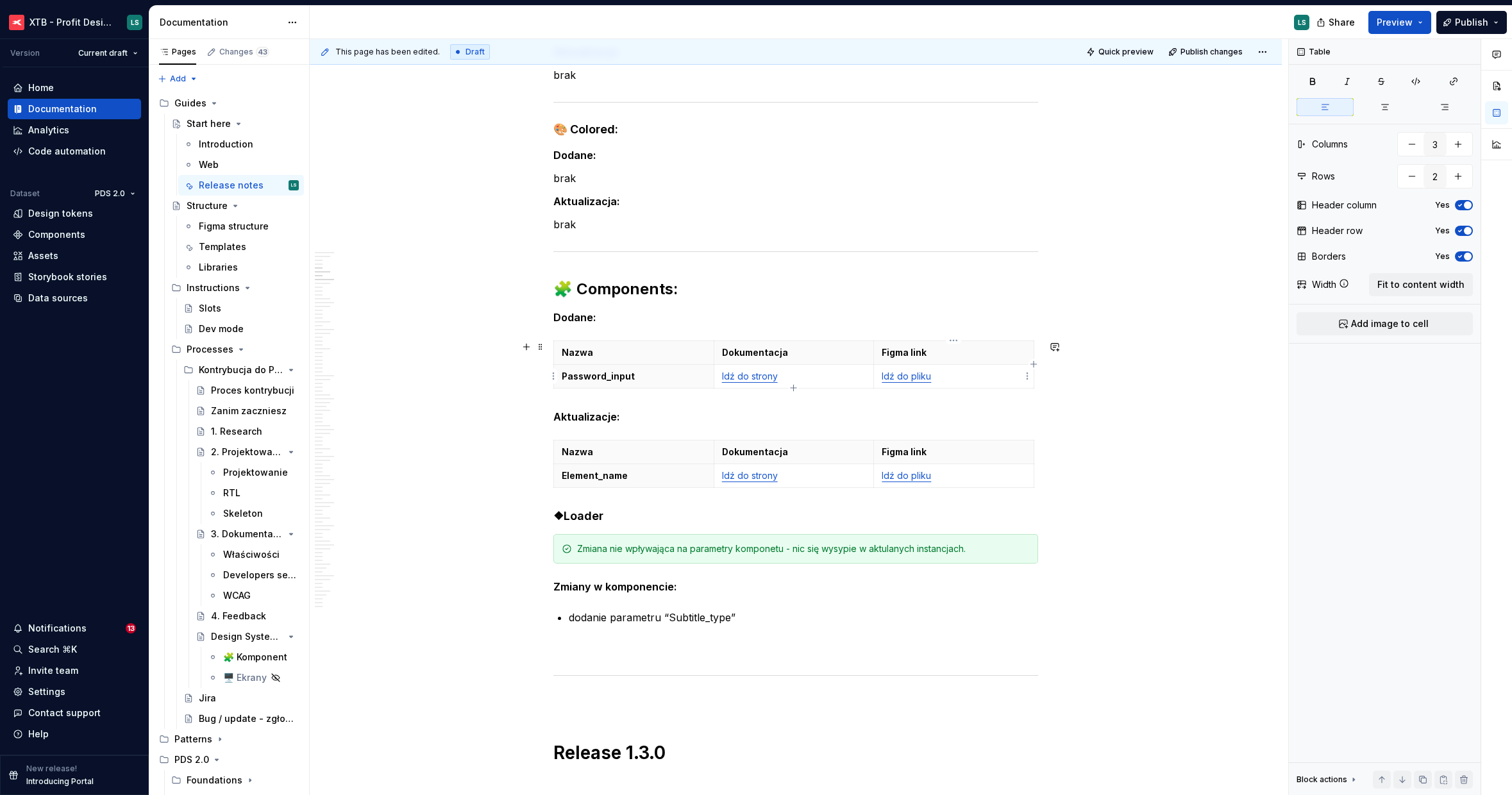
click at [908, 373] on link "Idź do pliku" at bounding box center [906, 376] width 49 height 11
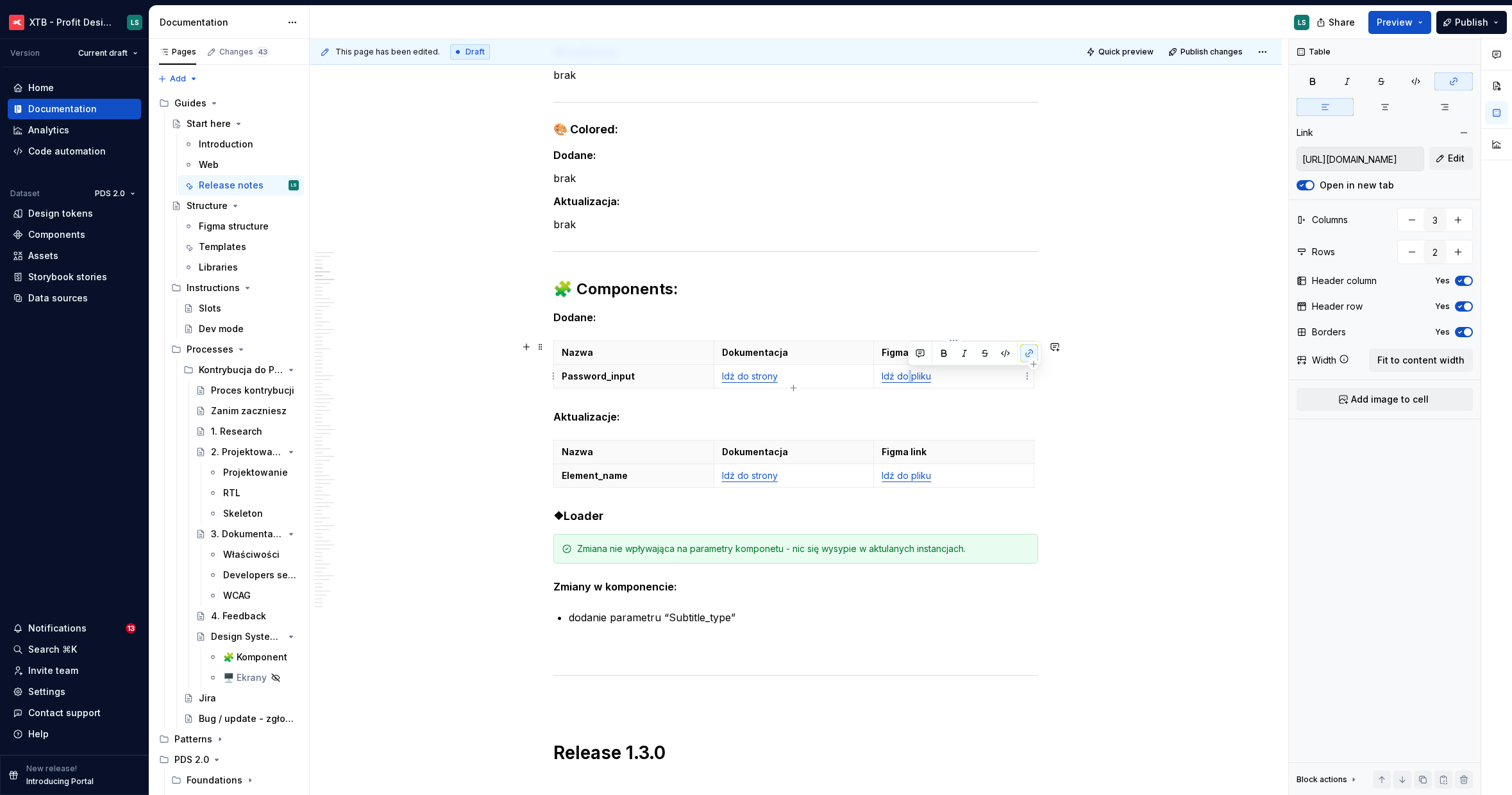
click at [908, 373] on link "Idź do pliku" at bounding box center [906, 376] width 49 height 11
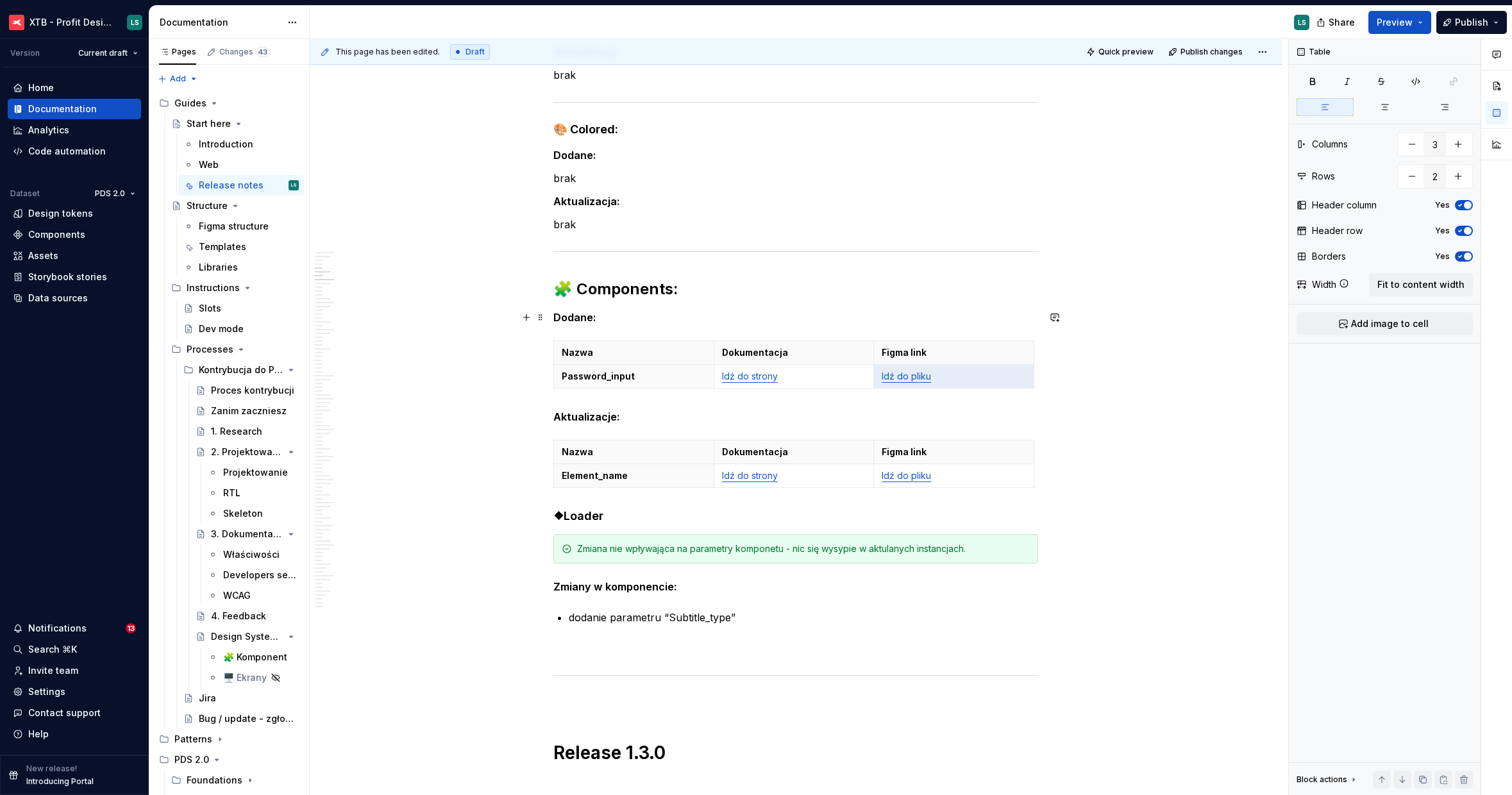
click at [951, 390] on div "Nazwa Dokumentacja Figma link Password_input Idź do strony Idź do pliku" at bounding box center [796, 367] width 485 height 54
drag, startPoint x: 929, startPoint y: 376, endPoint x: 890, endPoint y: 375, distance: 39.0
click at [886, 371] on p "Idź do pliku" at bounding box center [954, 376] width 144 height 13
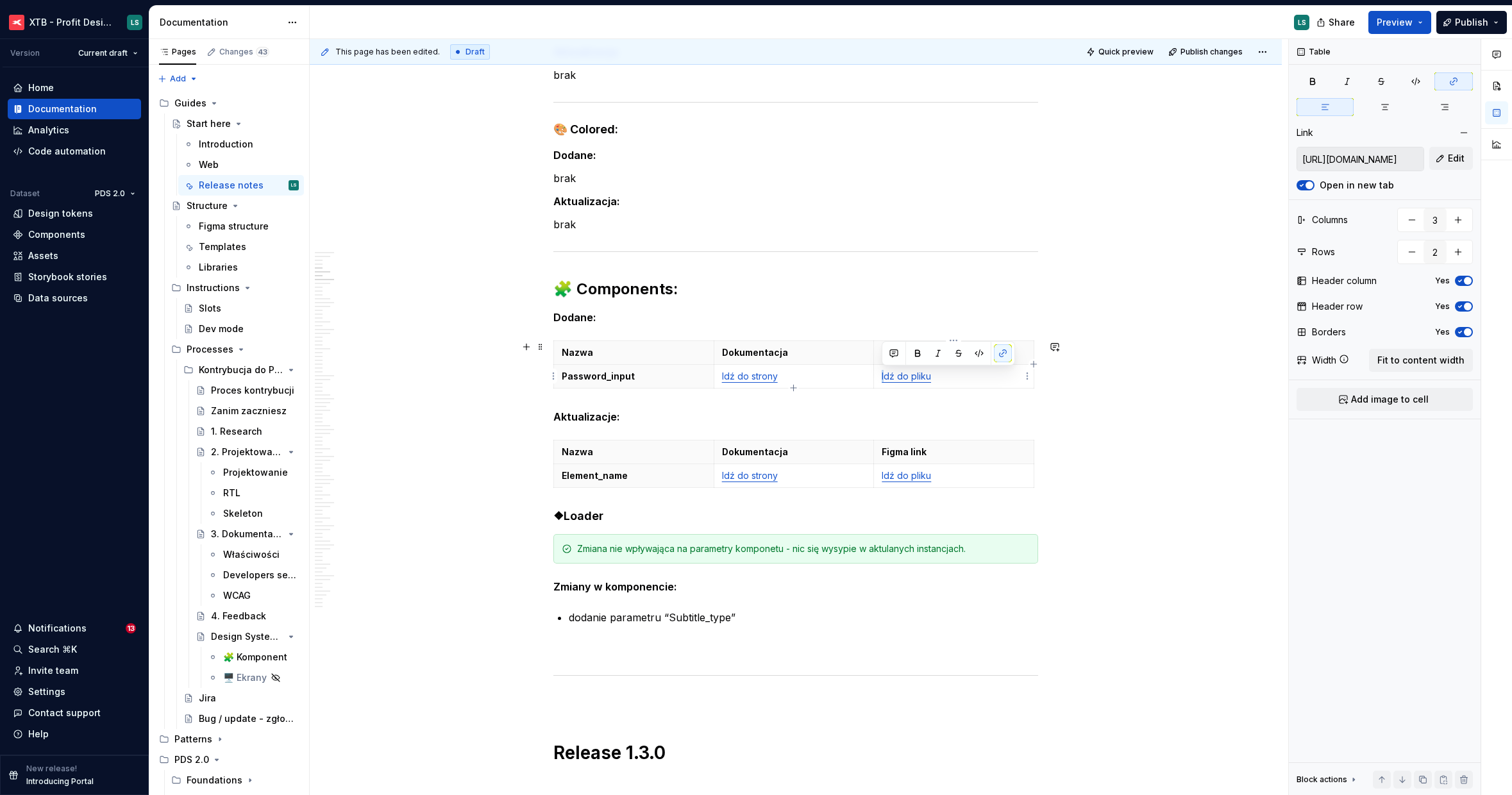
click at [948, 376] on p "Idź do pliku" at bounding box center [954, 376] width 144 height 13
click at [882, 378] on p "Idź do pliku" at bounding box center [954, 376] width 144 height 13
click at [1461, 160] on span "Edit" at bounding box center [1456, 158] width 16 height 13
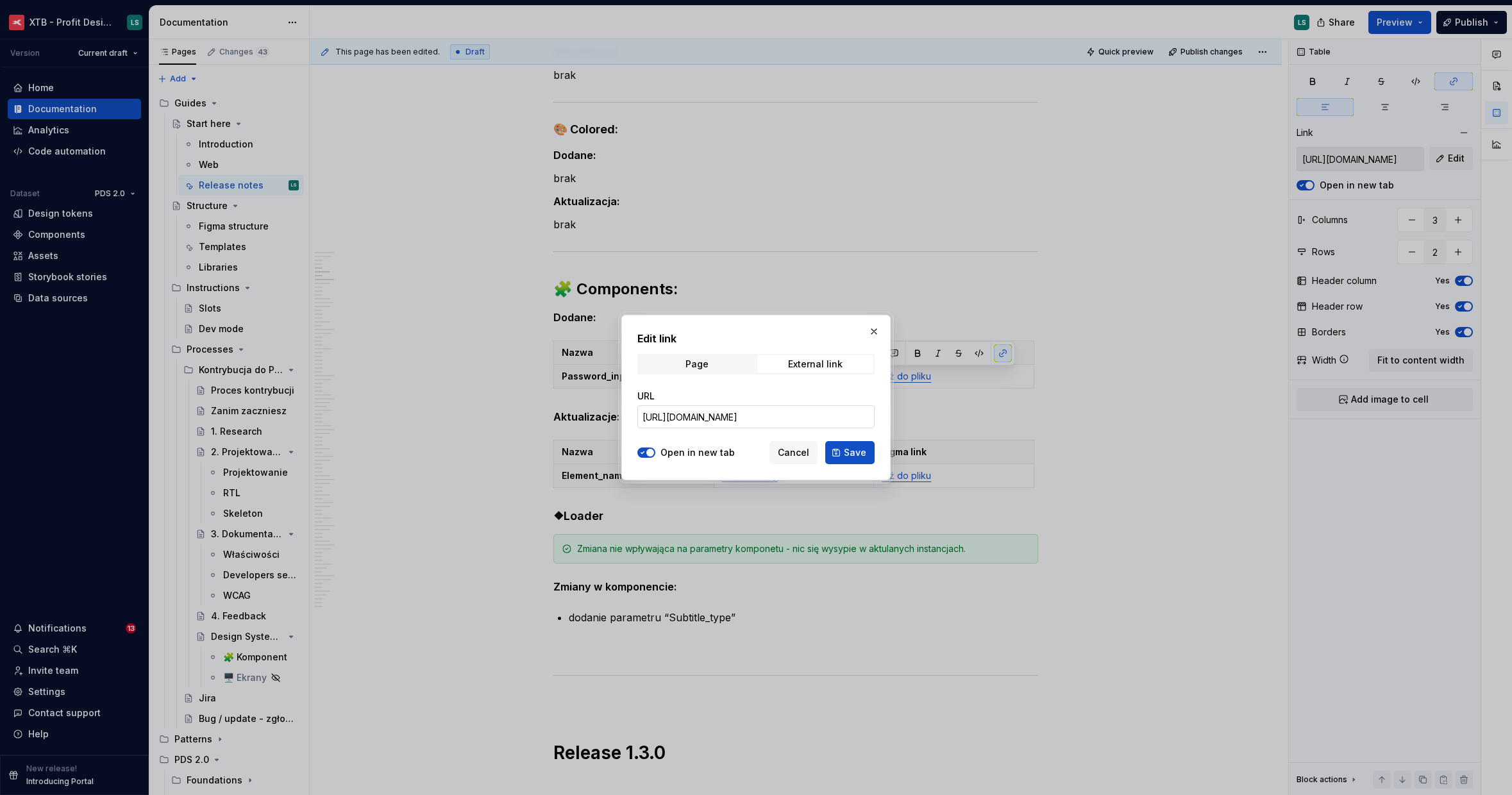
click at [789, 409] on input "[URL][DOMAIN_NAME]" at bounding box center [756, 417] width 238 height 23
paste input "48089-5630&t=StF2c5xdREEpVmYB"
type input "[URL][DOMAIN_NAME]"
click at [855, 459] on button "Save" at bounding box center [850, 452] width 49 height 23
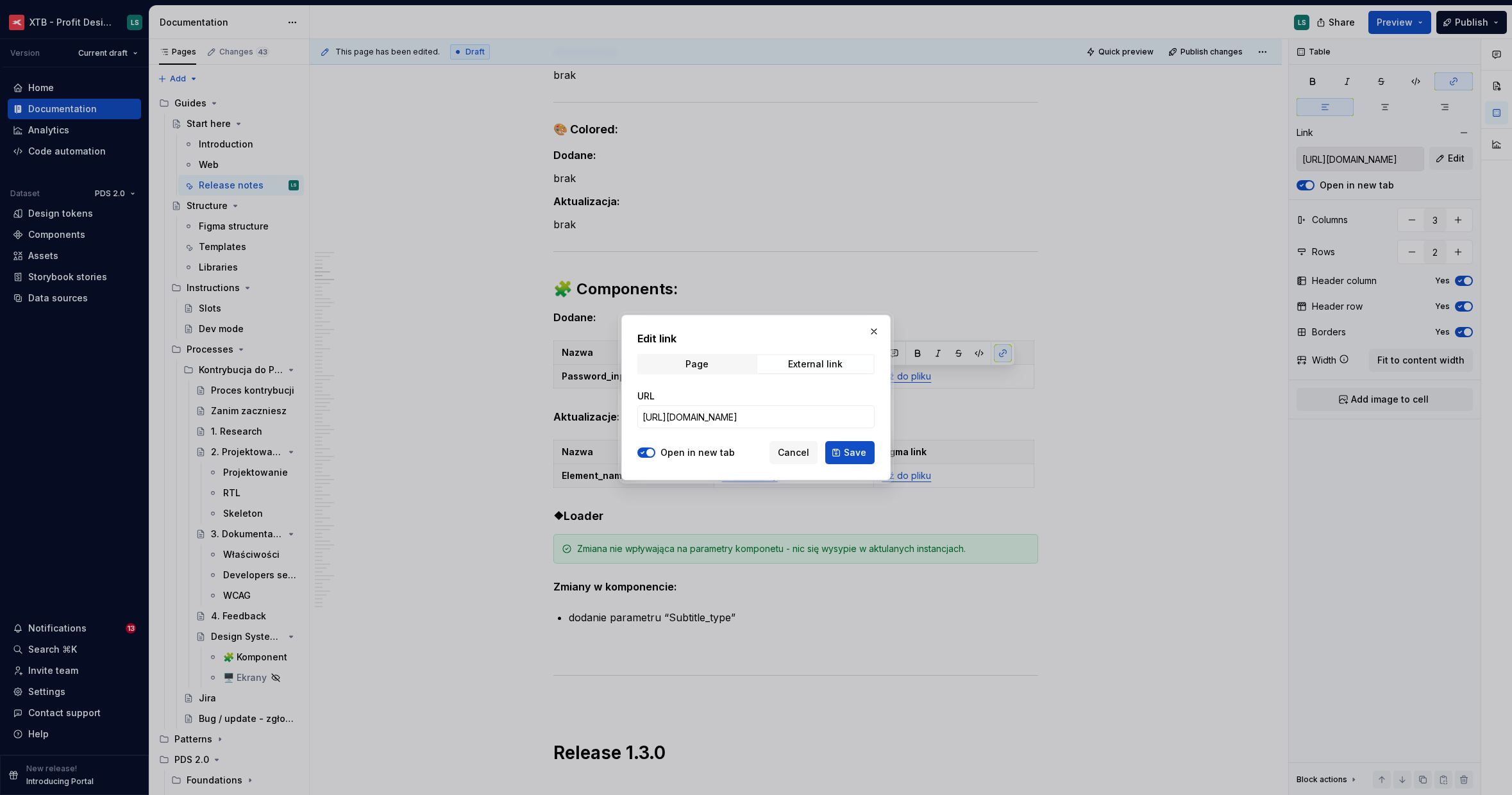
type input "[URL][DOMAIN_NAME]"
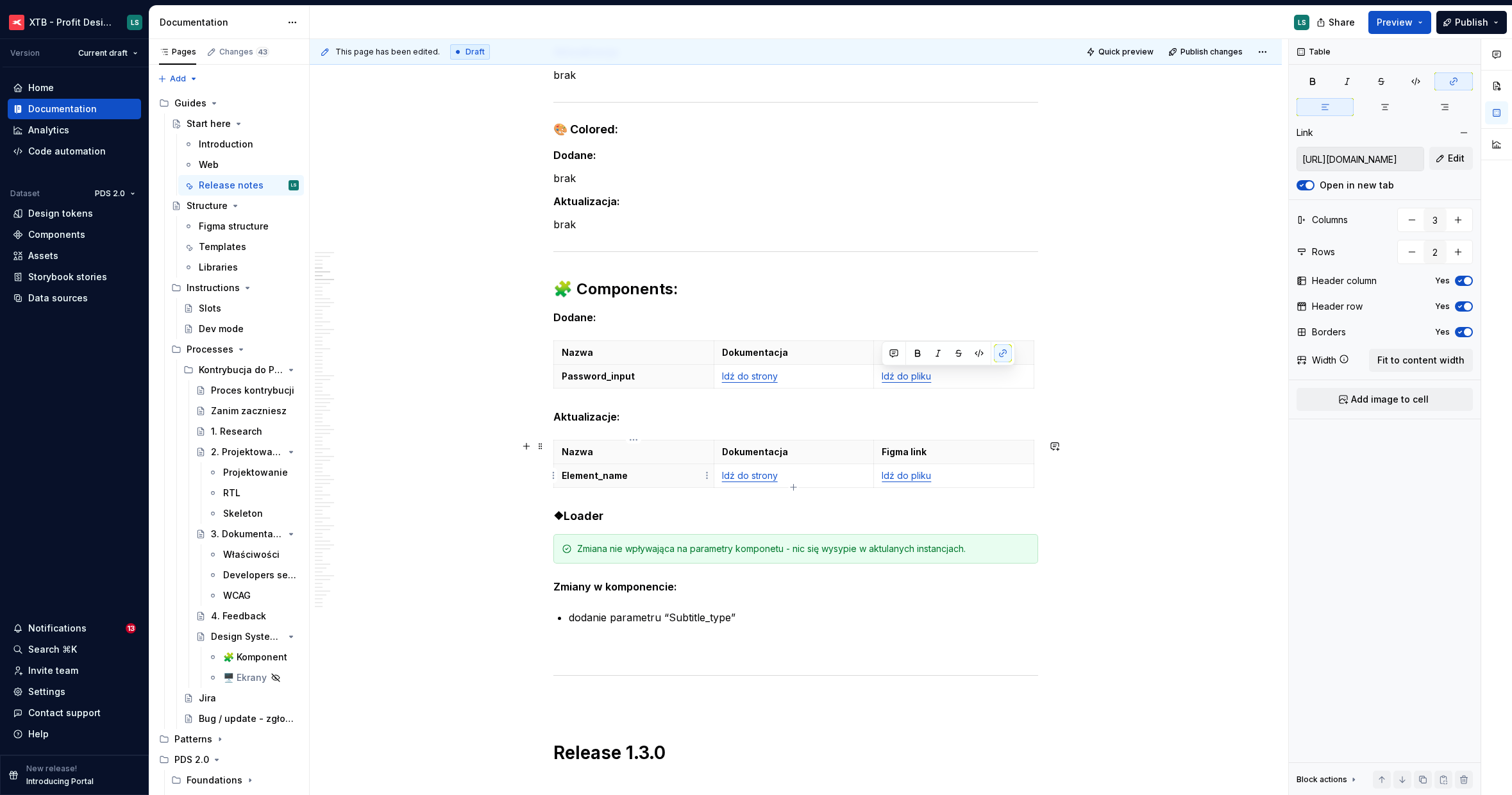
click at [657, 464] on th "Element_name" at bounding box center [634, 476] width 160 height 24
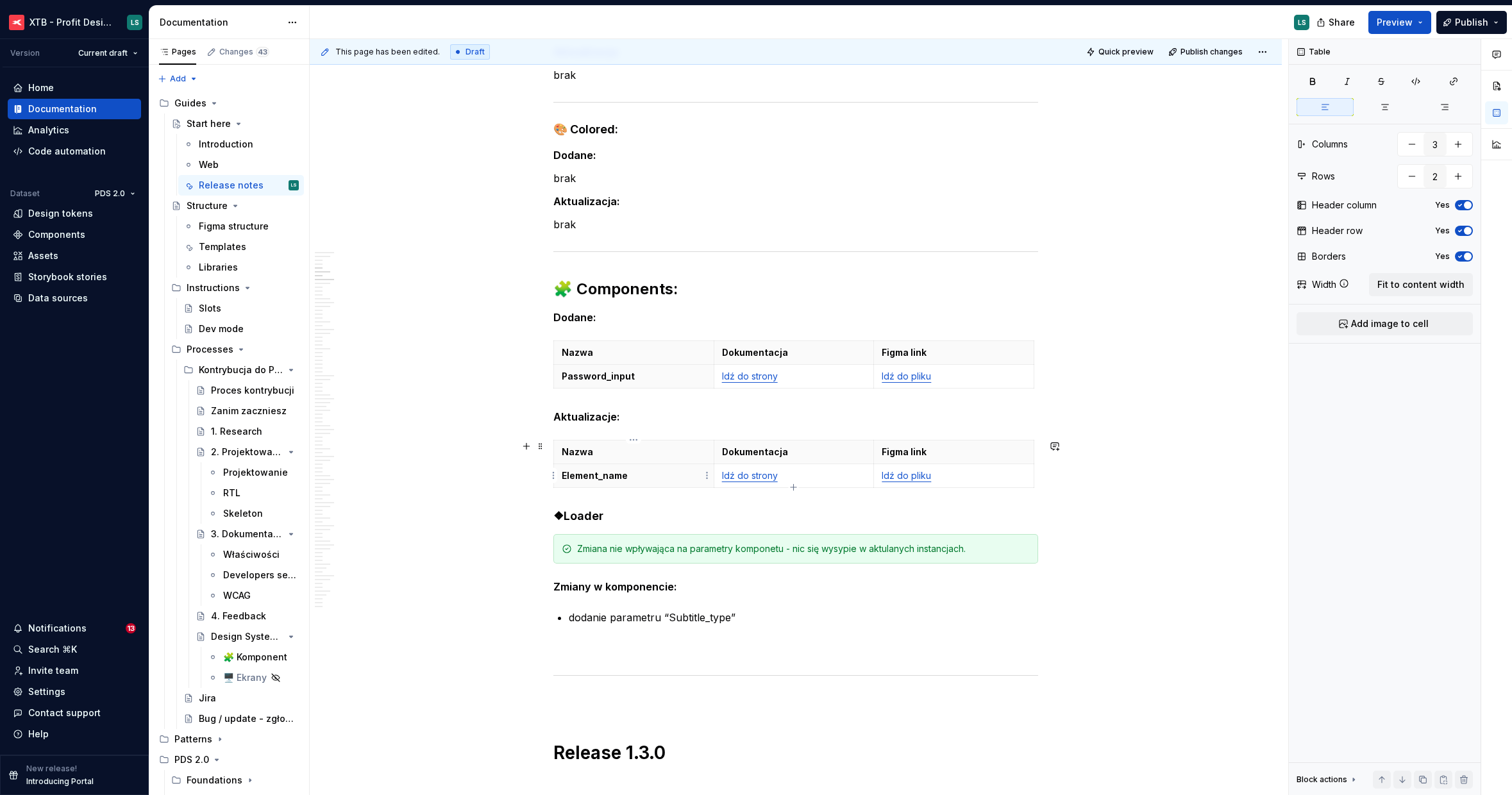
click at [591, 472] on p "Element_name" at bounding box center [634, 476] width 144 height 13
click at [592, 472] on p "Element_name" at bounding box center [634, 476] width 144 height 13
click at [591, 472] on p "Element_name" at bounding box center [634, 476] width 144 height 13
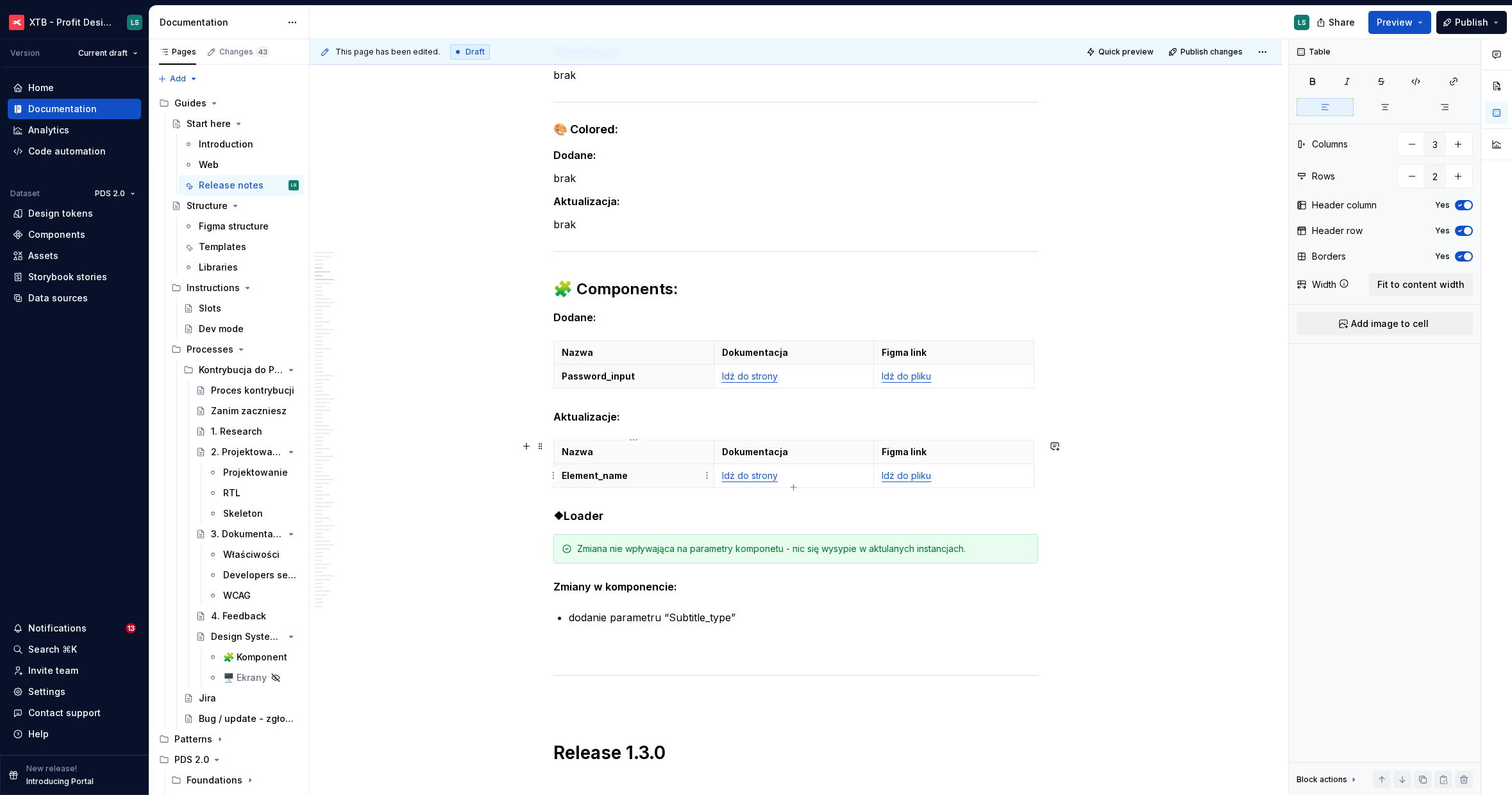
click at [591, 472] on p "Element_name" at bounding box center [634, 476] width 144 height 13
type textarea "*"
click at [680, 619] on p "dodanie parametru “Subtitle_type”" at bounding box center [803, 617] width 470 height 15
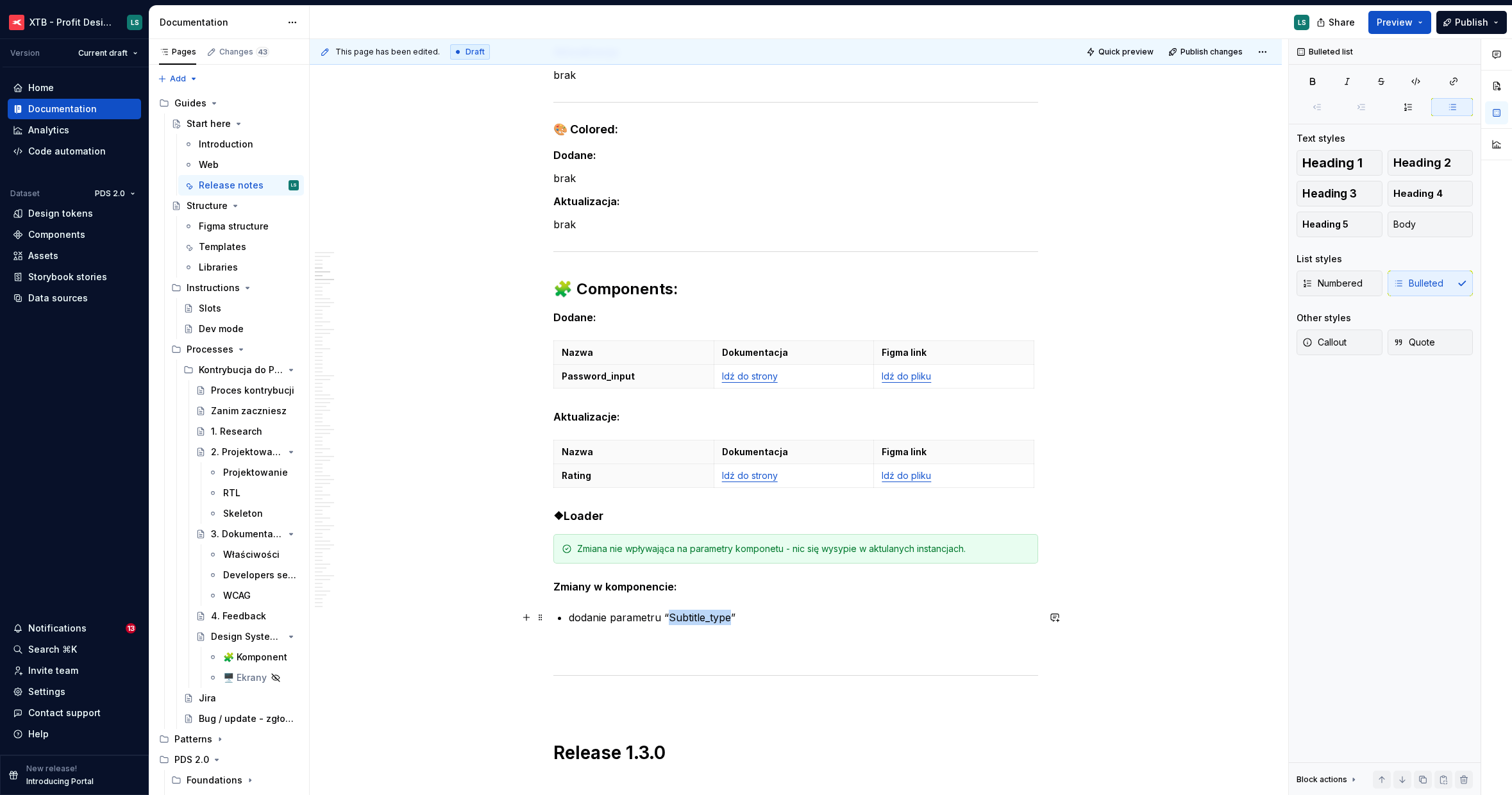
click at [680, 619] on p "dodanie parametru “Subtitle_type”" at bounding box center [803, 617] width 470 height 15
click at [680, 618] on p "dodanie parametru “Subtitle_type”" at bounding box center [803, 617] width 470 height 15
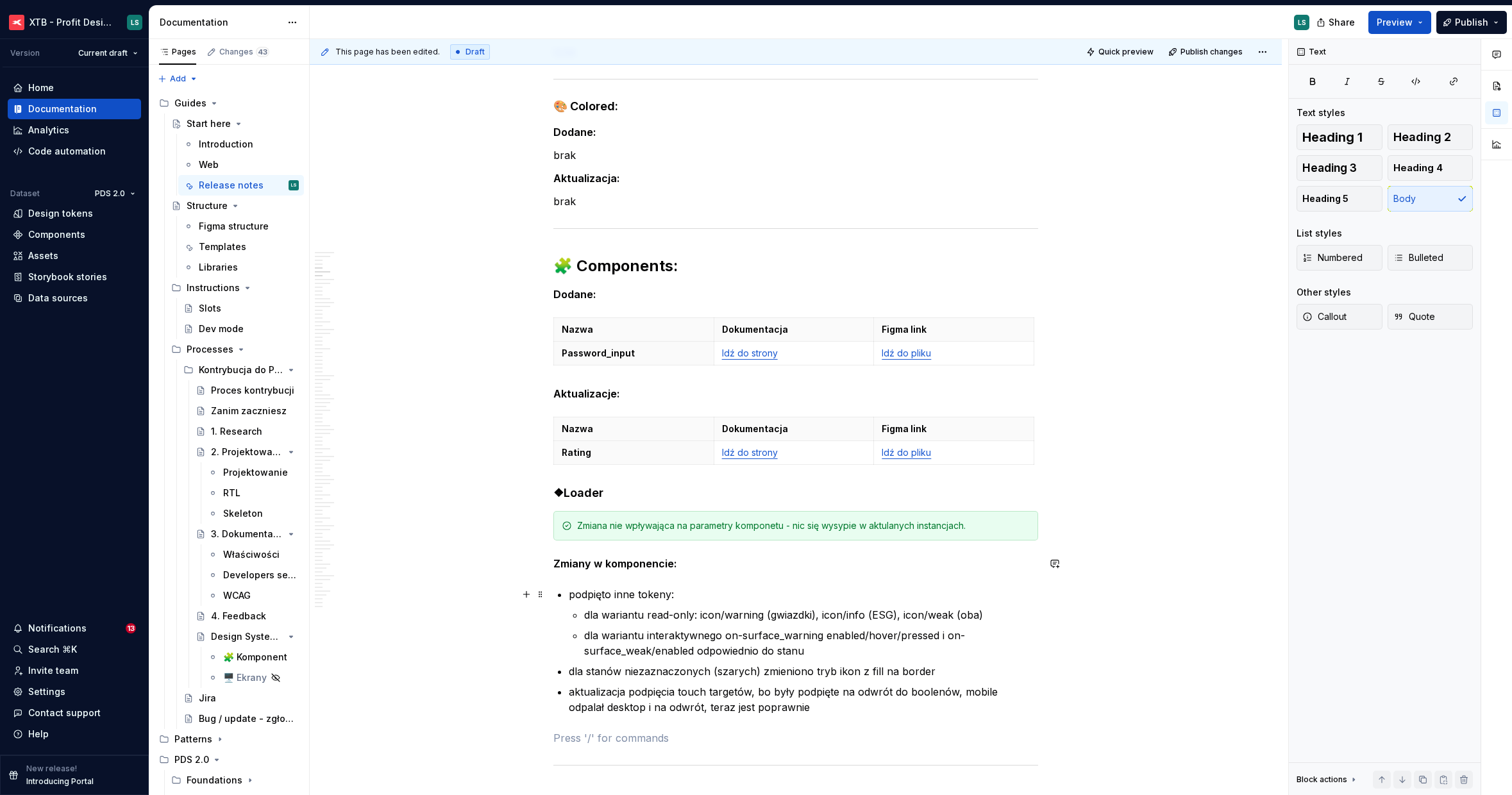
scroll to position [1344, 0]
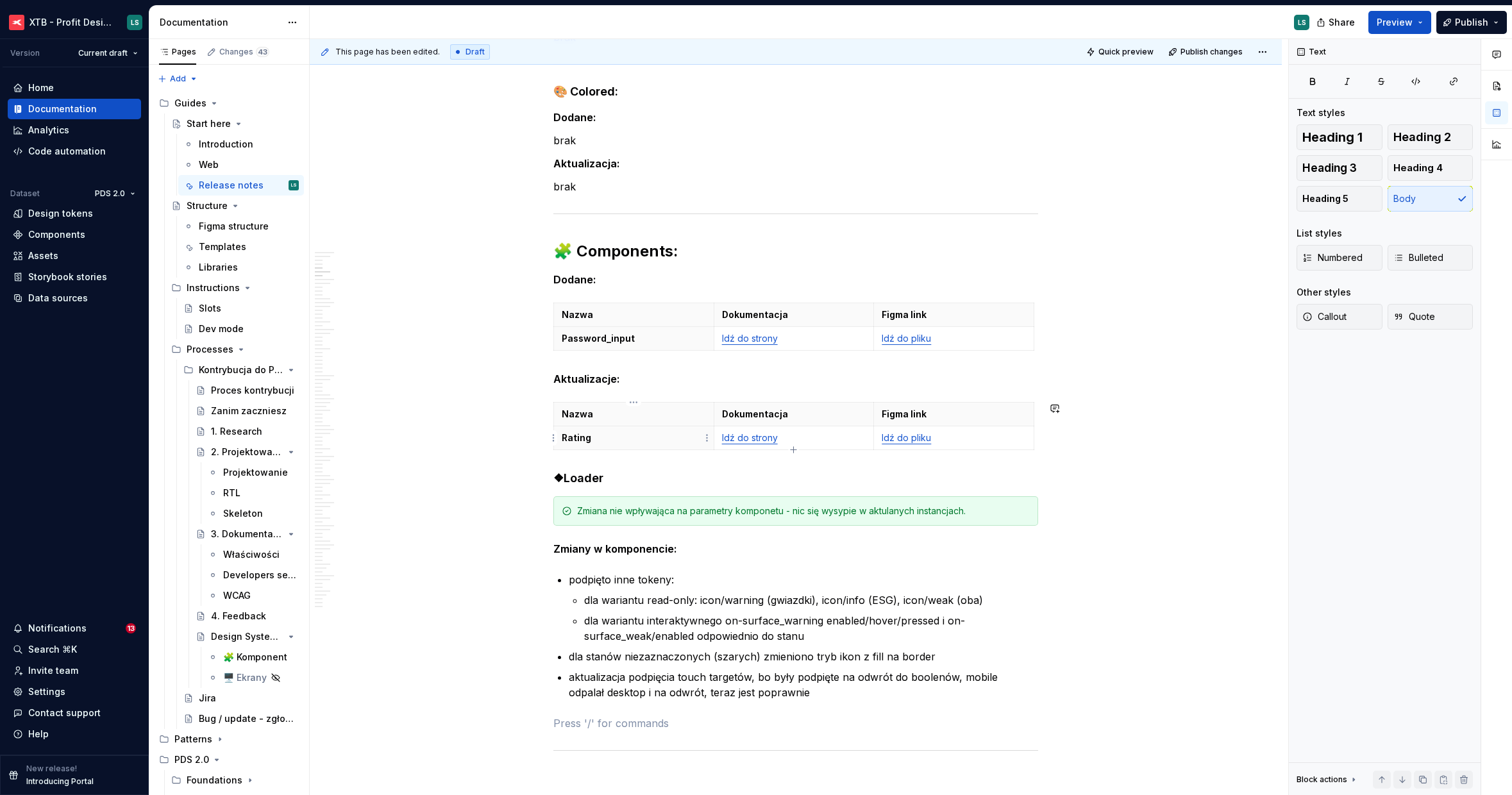
click at [621, 446] on th "Rating" at bounding box center [634, 438] width 160 height 24
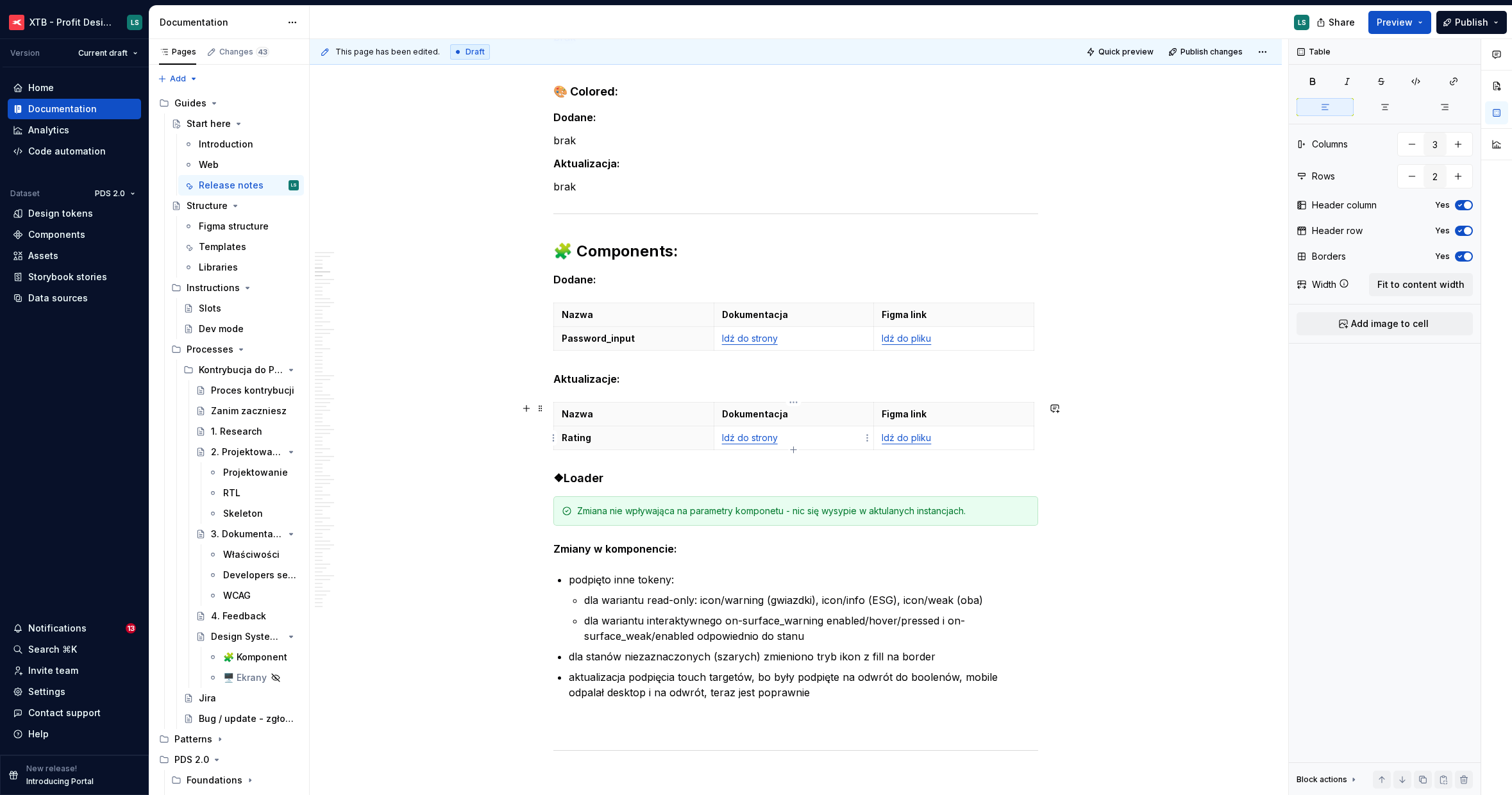
click at [741, 435] on link "Idź do strony" at bounding box center [750, 437] width 56 height 11
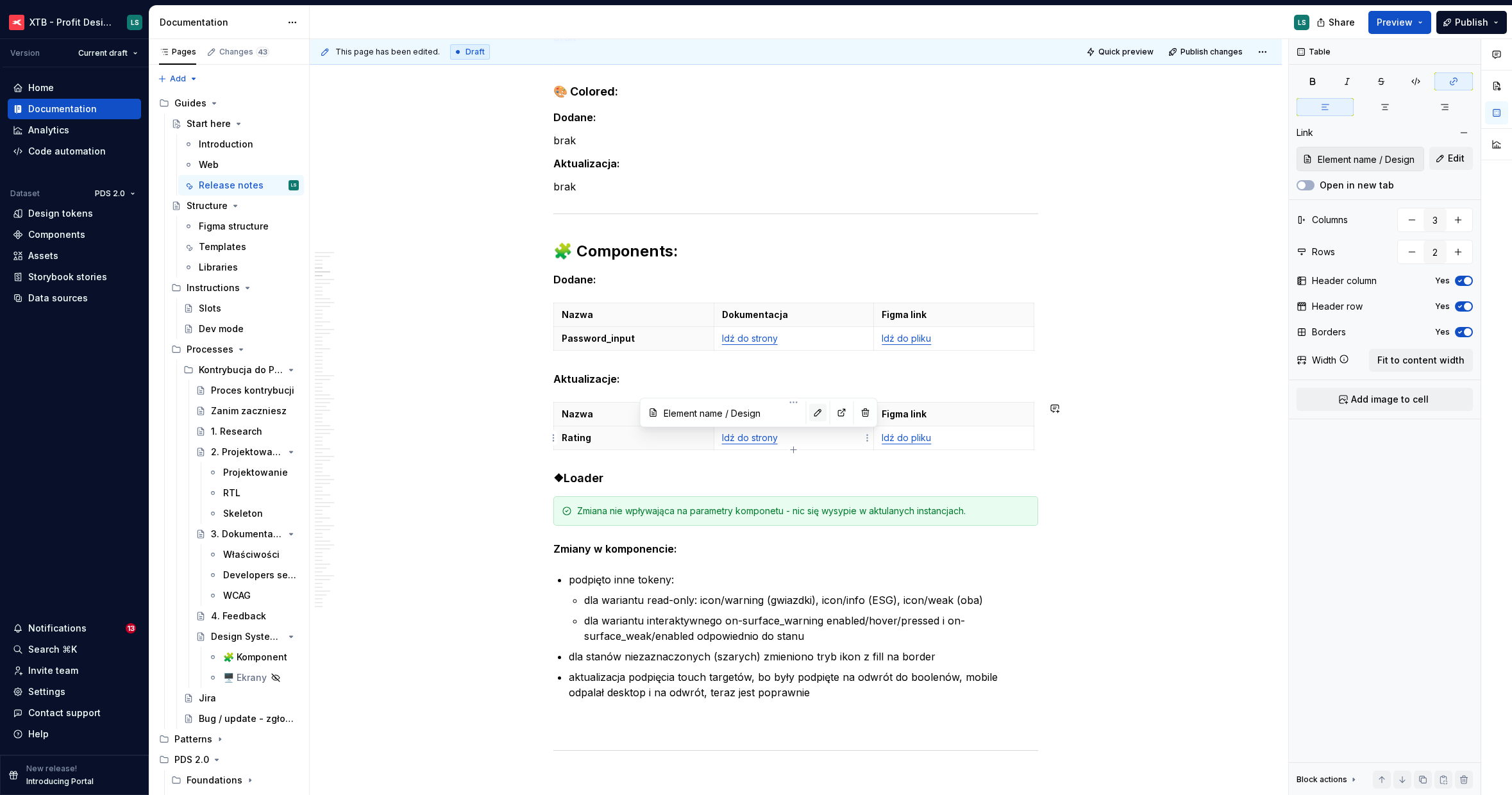
click at [810, 411] on button "button" at bounding box center [818, 413] width 18 height 18
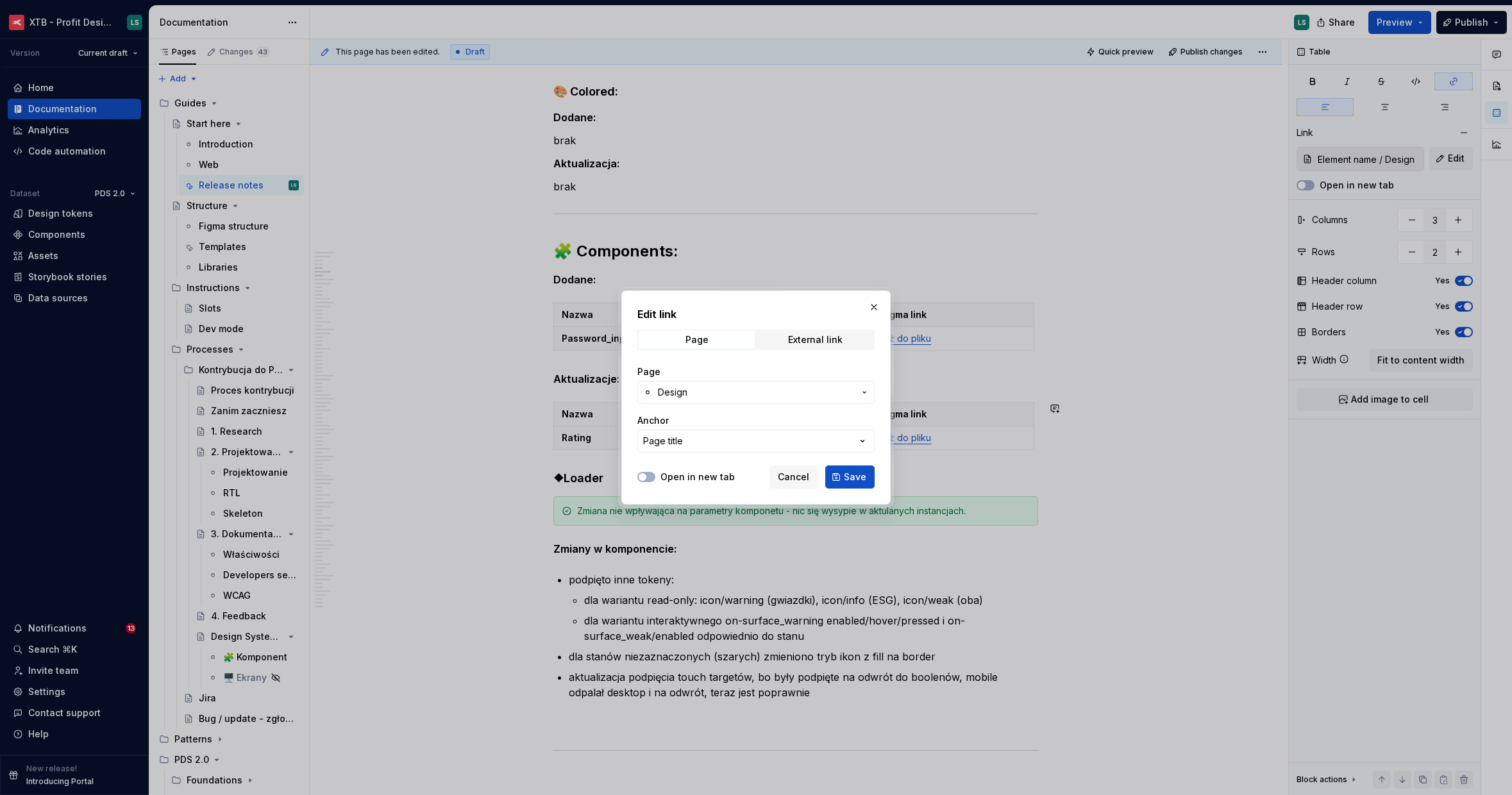
click at [834, 395] on span "Design" at bounding box center [756, 392] width 196 height 13
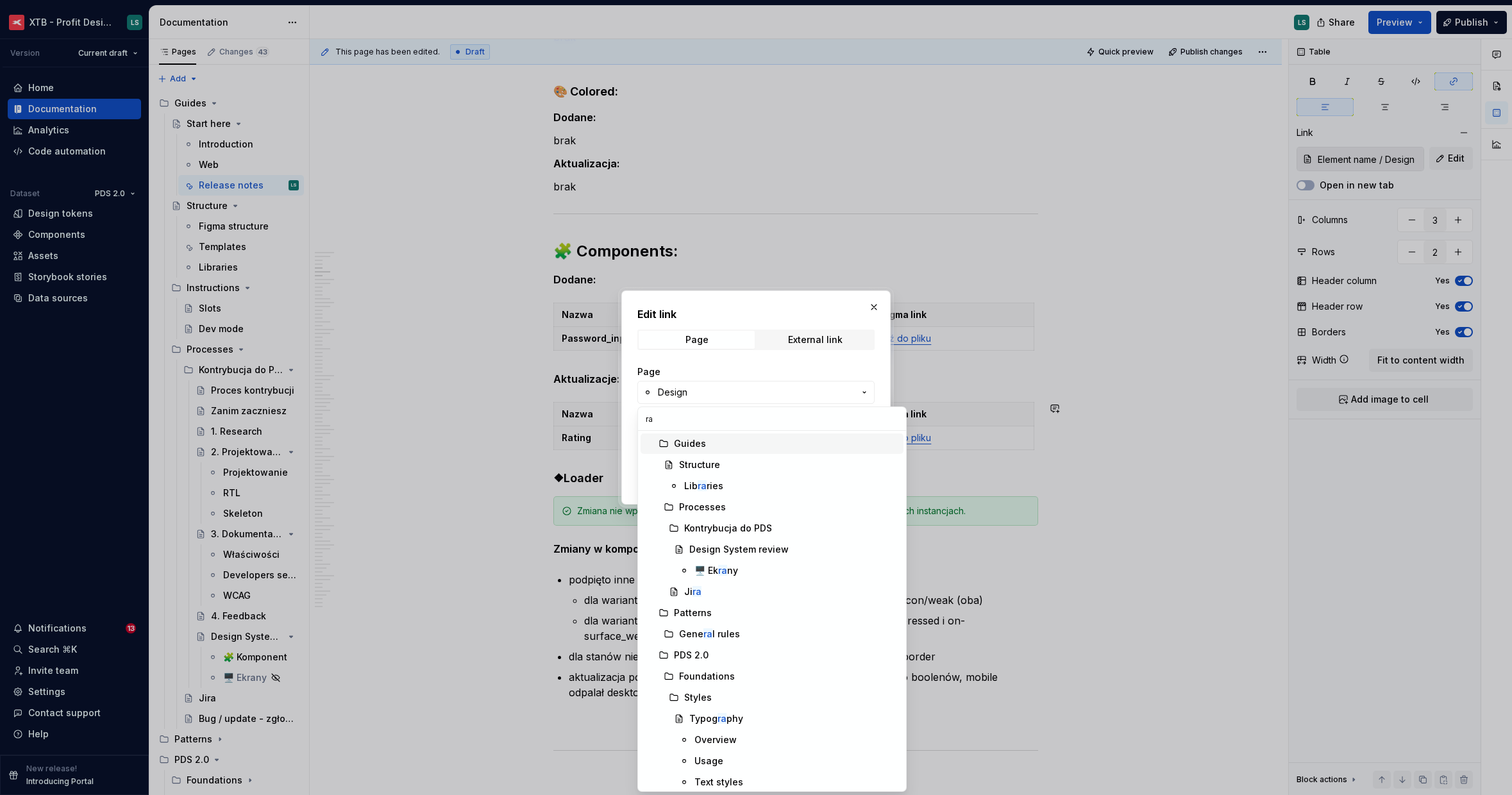
type input "rat"
click at [768, 596] on div "Design" at bounding box center [794, 592] width 209 height 13
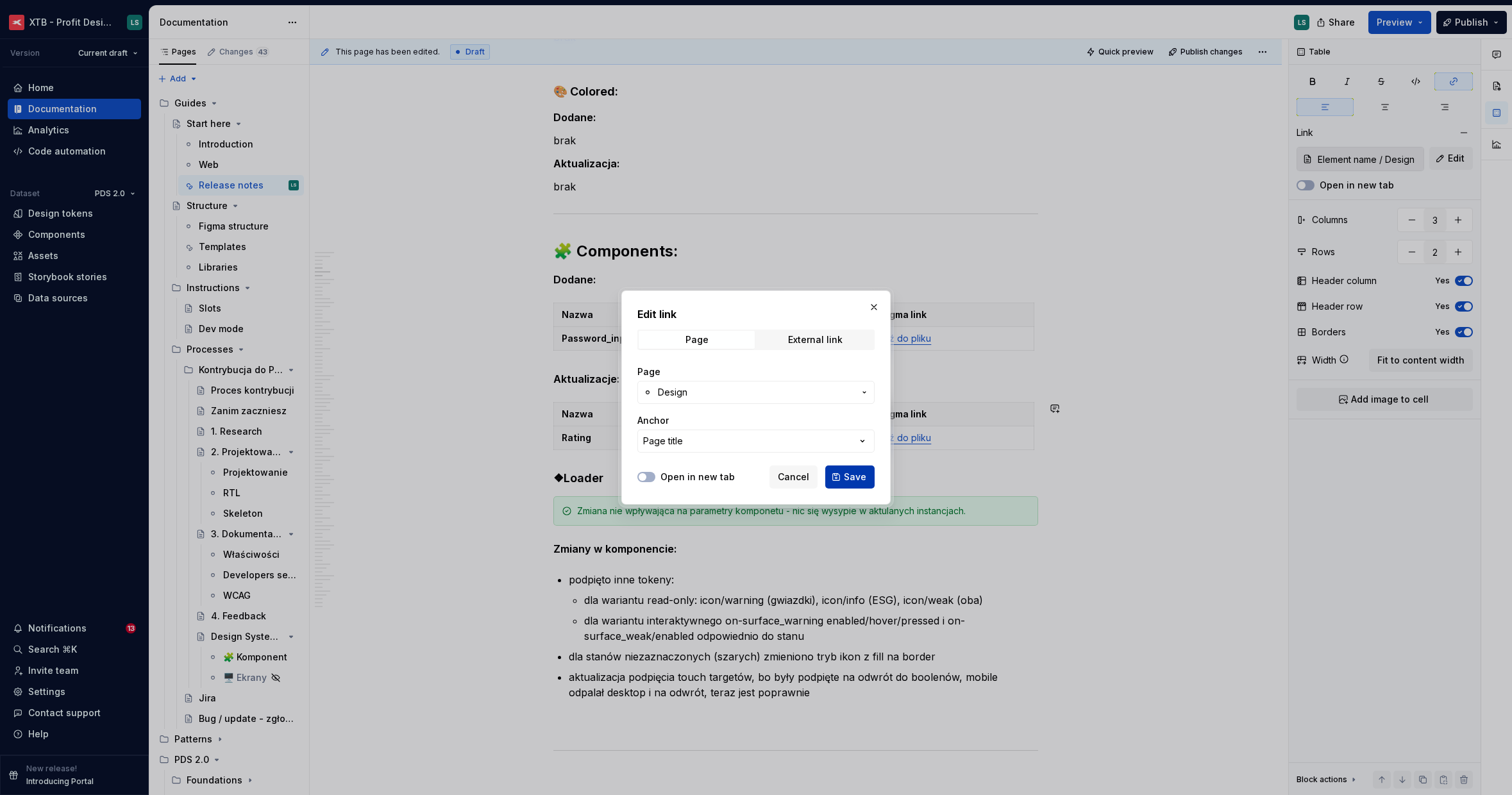
click at [858, 471] on span "Save" at bounding box center [855, 476] width 23 height 13
type input "Rating / Design"
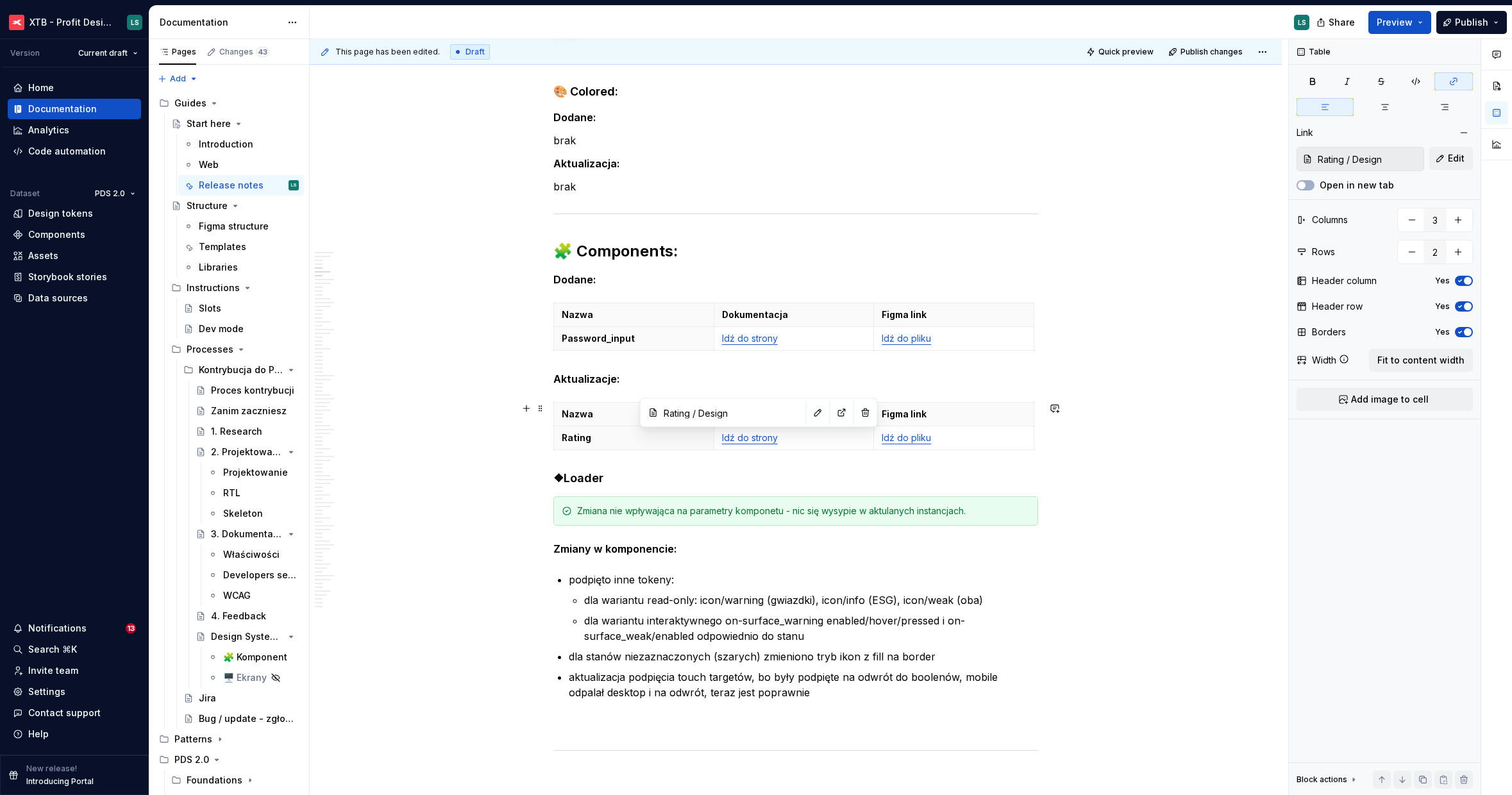
click at [911, 446] on td "Idź do pliku" at bounding box center [954, 438] width 160 height 24
click at [874, 438] on td "Idź do pliku" at bounding box center [954, 438] width 160 height 24
click at [1447, 157] on button "Edit" at bounding box center [1452, 159] width 44 height 23
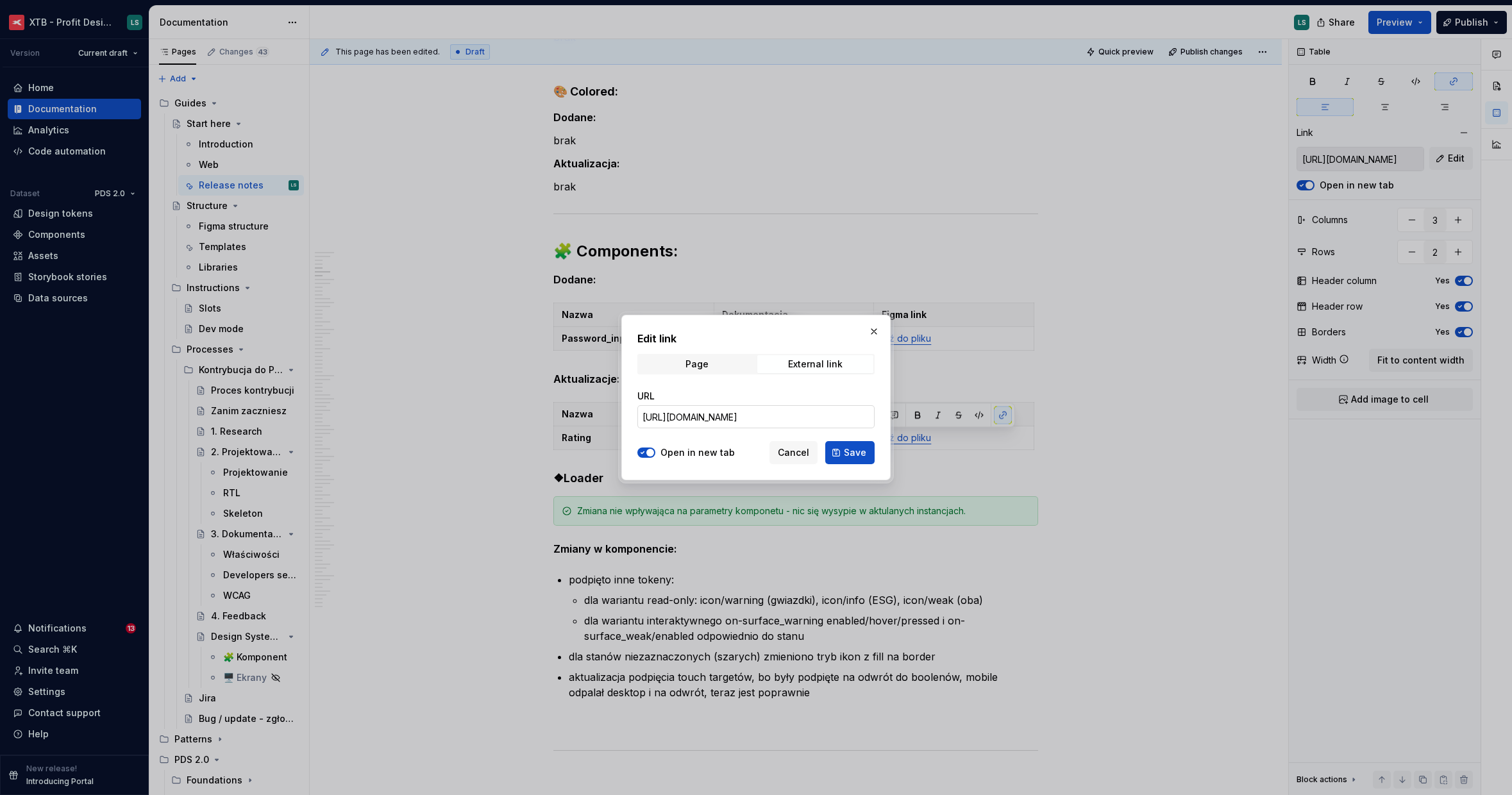
click at [711, 417] on input "[URL][DOMAIN_NAME]" at bounding box center [756, 417] width 238 height 23
paste input "027-1301&t=StF2c5xdREEpVmYB"
type input "[URL][DOMAIN_NAME]"
click at [854, 450] on span "Save" at bounding box center [855, 452] width 23 height 13
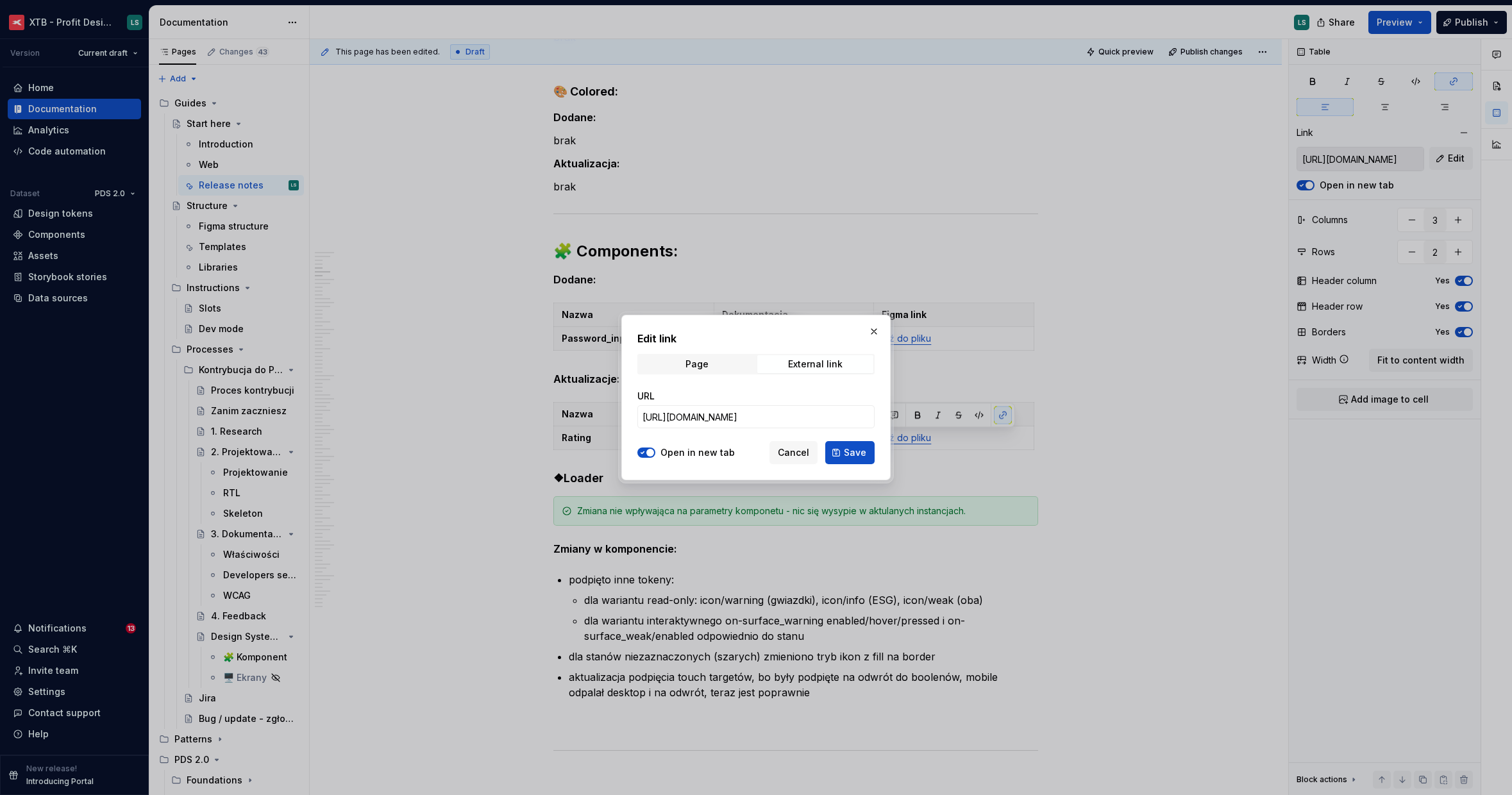
type input "[URL][DOMAIN_NAME]"
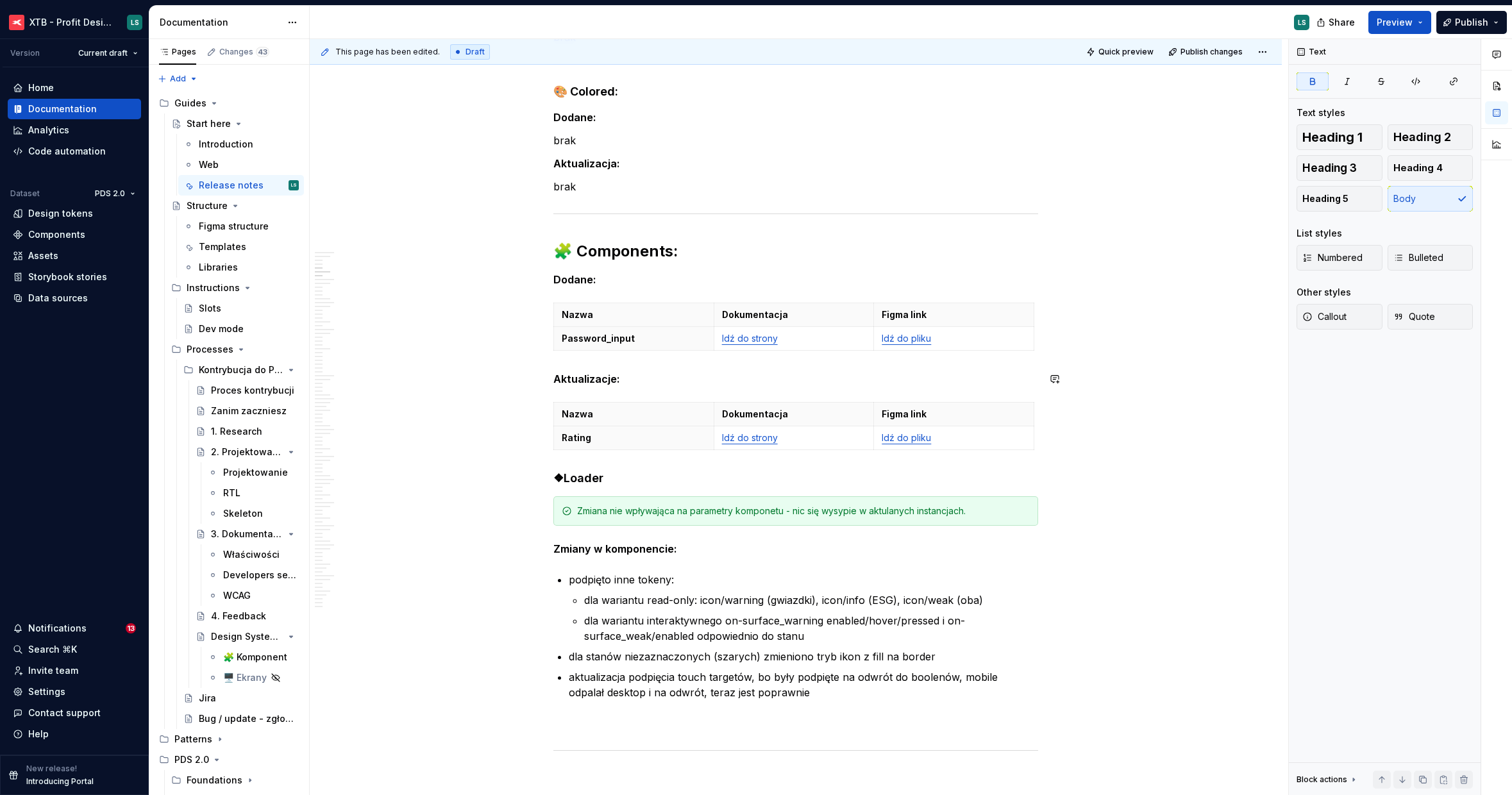
click at [902, 257] on h2 "🧩 Components:" at bounding box center [796, 251] width 485 height 21
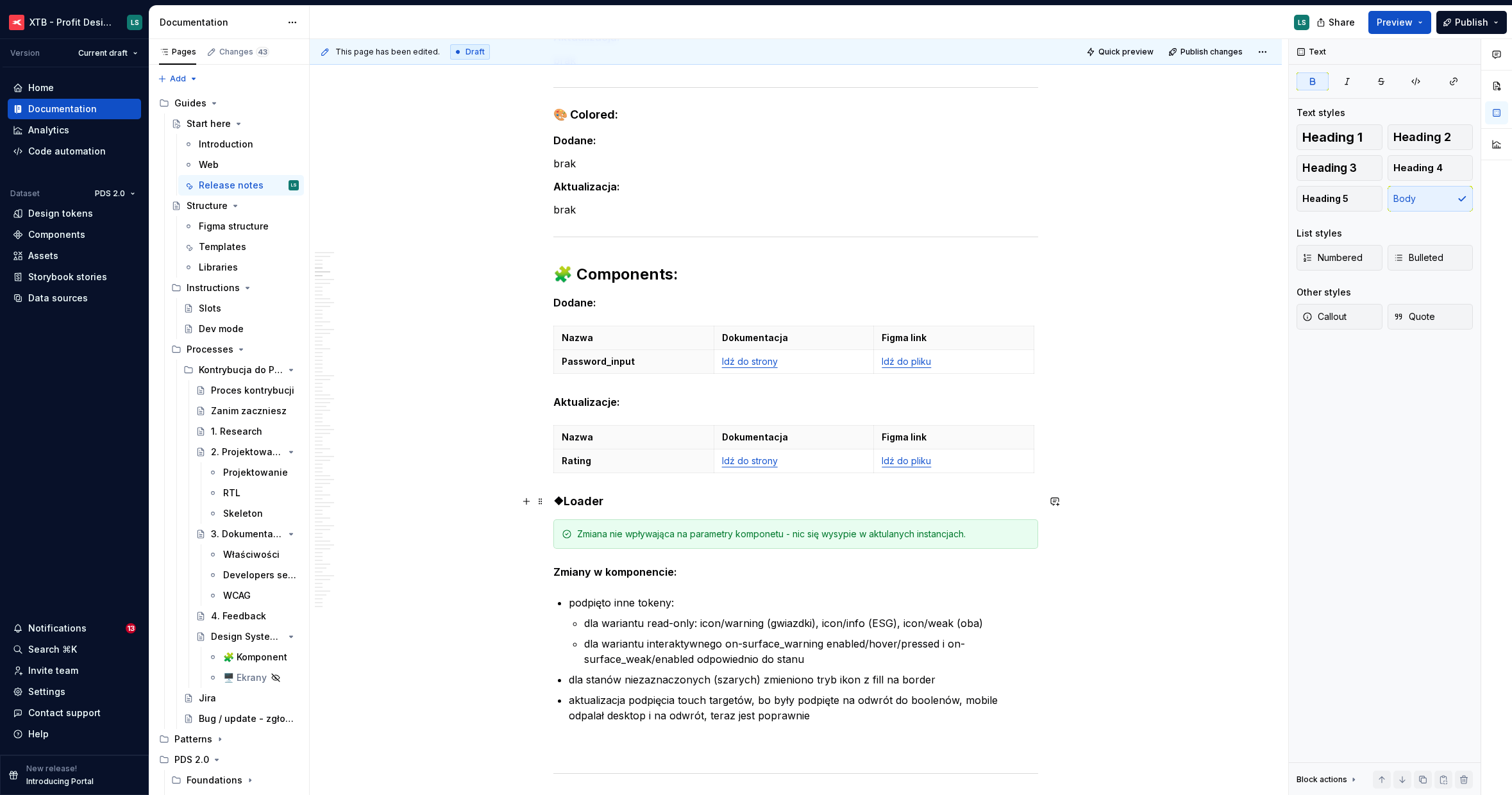
click at [586, 495] on strong "❖Loader" at bounding box center [578, 501] width 50 height 14
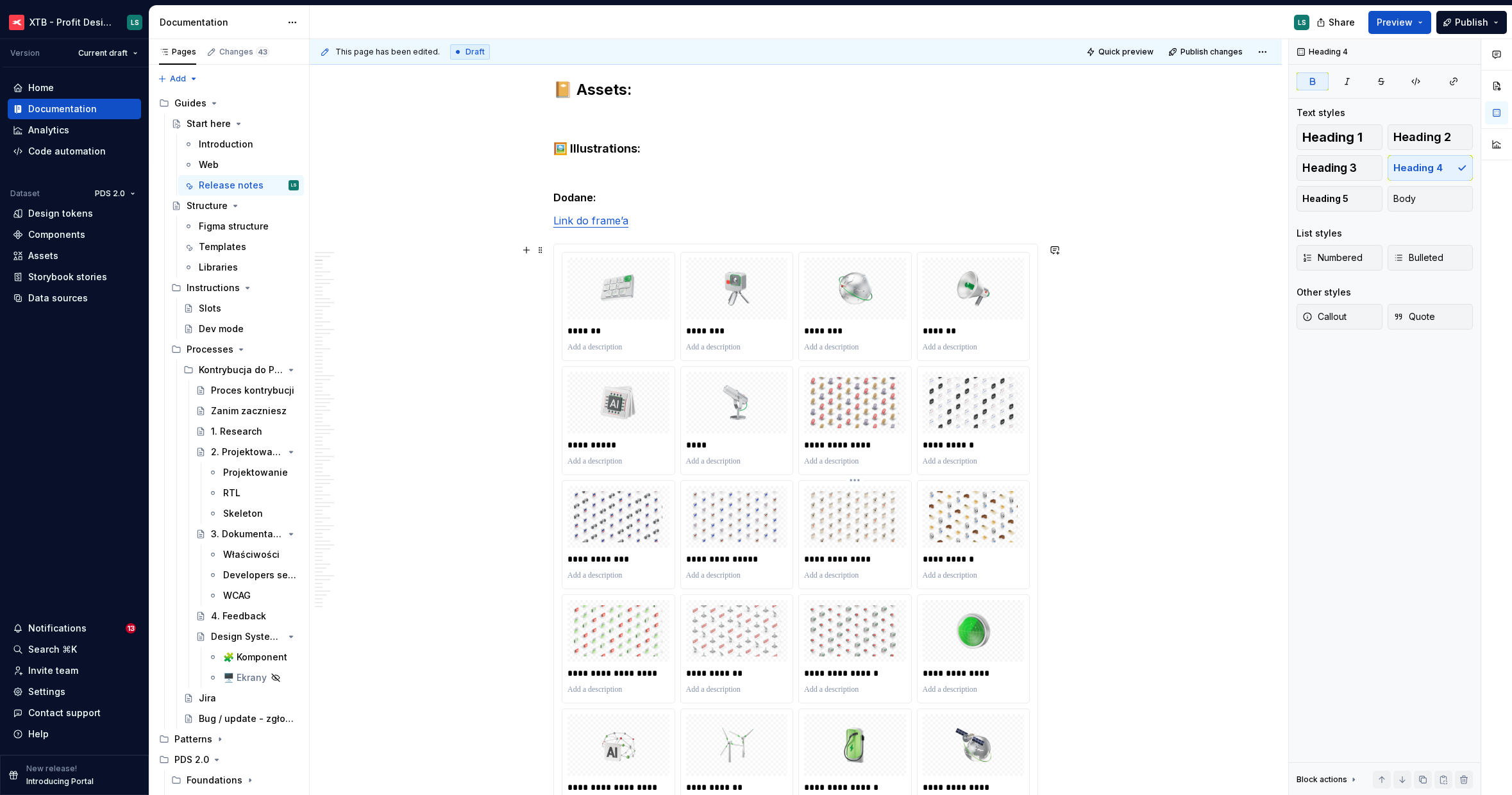
scroll to position [428, 0]
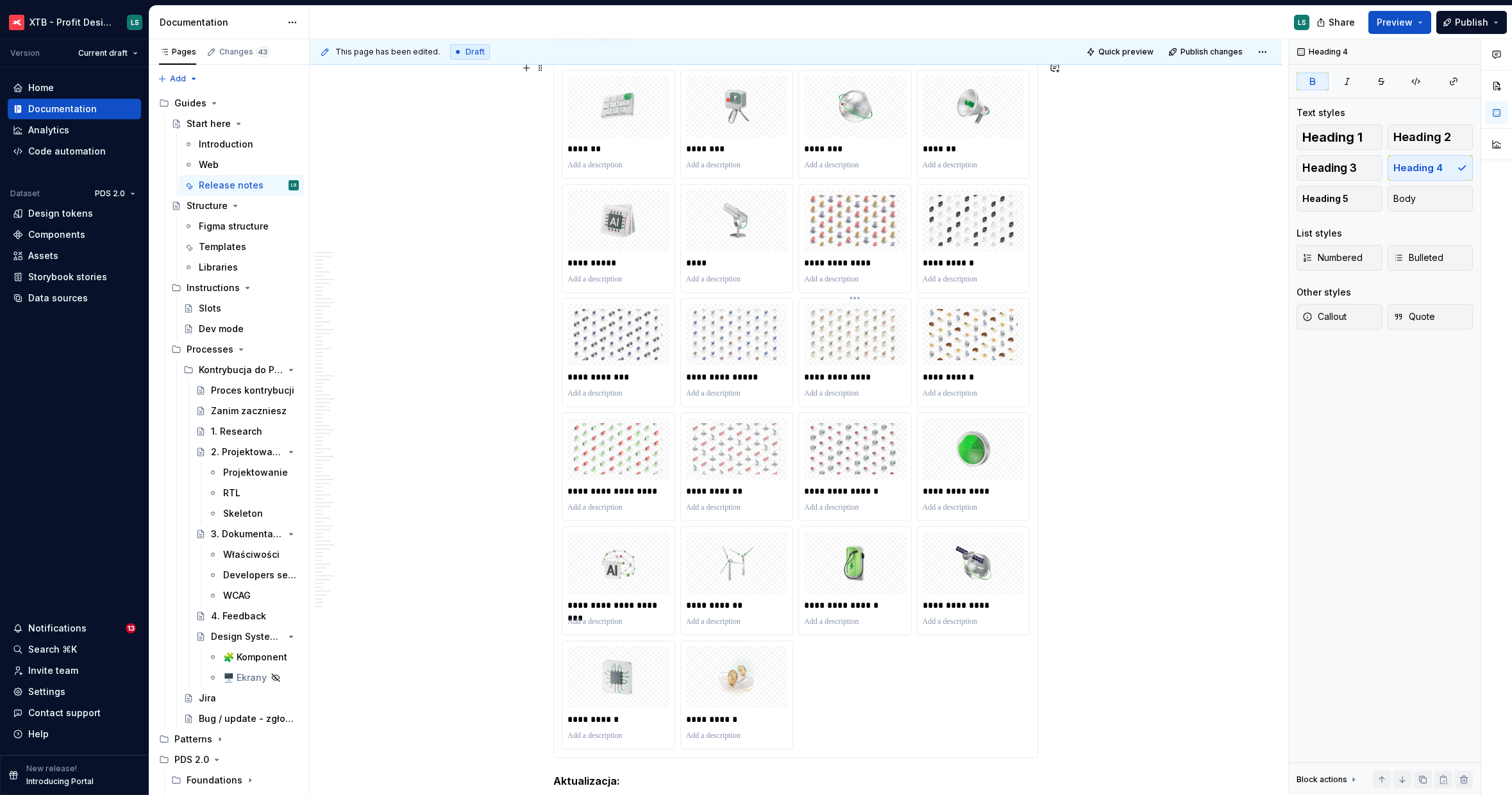
click at [881, 400] on div "To enrich screen reader interactions, please activate Accessibility in Grammarl…" at bounding box center [855, 393] width 102 height 15
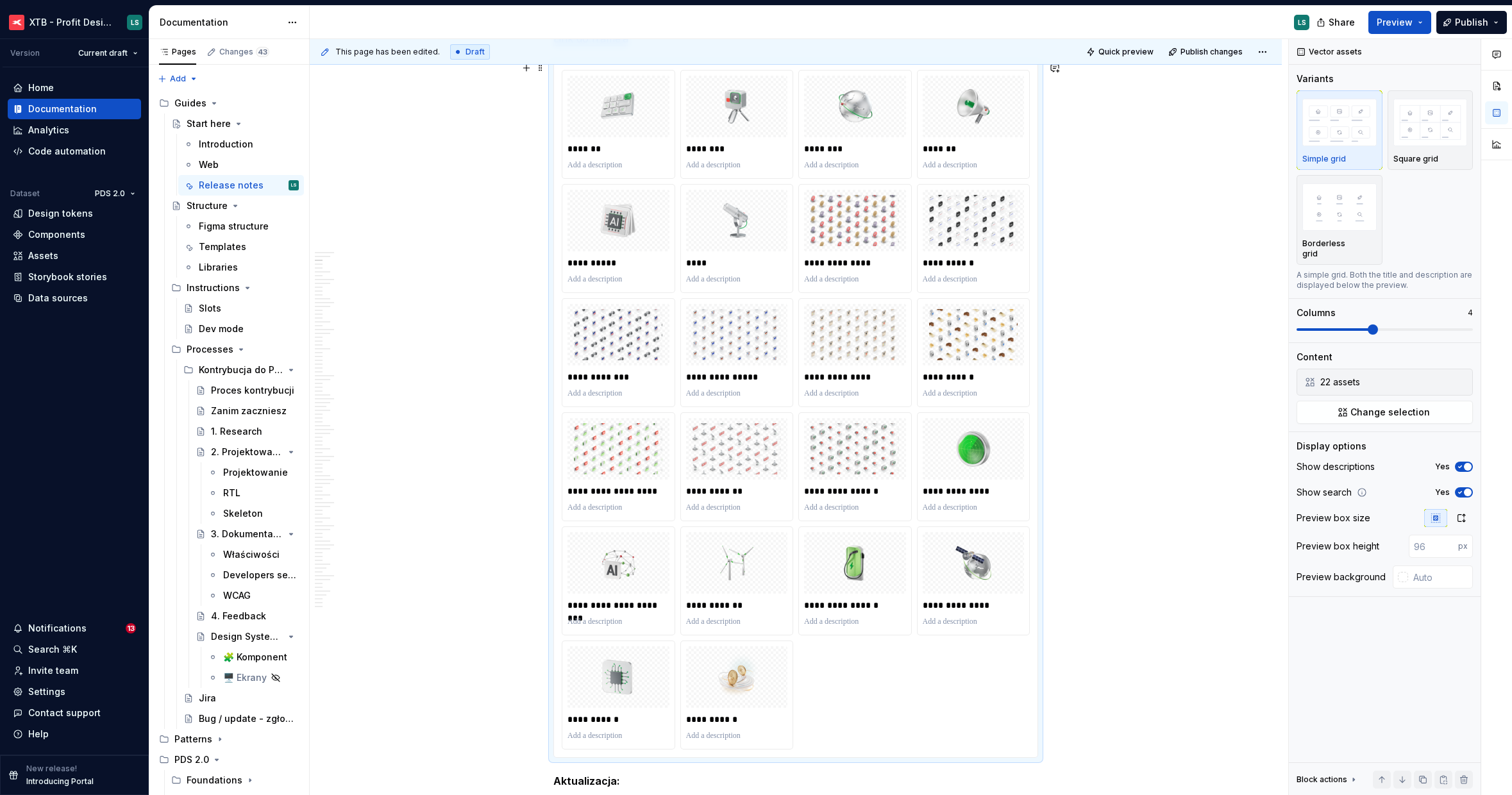
scroll to position [0, 0]
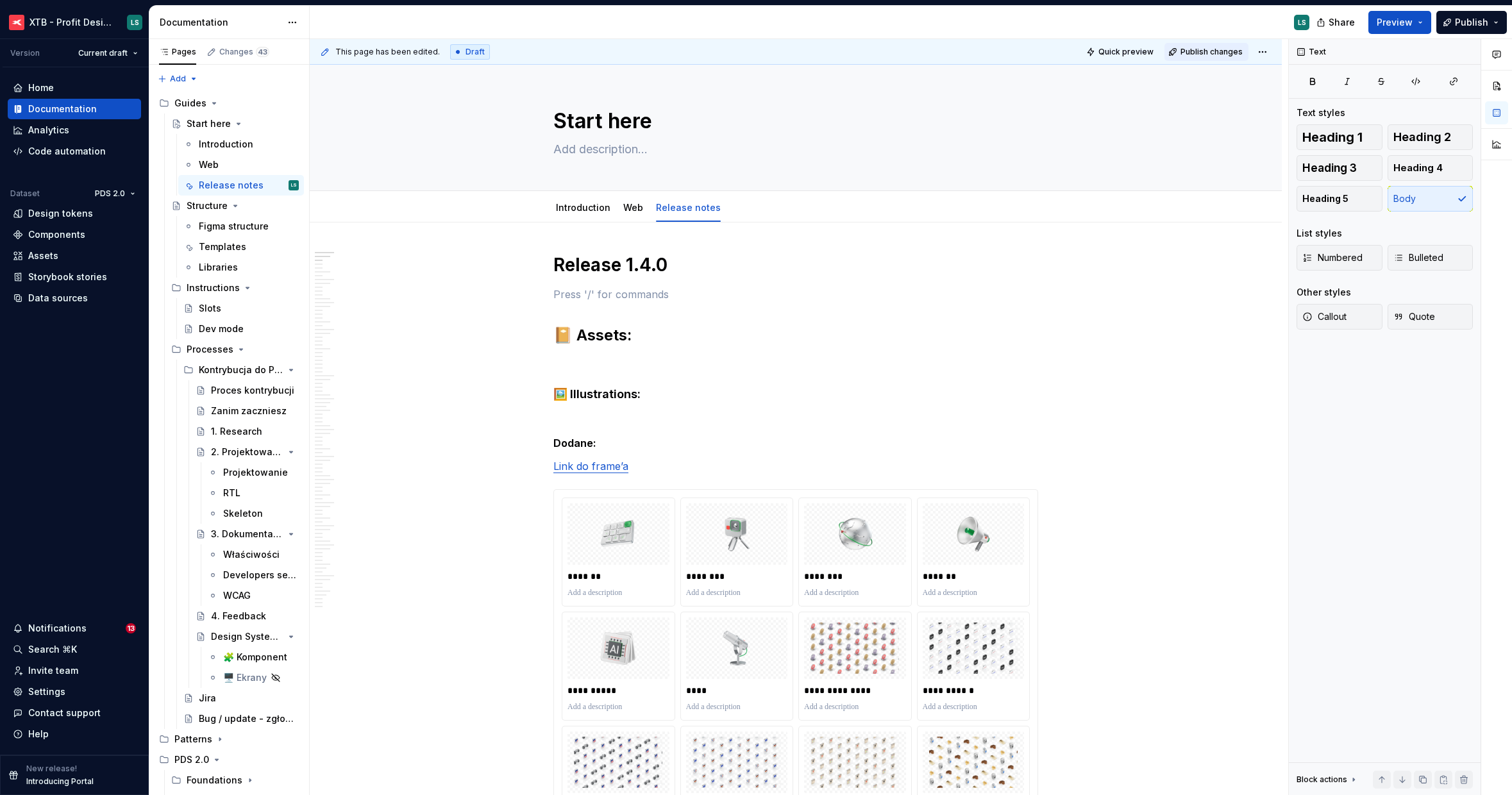
click at [1204, 54] on span "Publish changes" at bounding box center [1211, 51] width 62 height 10
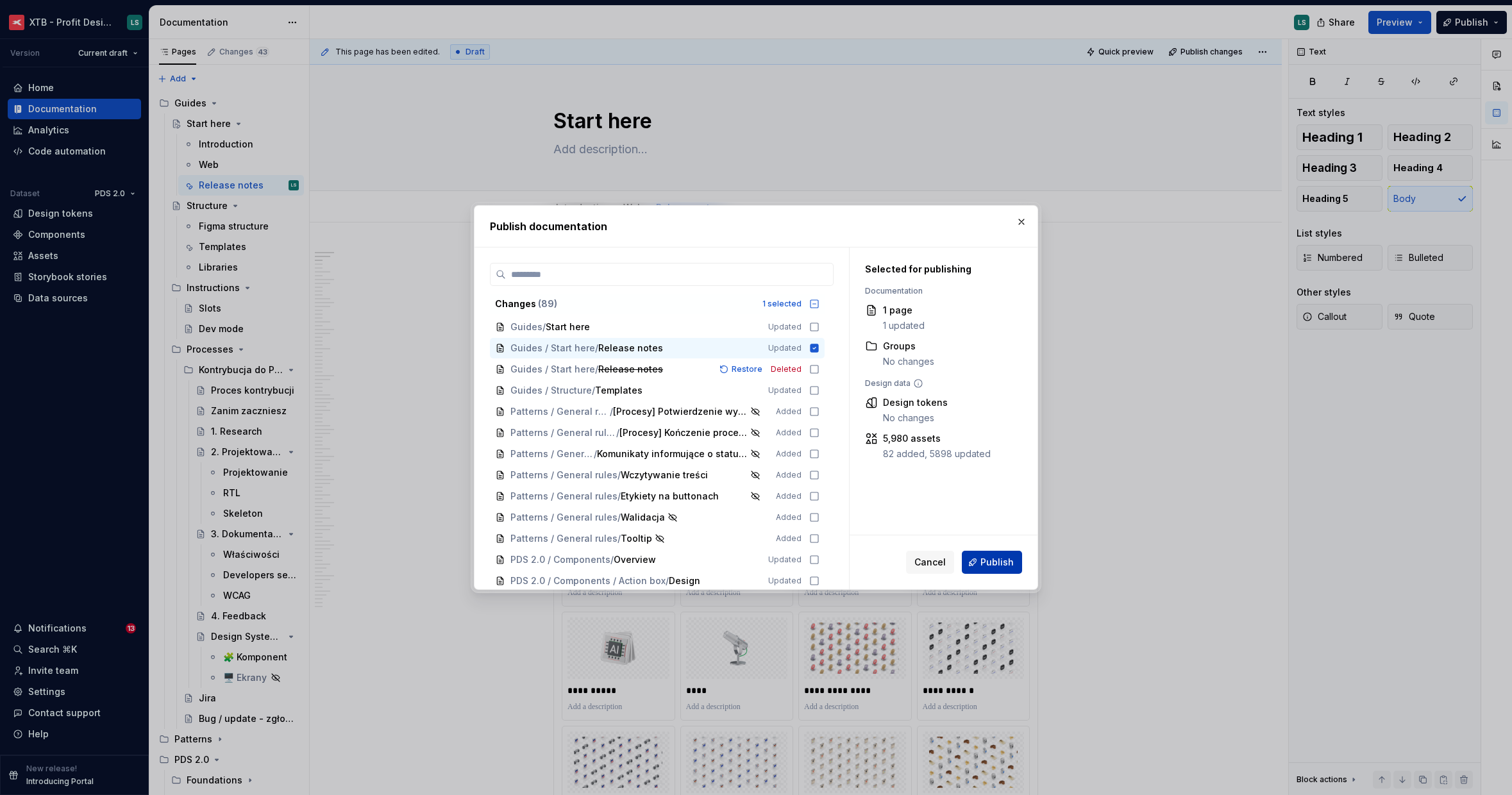
click at [1005, 567] on span "Publish" at bounding box center [997, 562] width 34 height 13
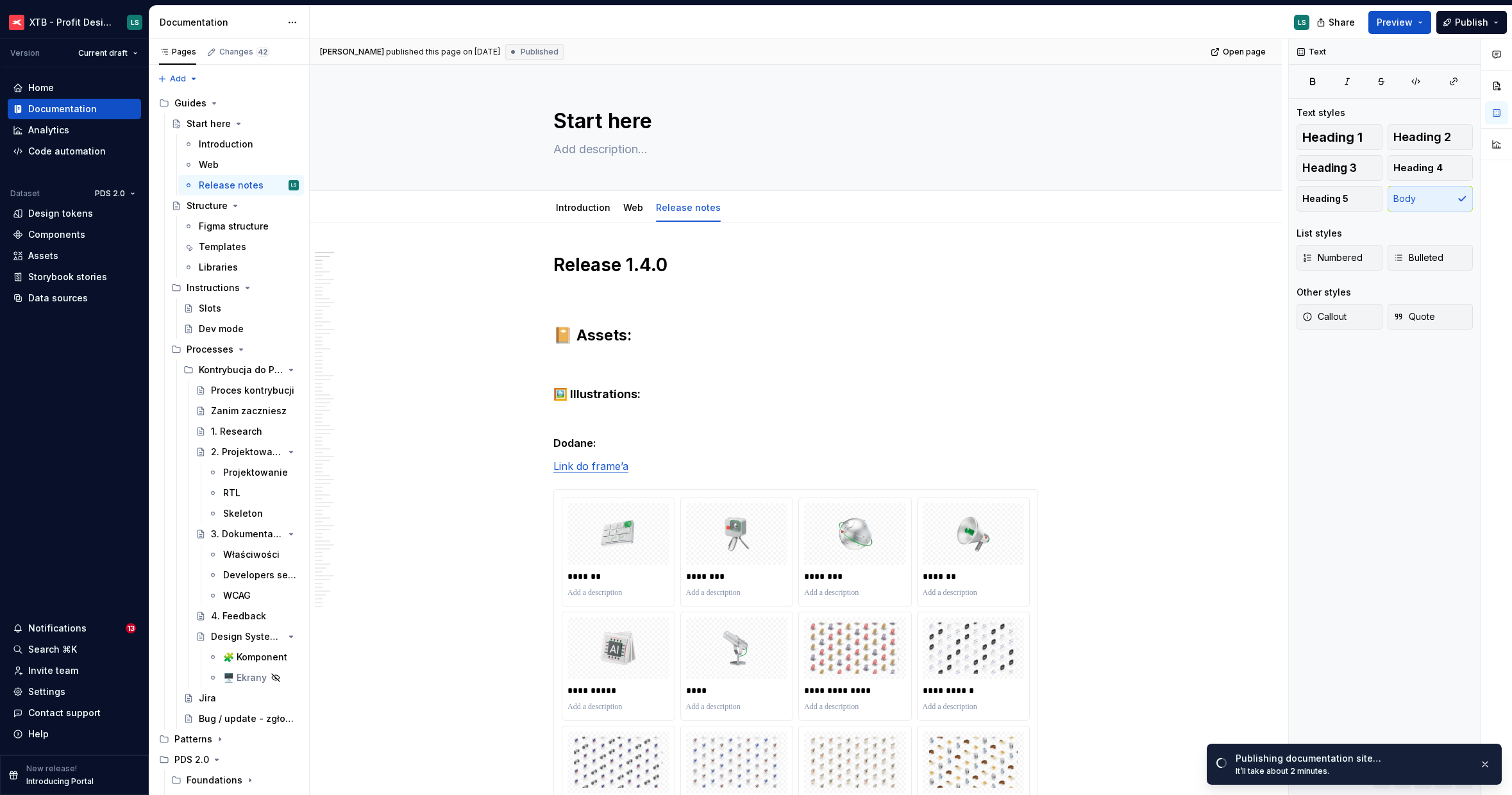
type textarea "*"
